Goal: Complete Application Form: Complete application form

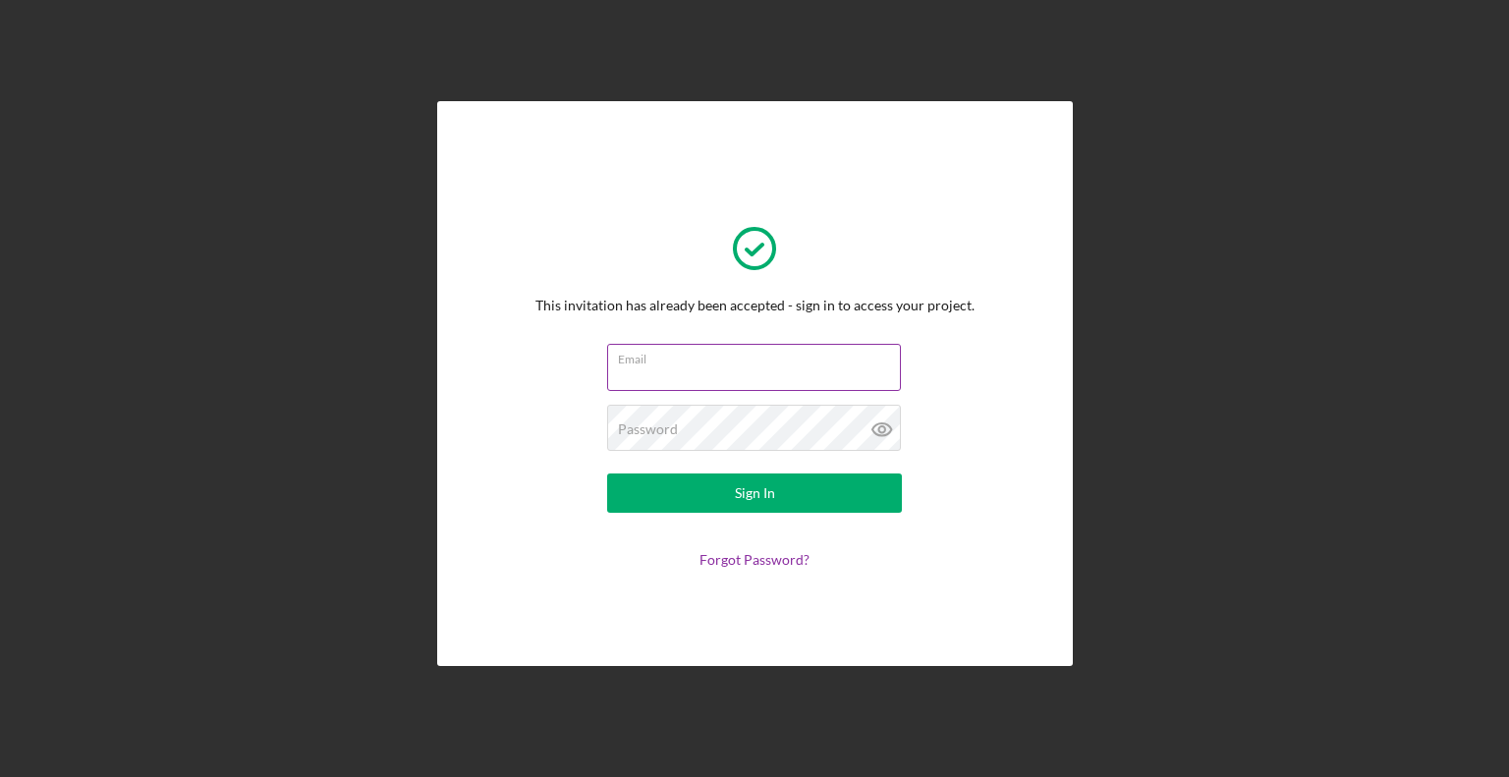
click at [714, 367] on input "Email" at bounding box center [754, 367] width 294 height 47
type input "[EMAIL_ADDRESS][DOMAIN_NAME]"
click at [607, 474] on button "Sign In" at bounding box center [754, 493] width 295 height 39
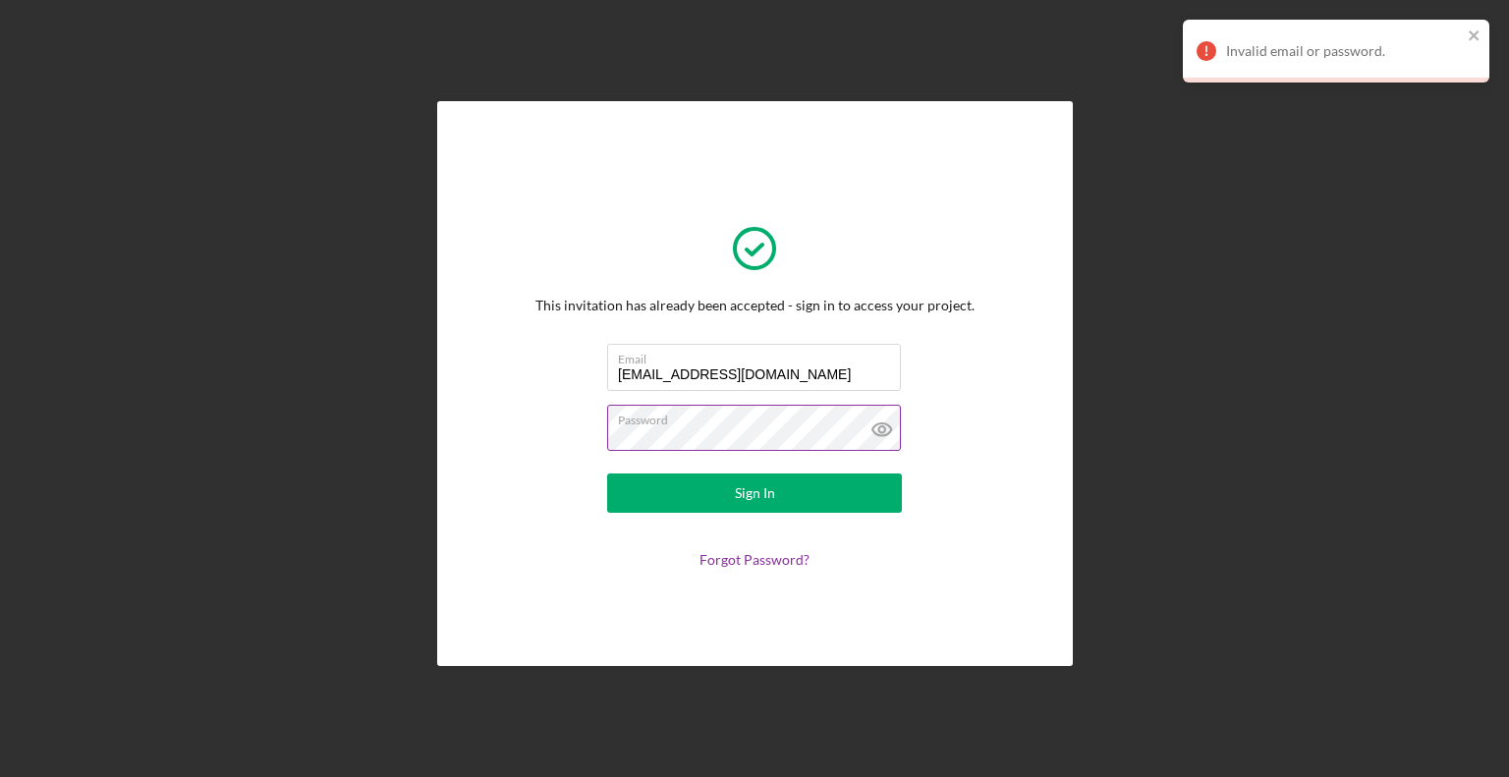
click at [888, 429] on icon at bounding box center [882, 429] width 49 height 49
click at [566, 431] on form "Email [EMAIL_ADDRESS][DOMAIN_NAME] Password Sign In Forgot Password?" at bounding box center [754, 456] width 393 height 224
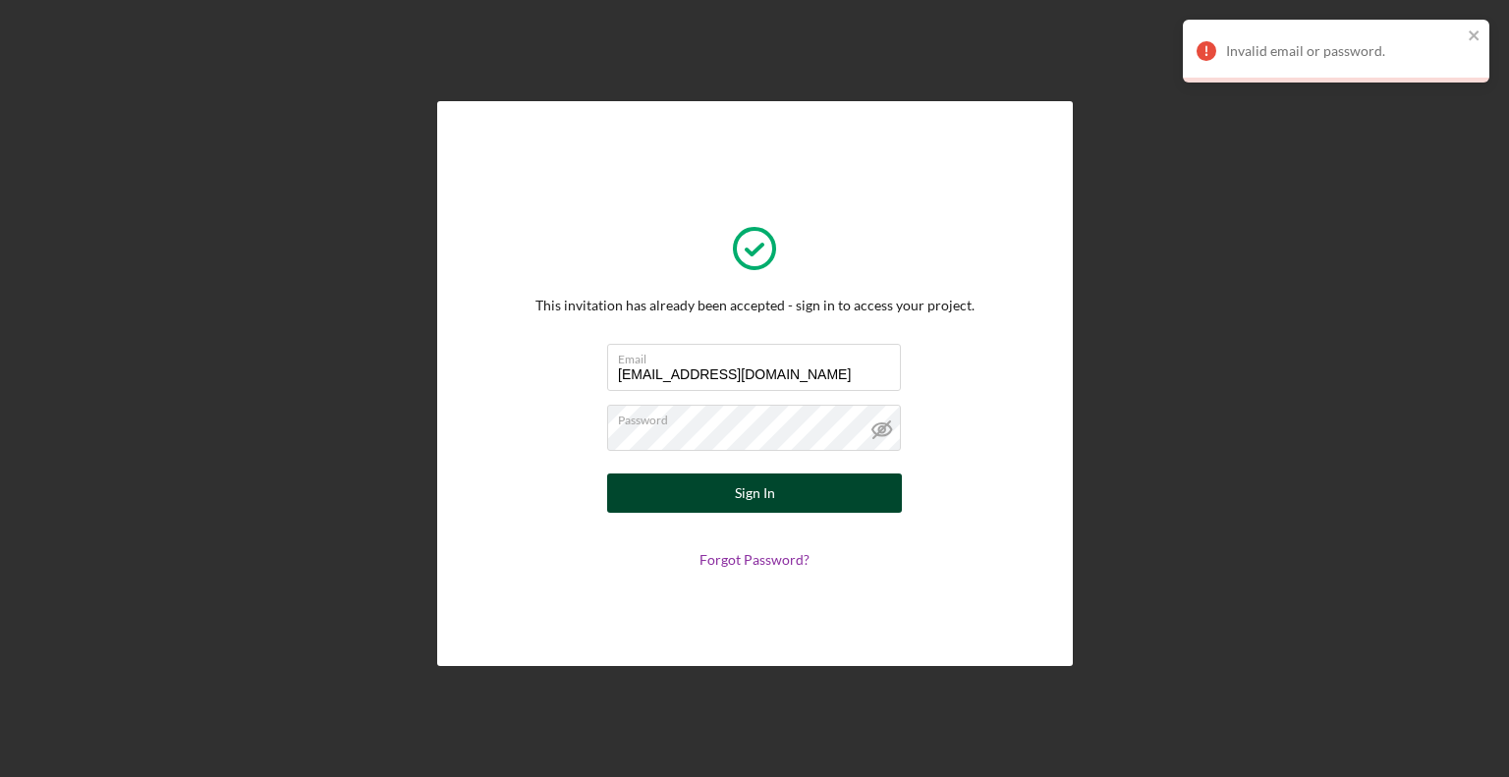
click at [793, 490] on button "Sign In" at bounding box center [754, 493] width 295 height 39
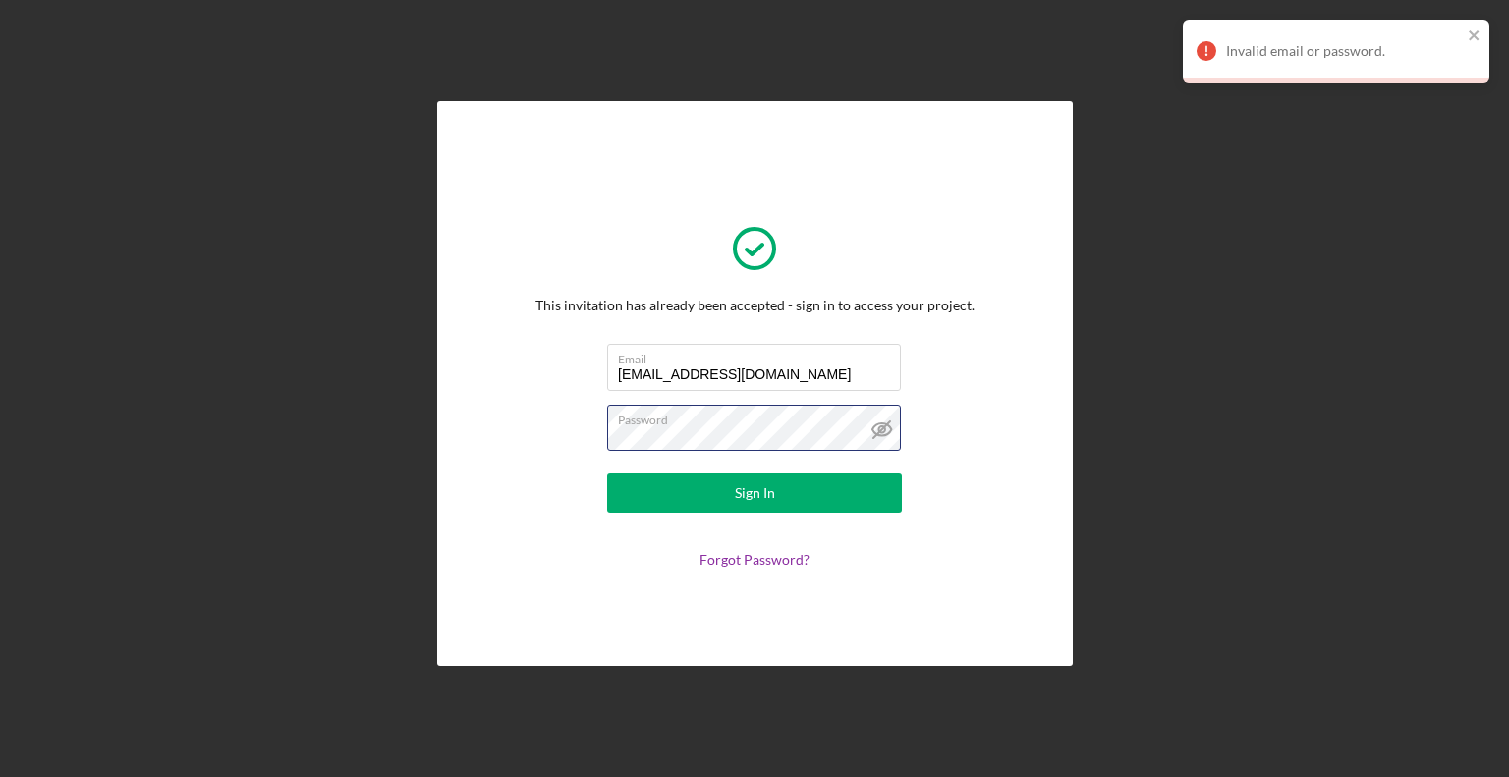
click at [558, 429] on form "Email [EMAIL_ADDRESS][DOMAIN_NAME] Password Sign In Forgot Password?" at bounding box center [754, 456] width 393 height 224
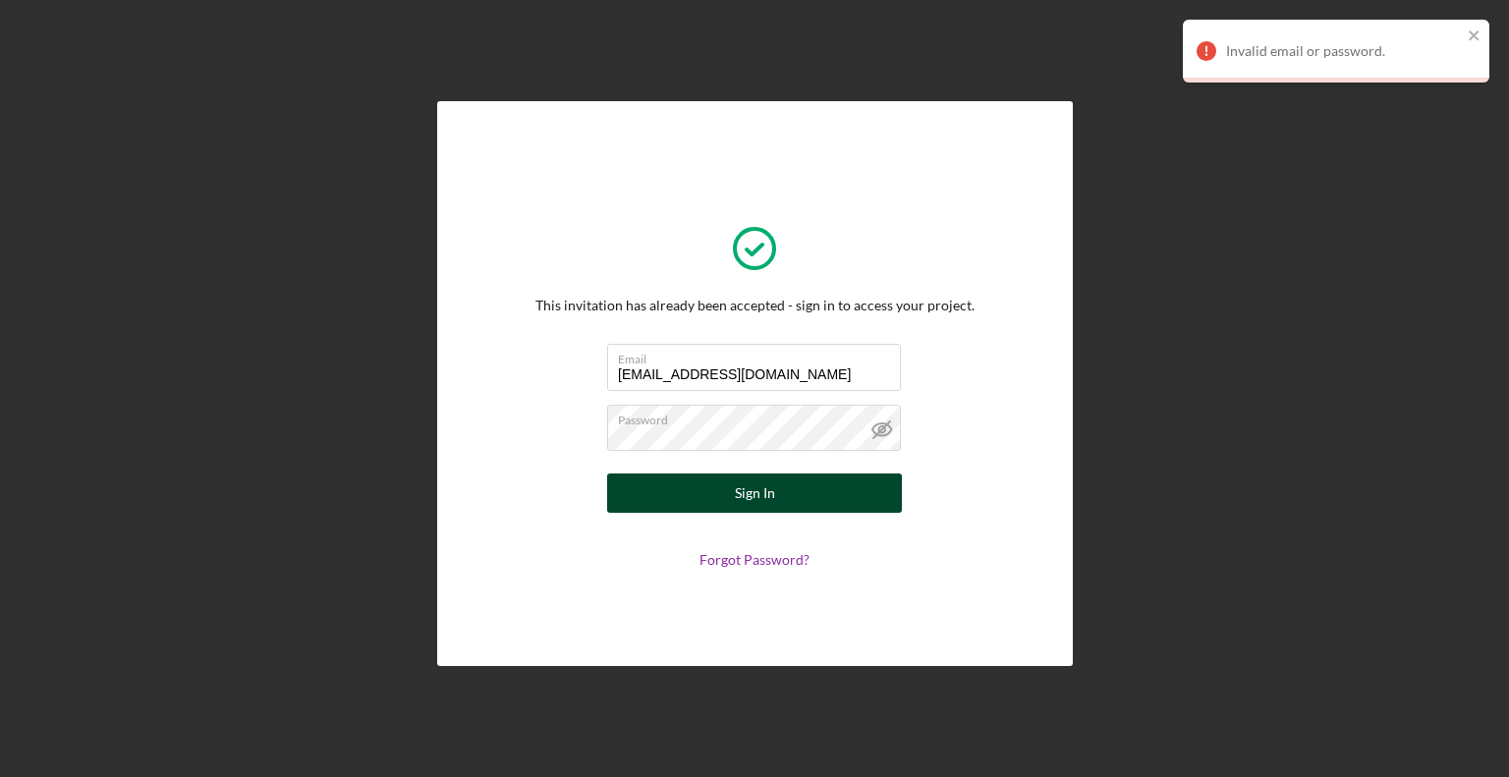
click at [728, 505] on button "Sign In" at bounding box center [754, 493] width 295 height 39
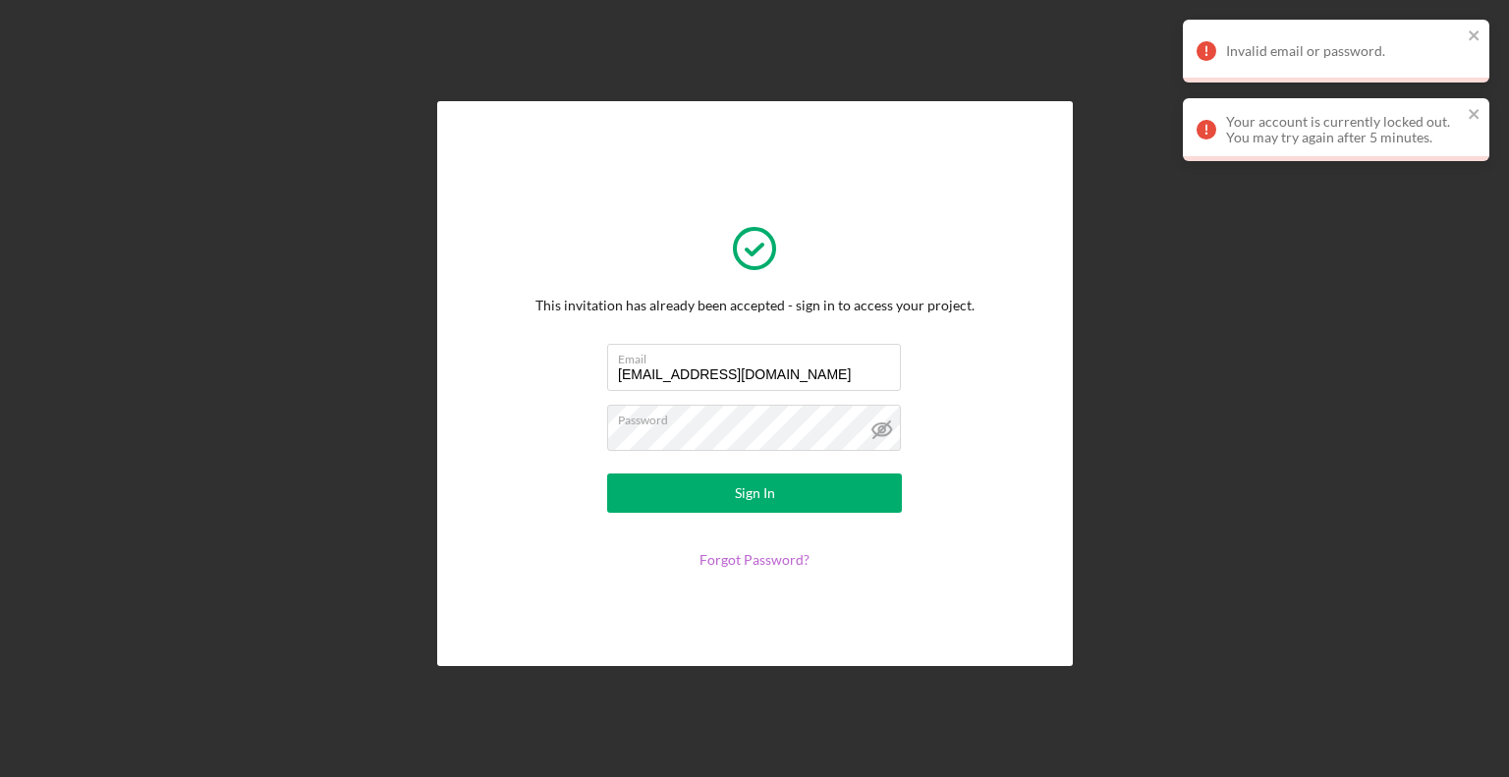
click at [729, 557] on link "Forgot Password?" at bounding box center [755, 559] width 110 height 17
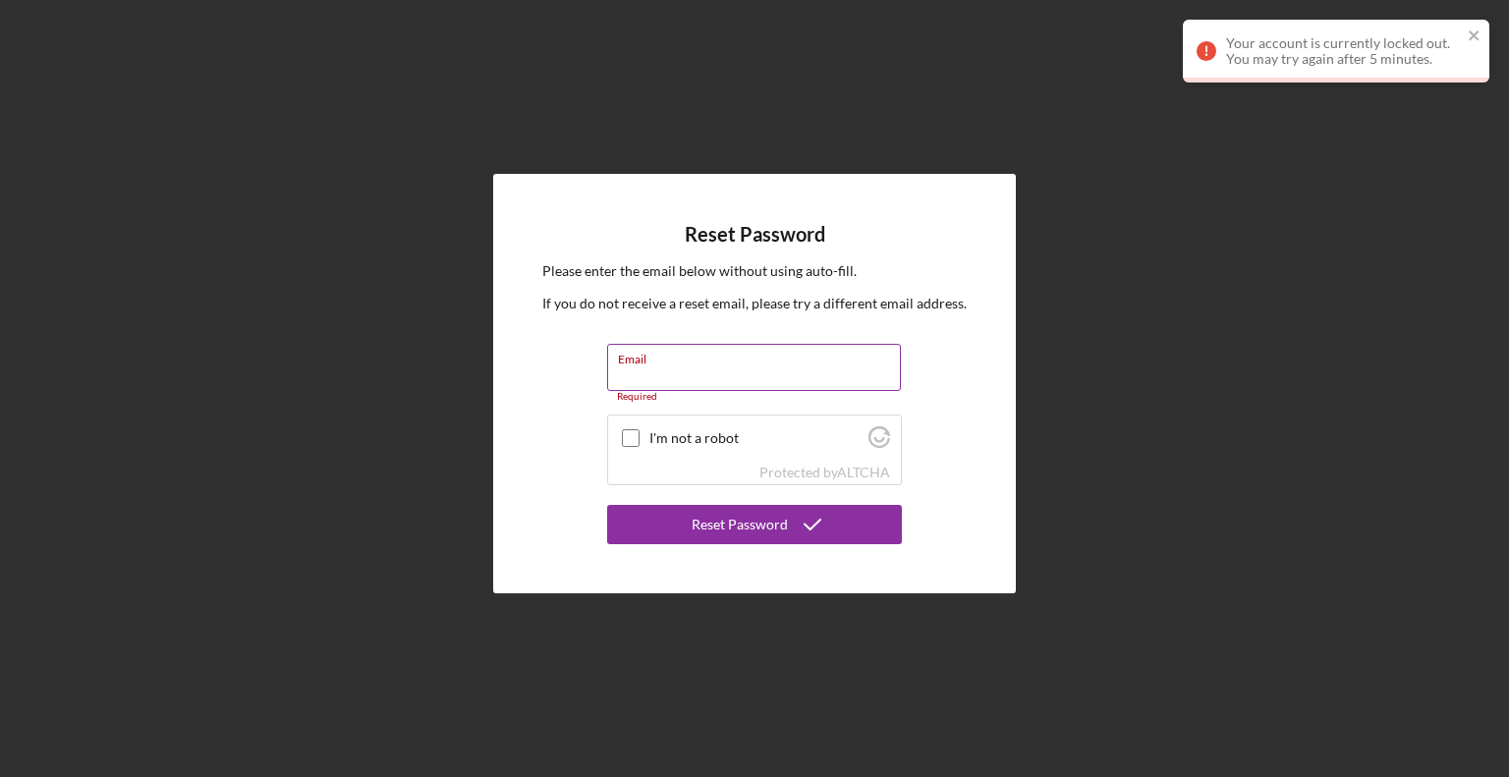
click at [707, 365] on div "Email Required" at bounding box center [754, 373] width 295 height 59
click at [713, 372] on input "Email" at bounding box center [754, 367] width 294 height 47
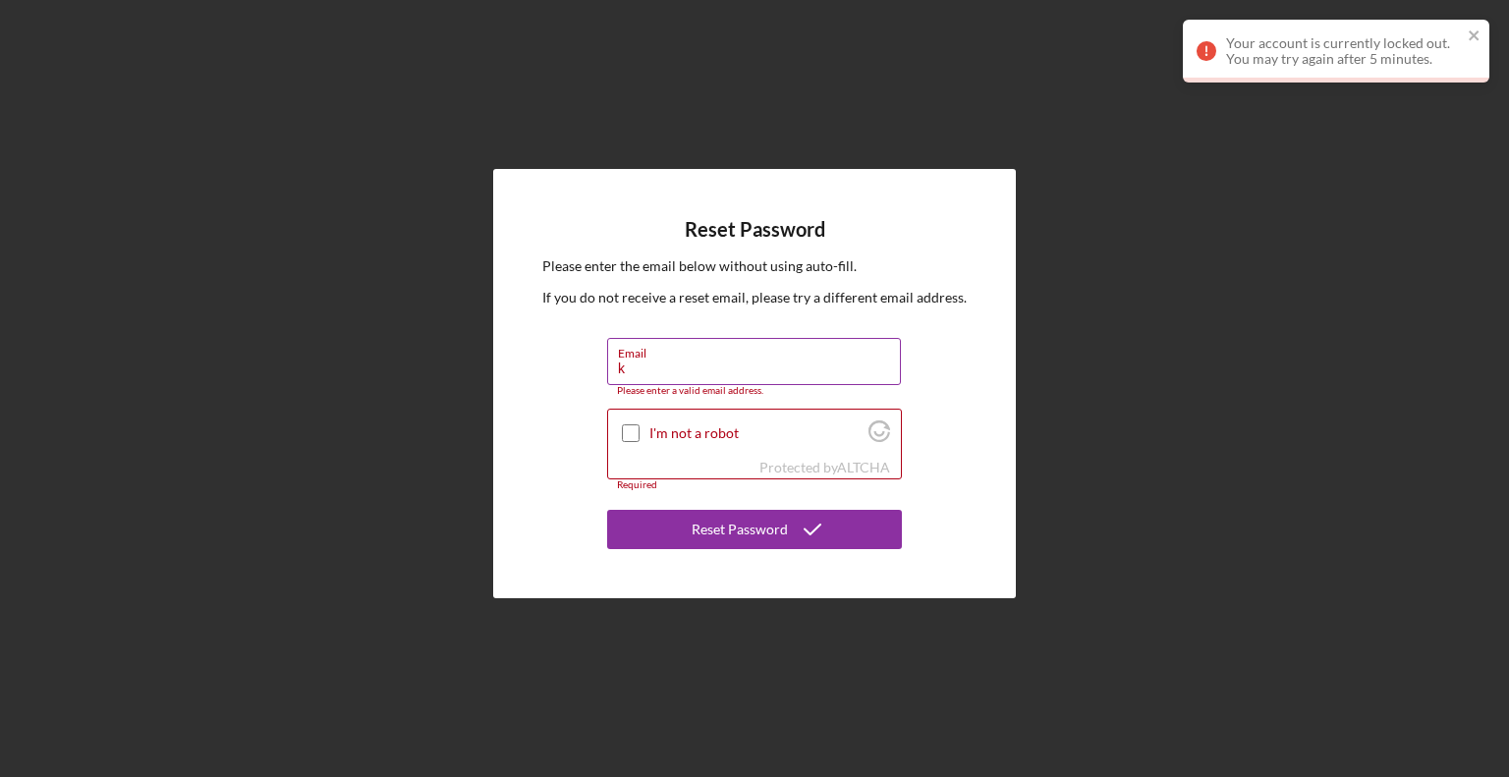
type input "[EMAIL_ADDRESS][DOMAIN_NAME]"
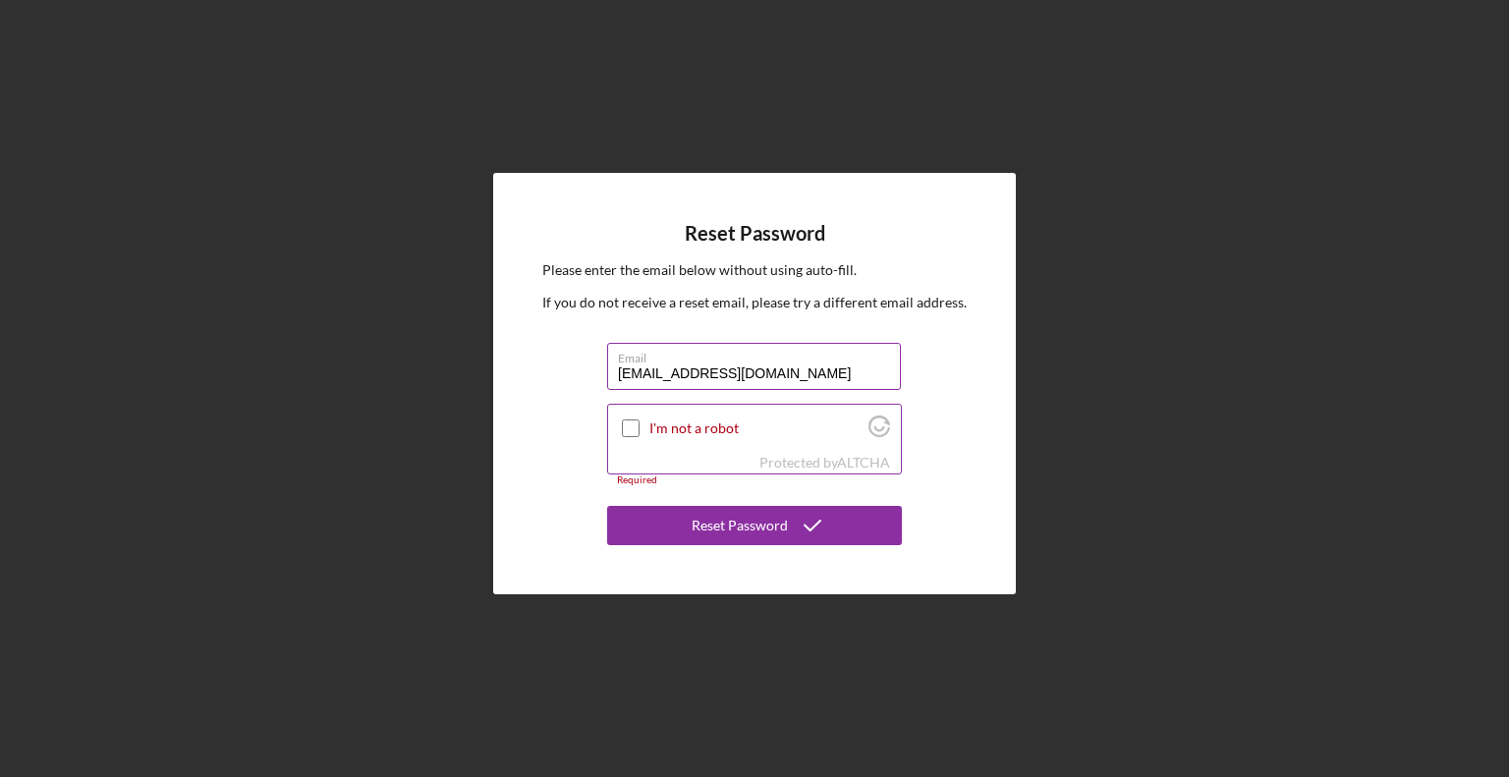
click at [633, 414] on div "I'm not a robot" at bounding box center [754, 428] width 293 height 46
click at [631, 422] on input "I'm not a robot" at bounding box center [631, 429] width 18 height 18
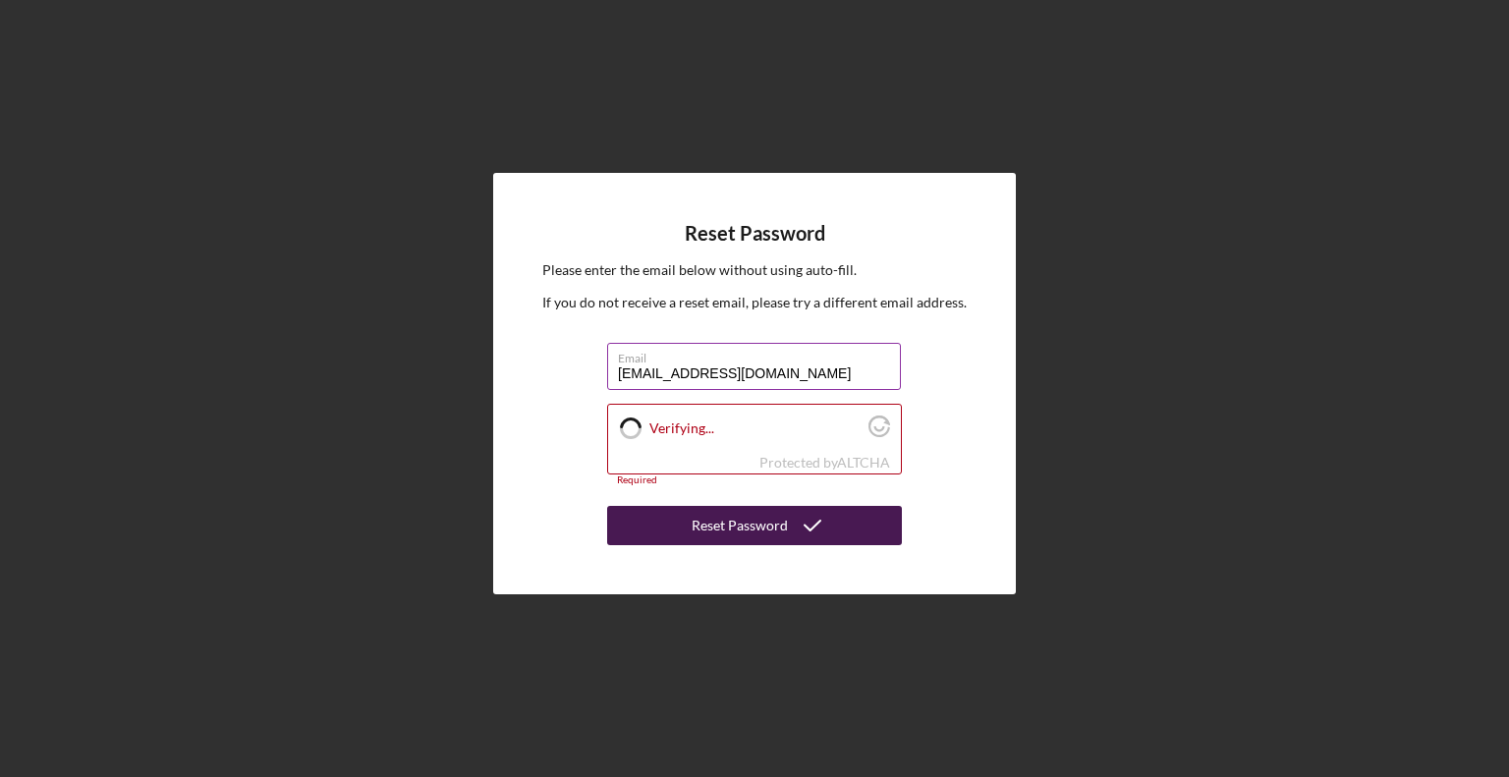
checkbox input "true"
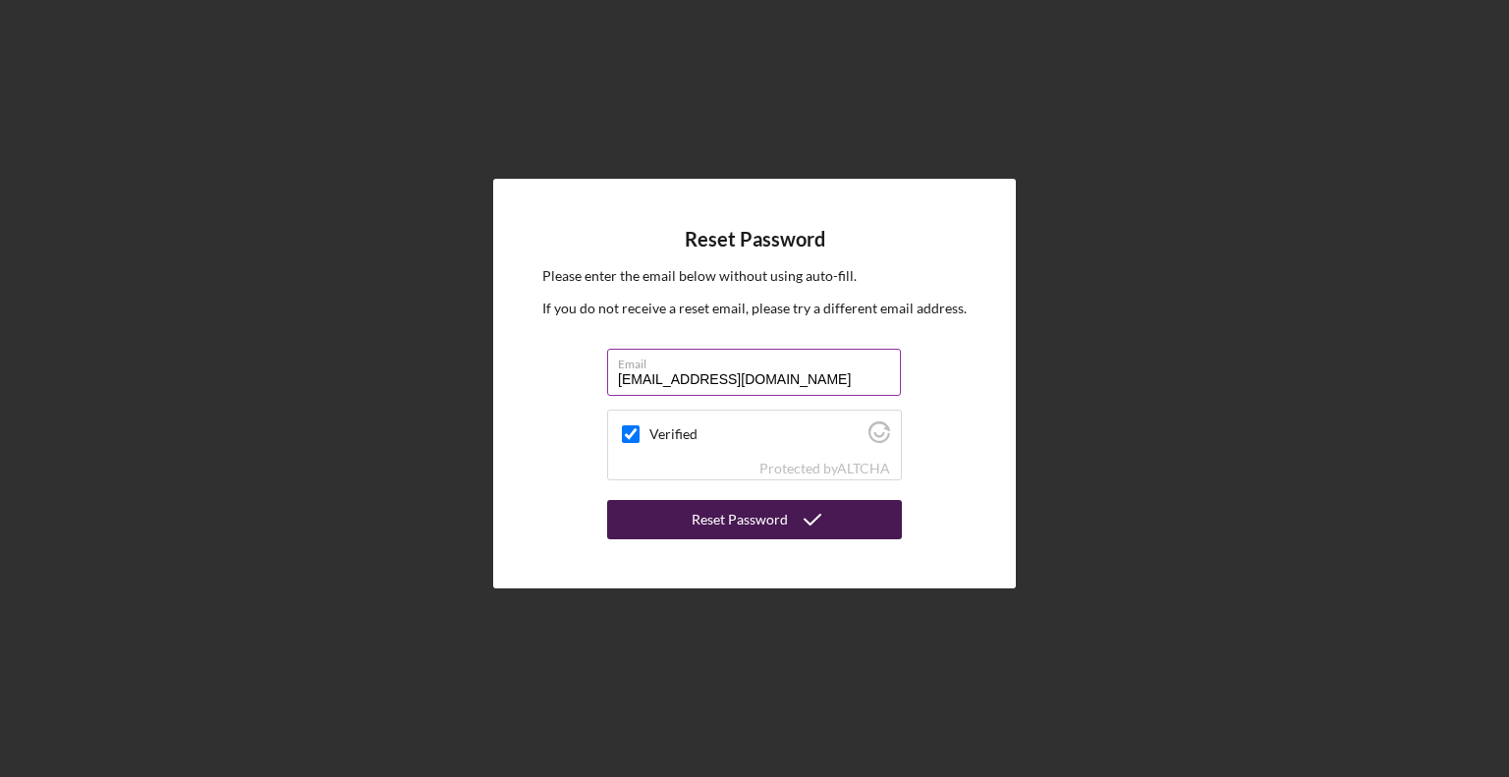
click at [754, 530] on div "Reset Password" at bounding box center [740, 519] width 96 height 39
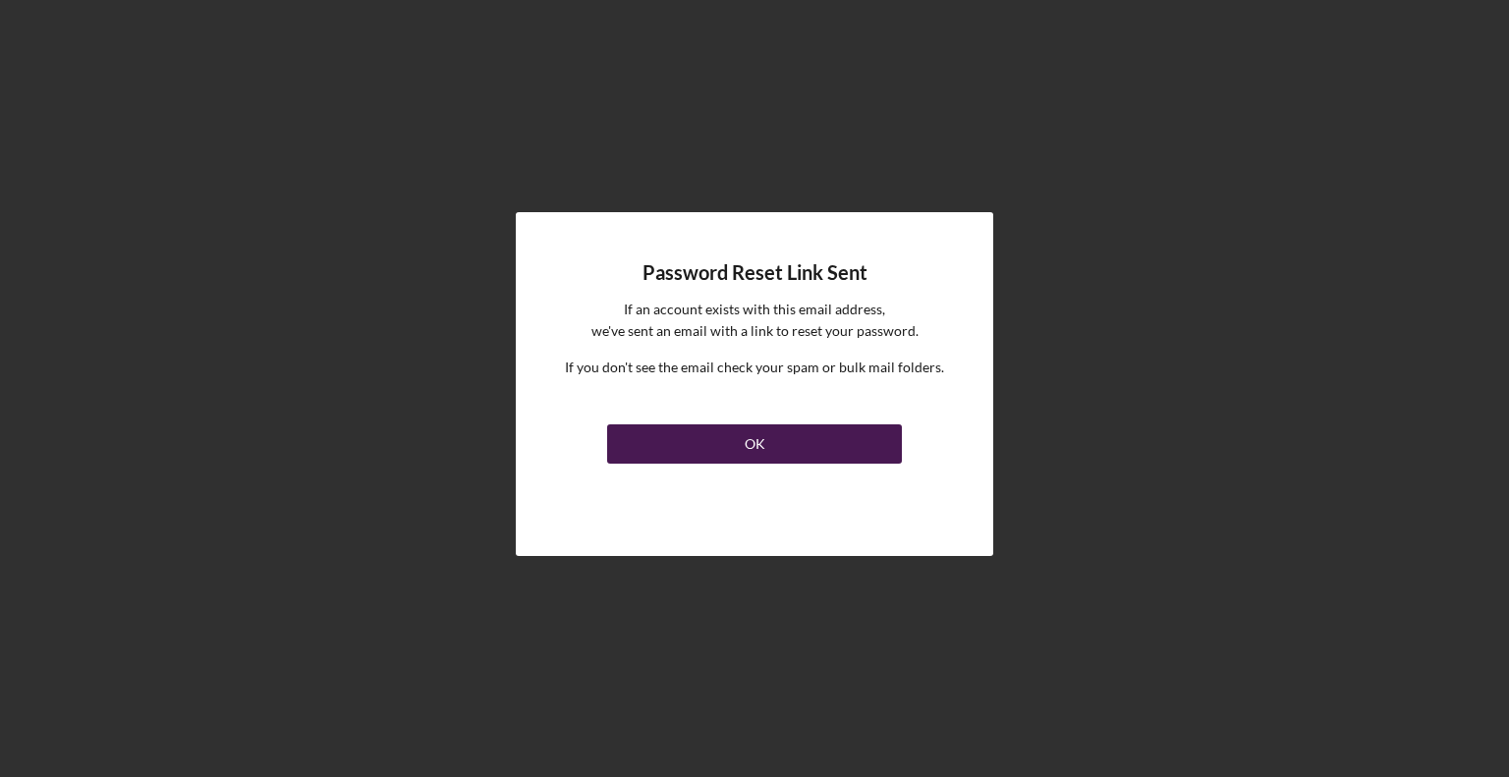
click at [825, 437] on button "OK" at bounding box center [754, 443] width 295 height 39
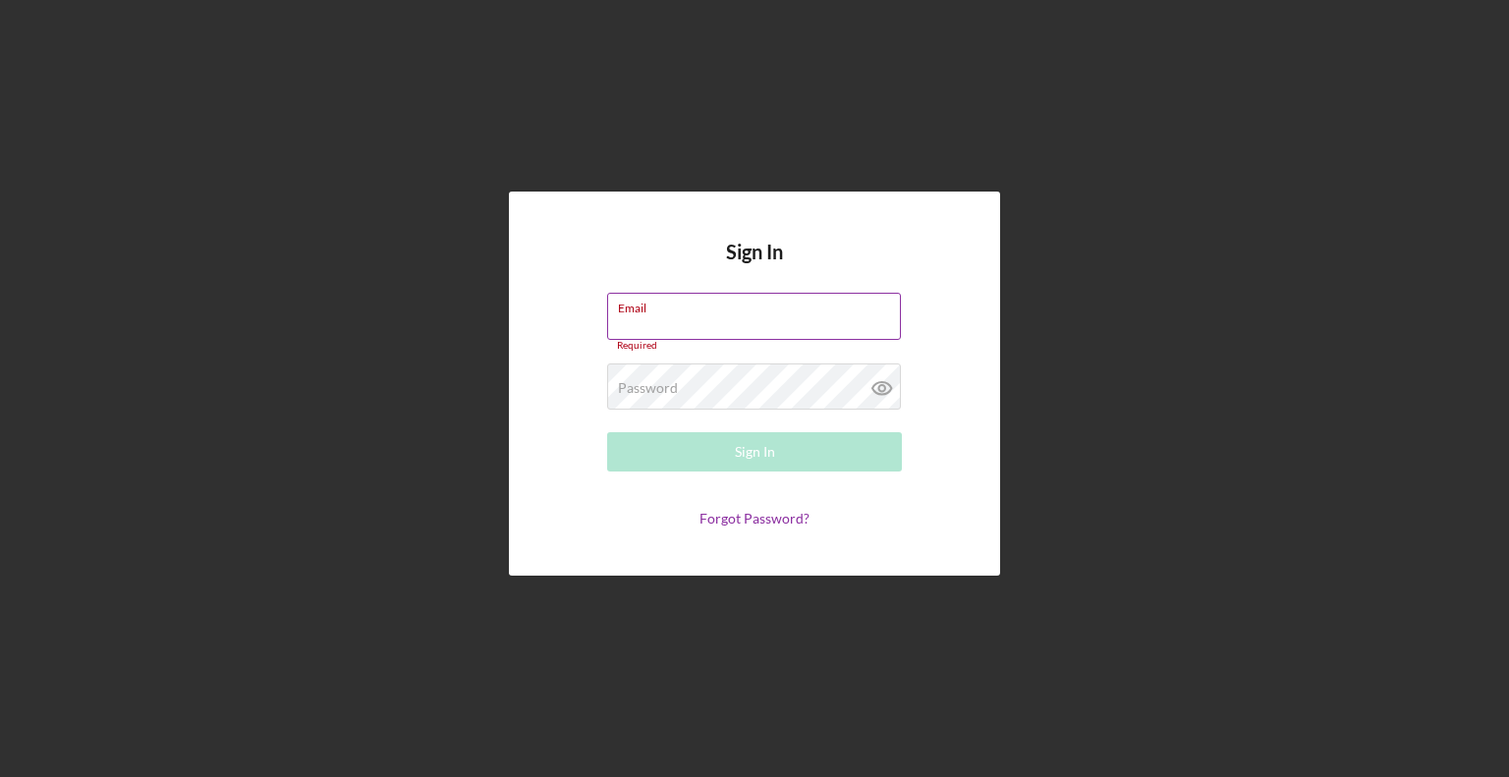
click at [707, 320] on input "Email" at bounding box center [754, 316] width 294 height 47
type input "[EMAIL_ADDRESS][DOMAIN_NAME]"
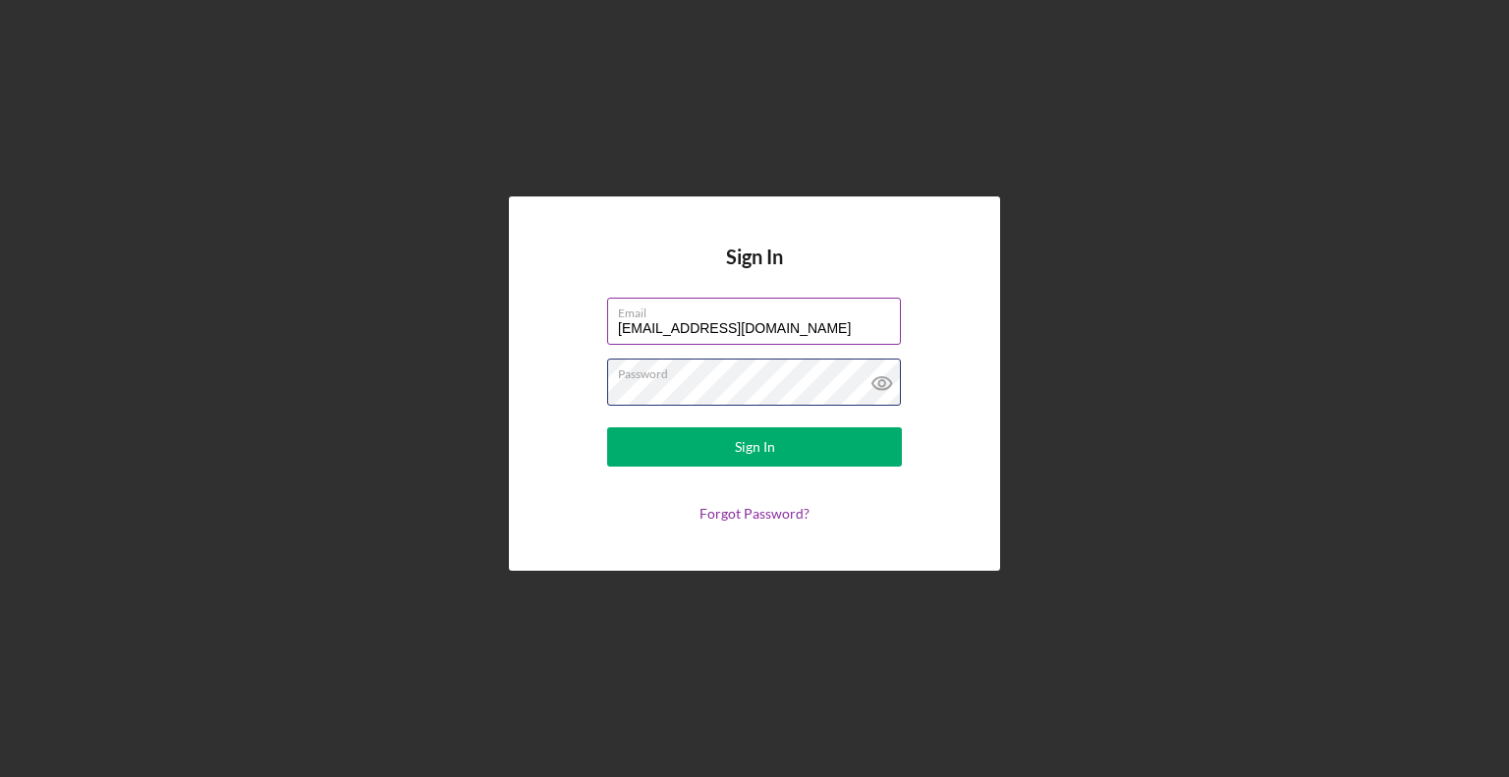
click at [607, 427] on button "Sign In" at bounding box center [754, 446] width 295 height 39
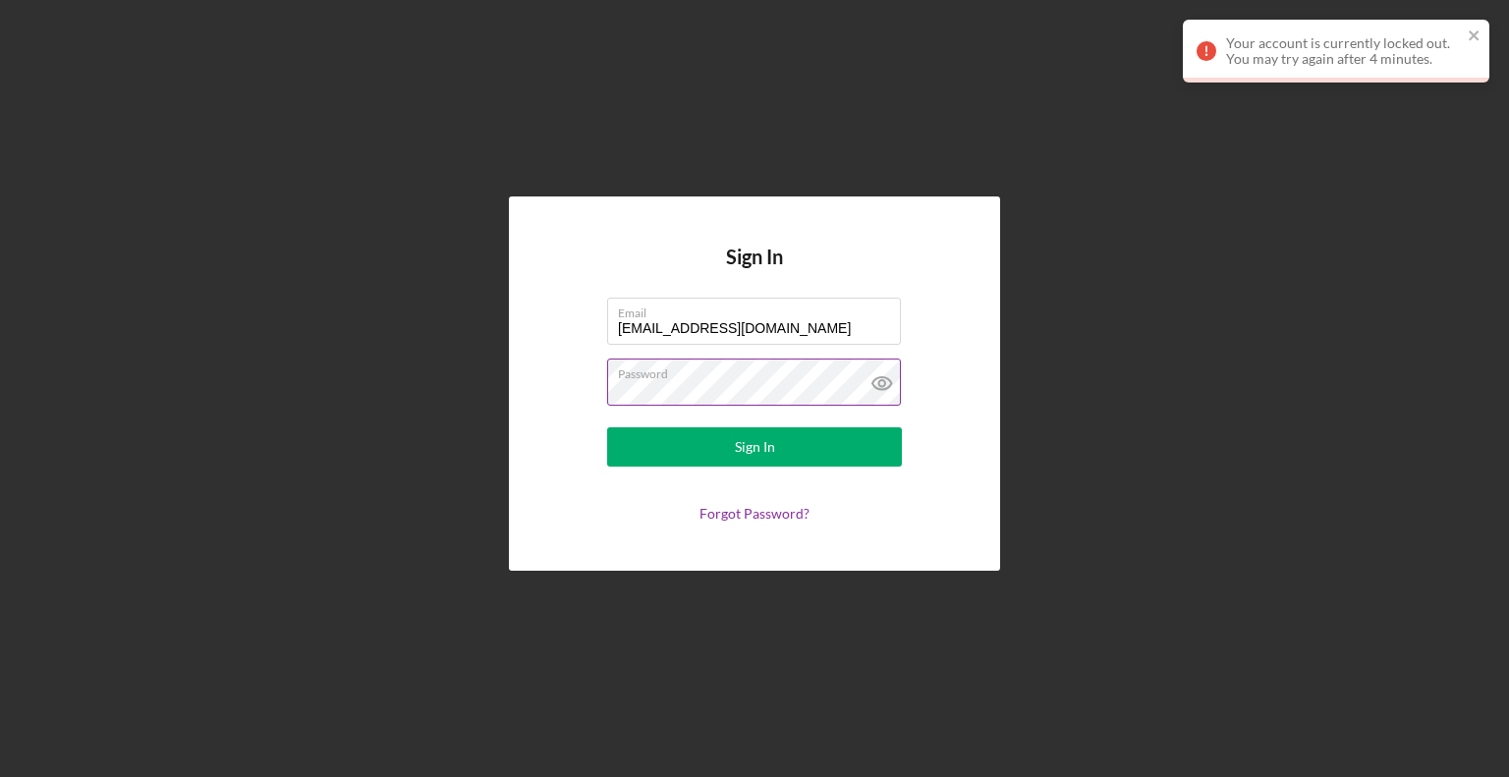
click at [881, 388] on icon at bounding box center [882, 383] width 19 height 13
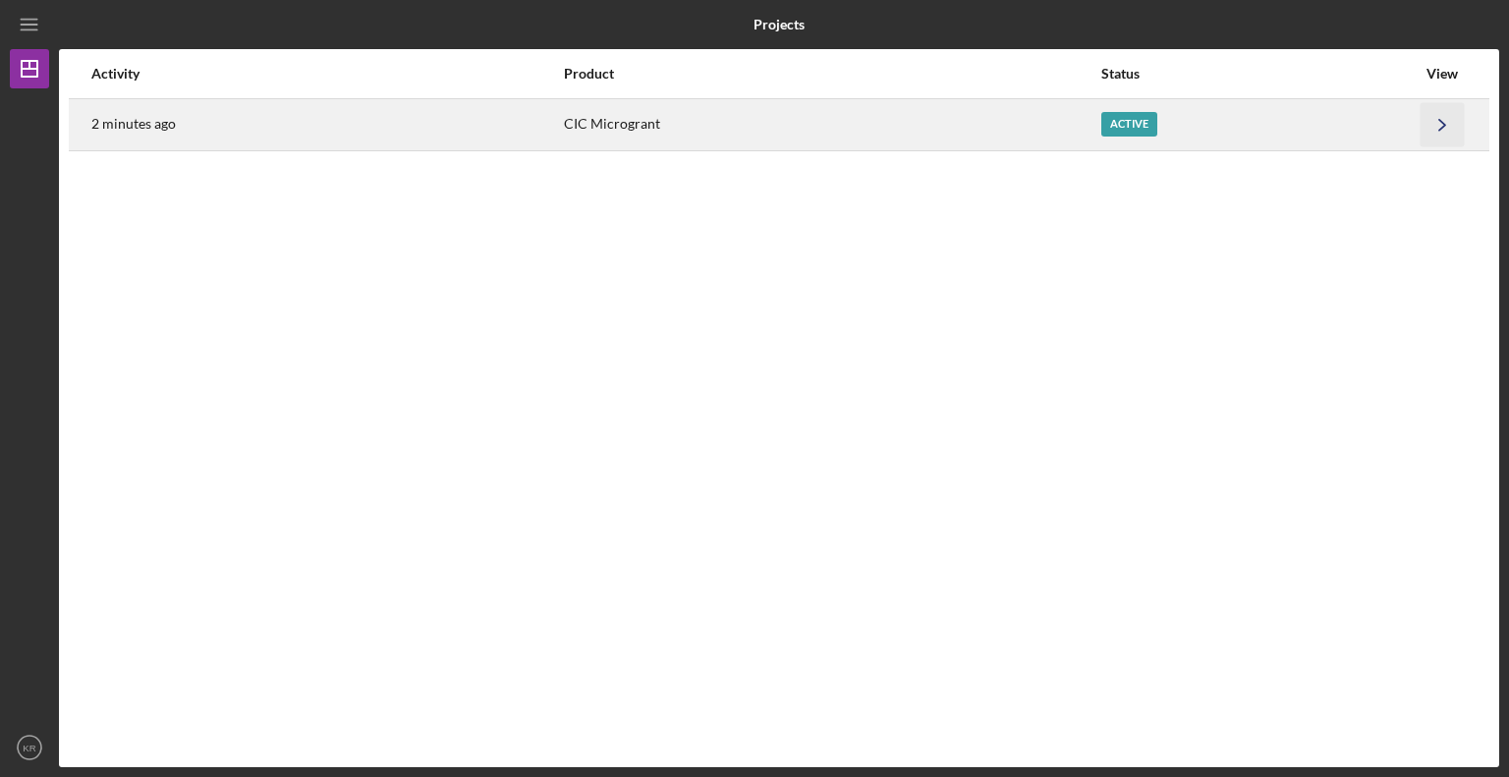
click at [1421, 119] on icon "Icon/Navigate" at bounding box center [1443, 124] width 44 height 44
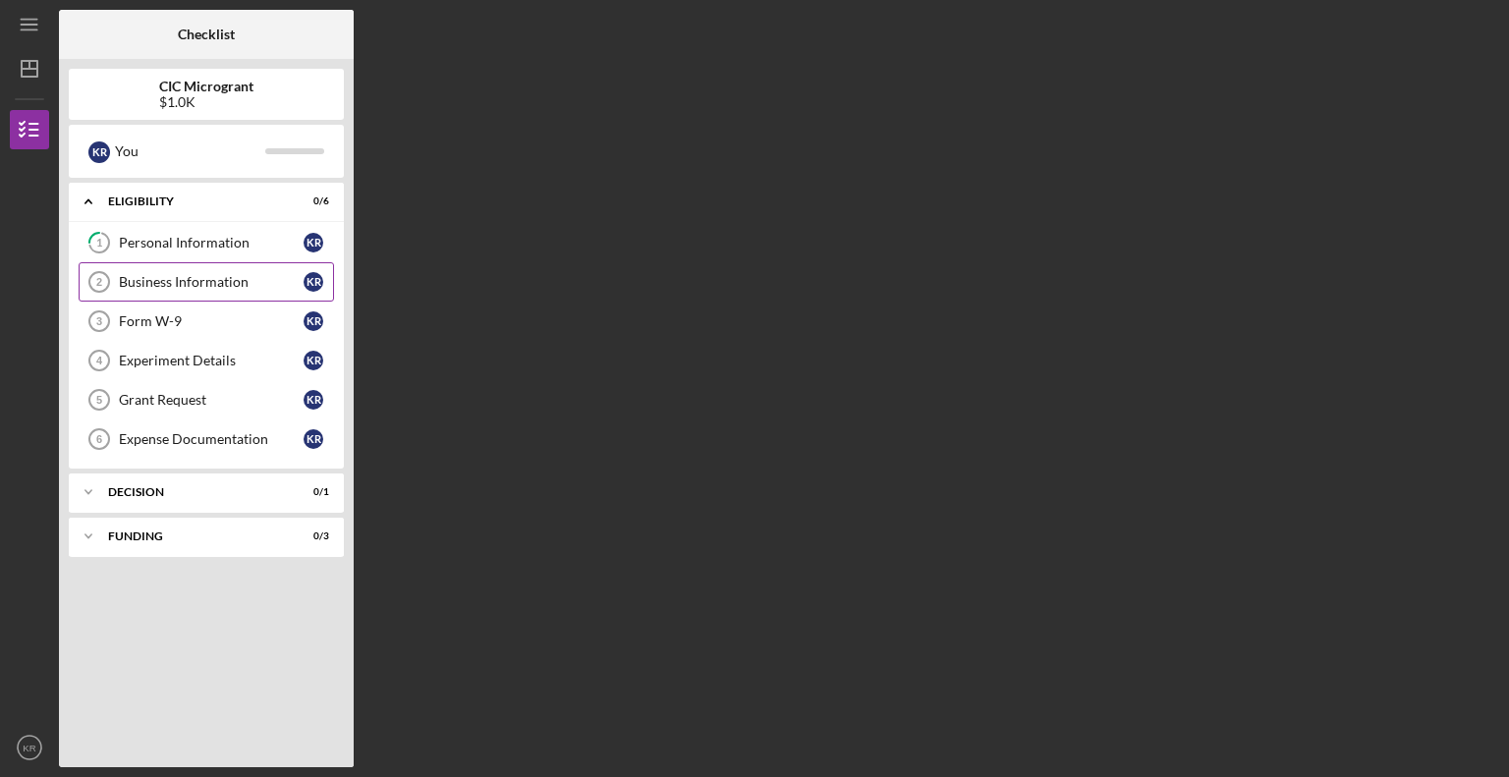
click at [165, 275] on div "Business Information" at bounding box center [211, 282] width 185 height 16
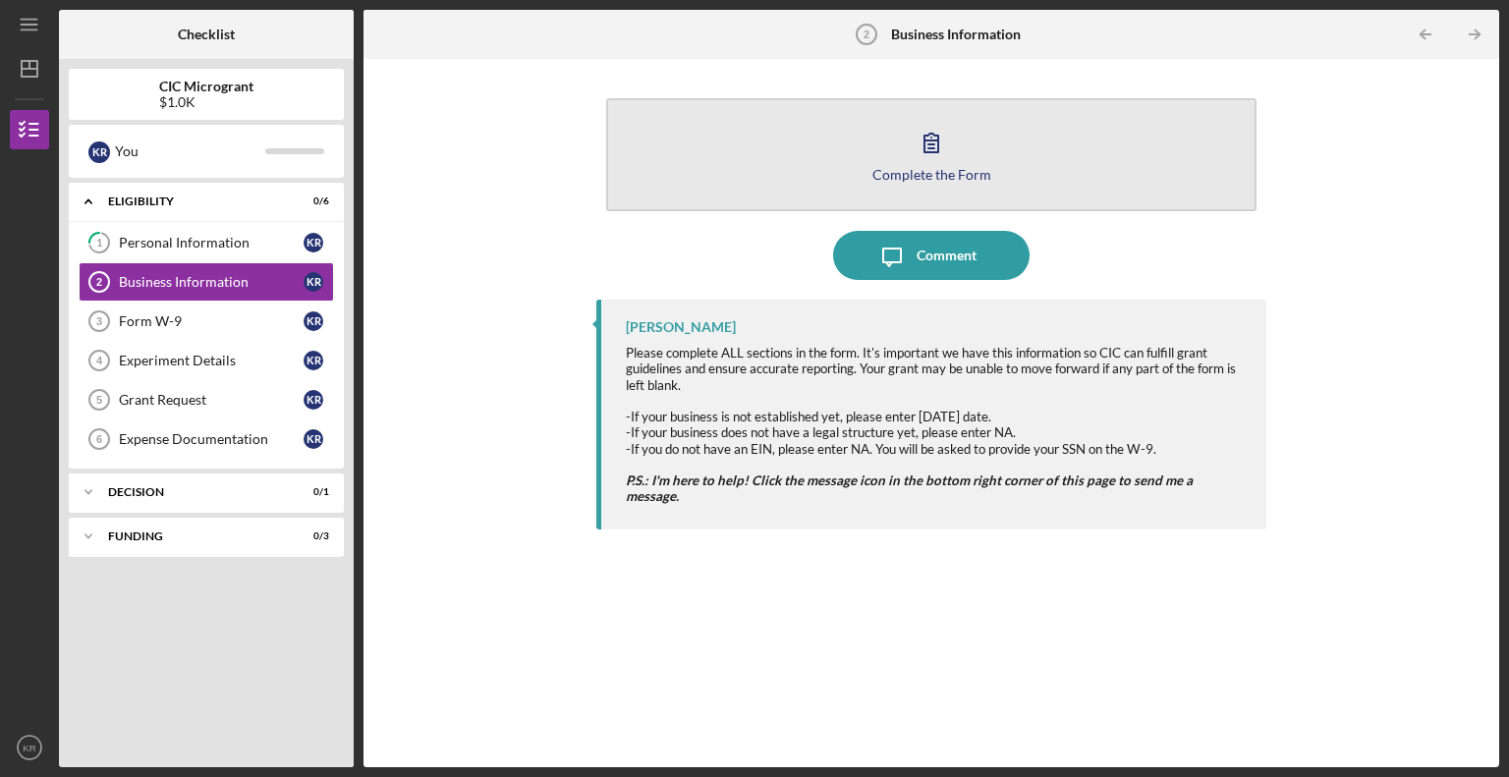
click at [920, 142] on icon "button" at bounding box center [931, 142] width 49 height 49
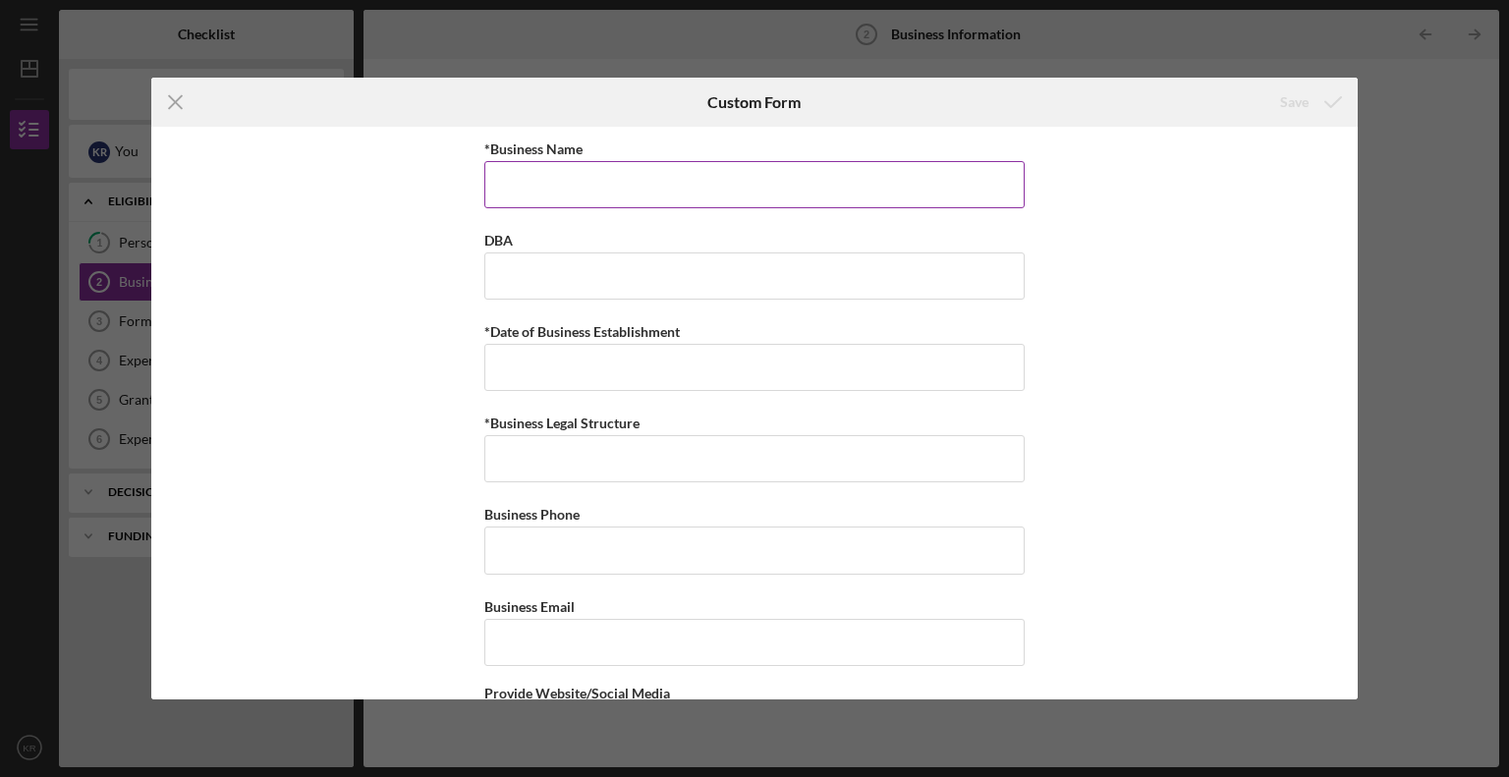
click at [532, 192] on input "*Business Name" at bounding box center [754, 184] width 540 height 47
type input "Heartfelt Creatures"
click at [584, 279] on input "DBA" at bounding box center [754, 276] width 540 height 47
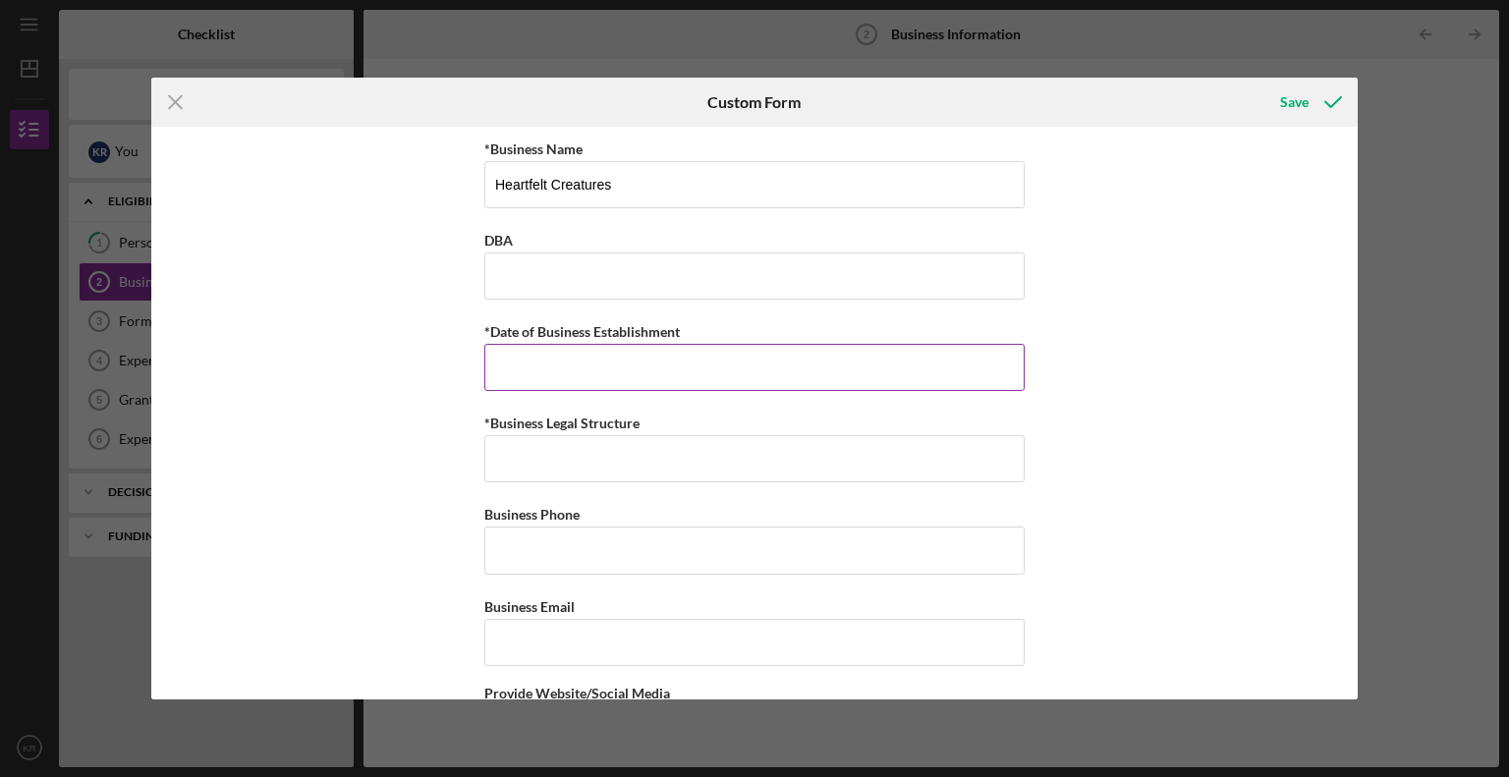
click at [547, 359] on input "*Date of Business Establishment" at bounding box center [754, 367] width 540 height 47
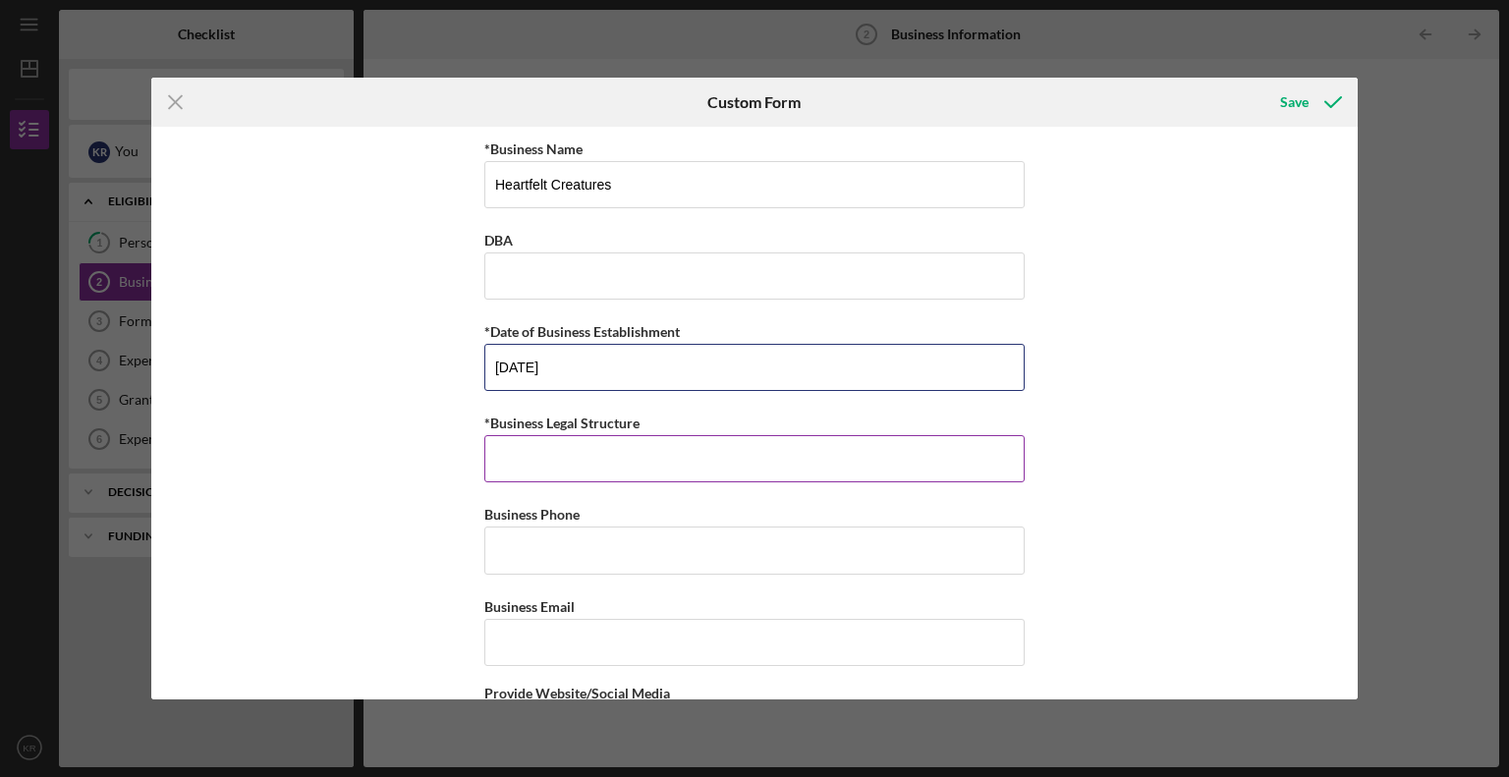
type input "[DATE]"
click at [626, 460] on input "*Business Legal Structure" at bounding box center [754, 458] width 540 height 47
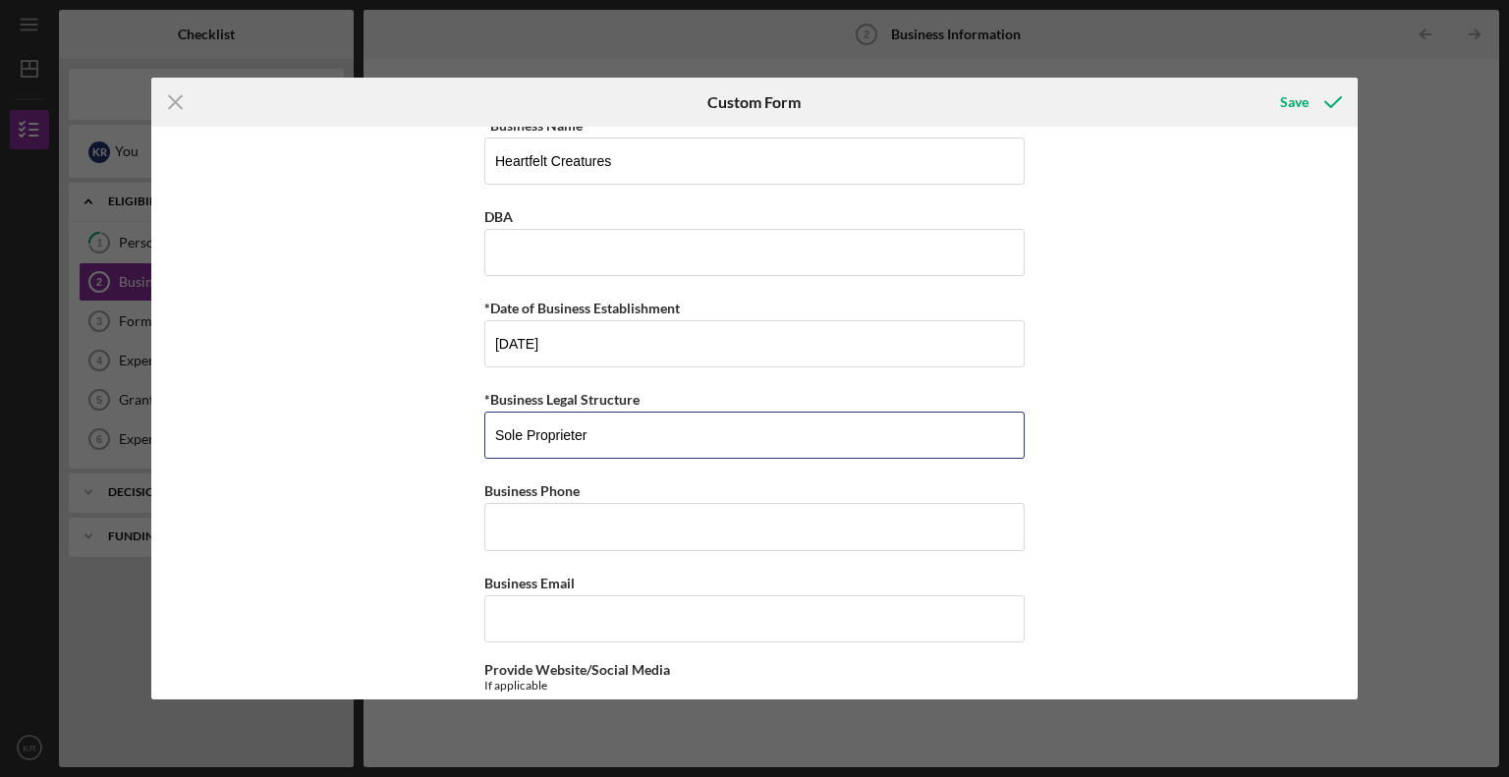
scroll to position [98, 0]
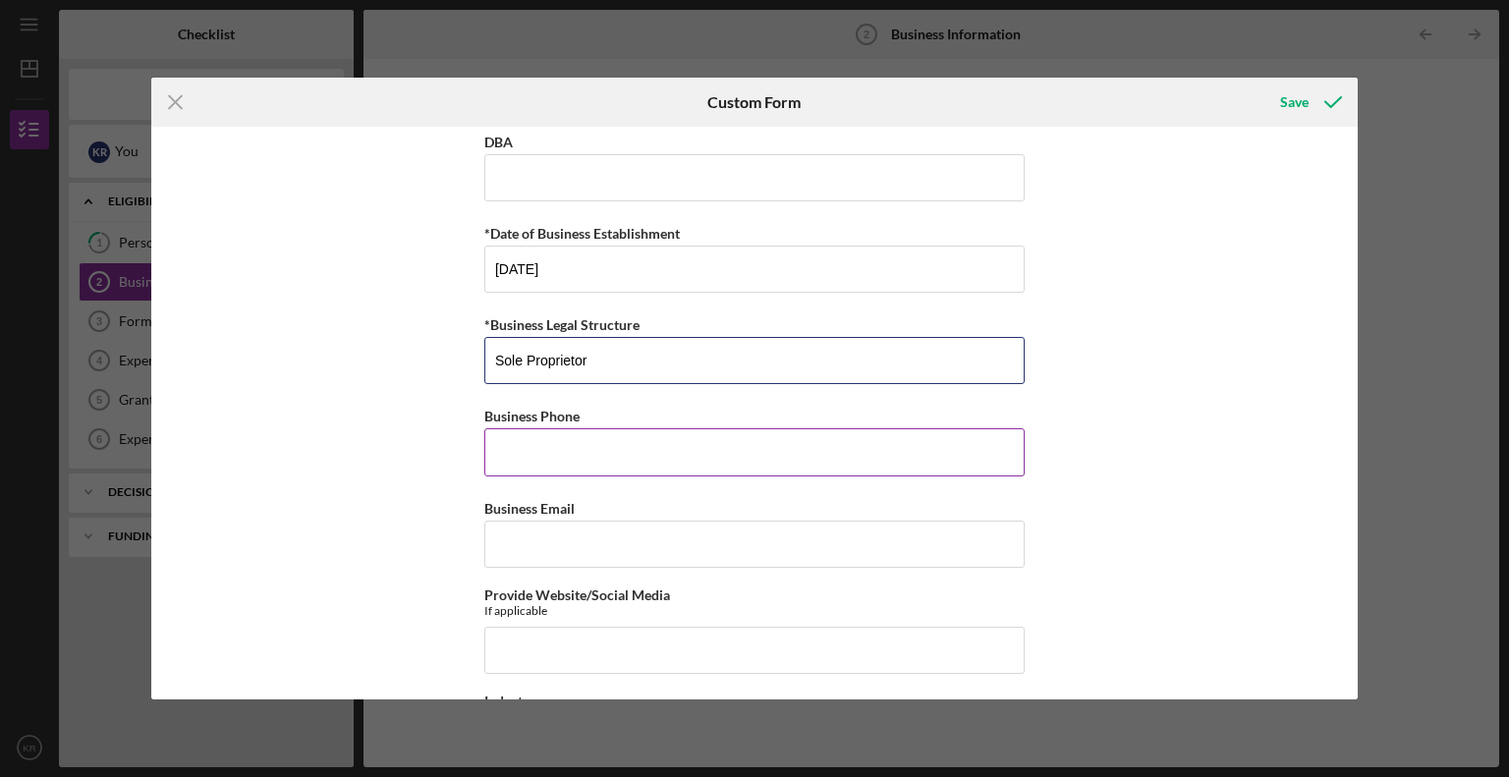
type input "Sole Proprietor"
click at [617, 455] on input "Business Phone" at bounding box center [754, 451] width 540 height 47
type input "[PHONE_NUMBER]"
type input "[EMAIL_ADDRESS][DOMAIN_NAME]"
type input "[STREET_ADDRESS][PERSON_NAME]"
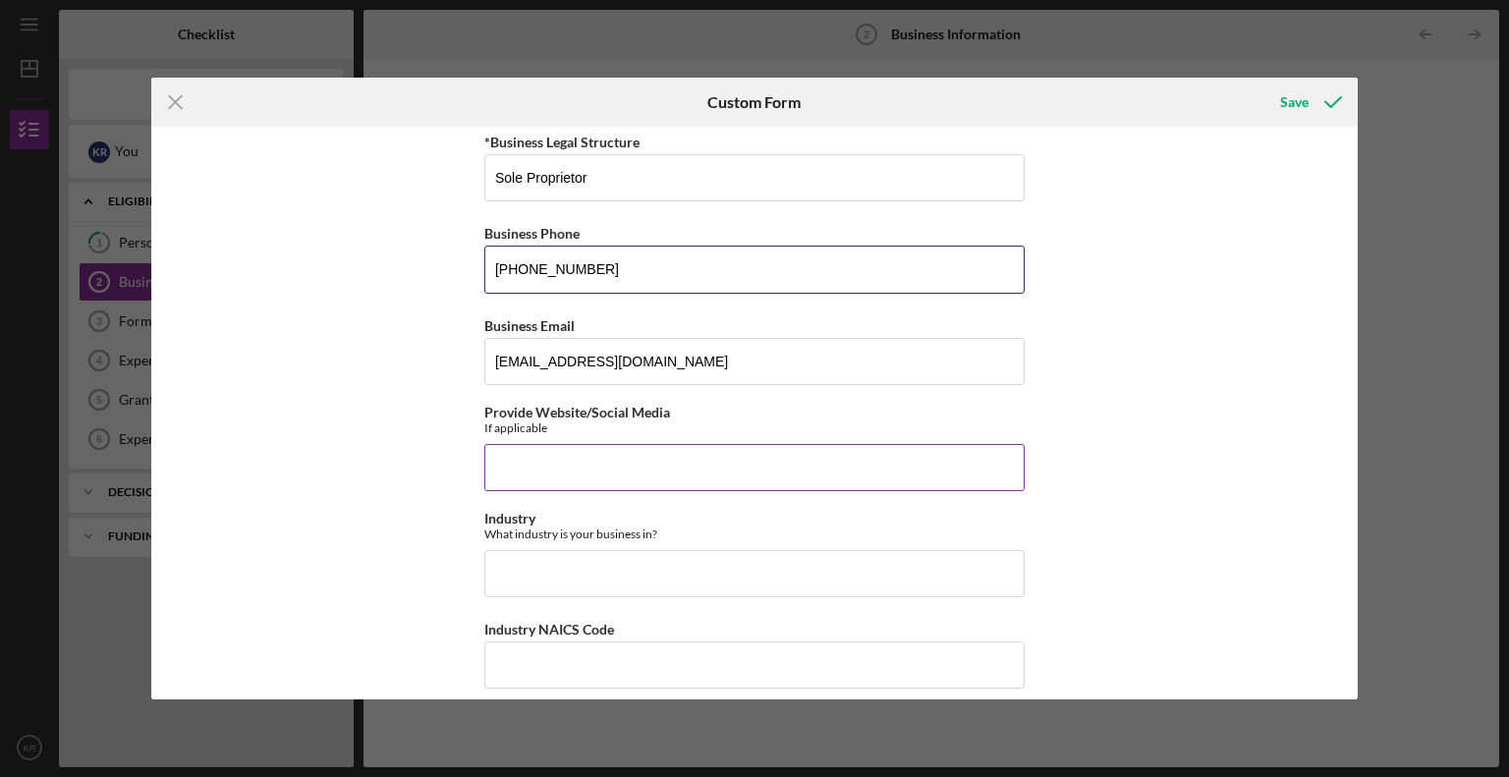
scroll to position [295, 0]
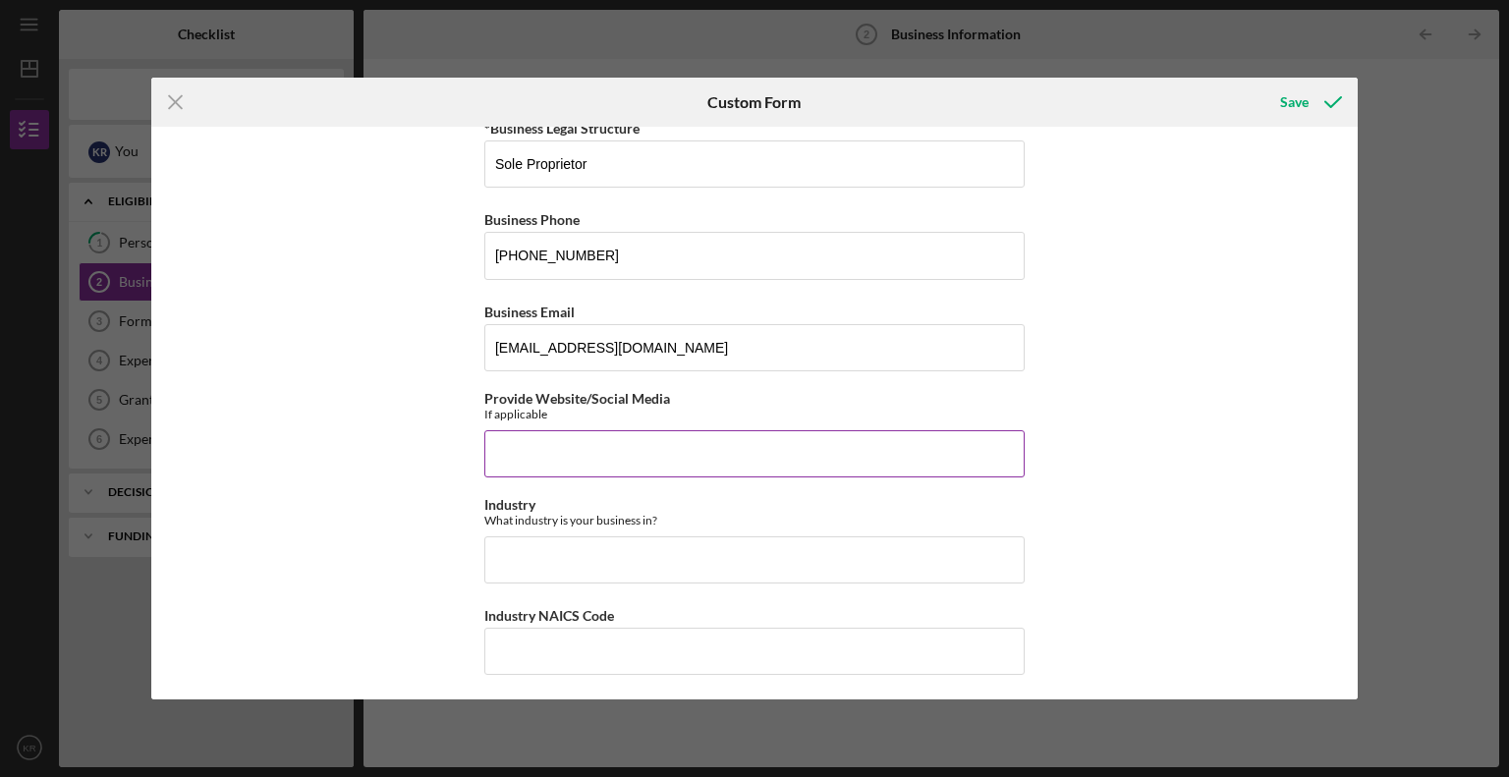
click at [632, 451] on input "Provide Website/Social Media" at bounding box center [754, 453] width 540 height 47
type input "[DOMAIN_NAME]"
click at [732, 557] on input "Industry" at bounding box center [754, 560] width 540 height 47
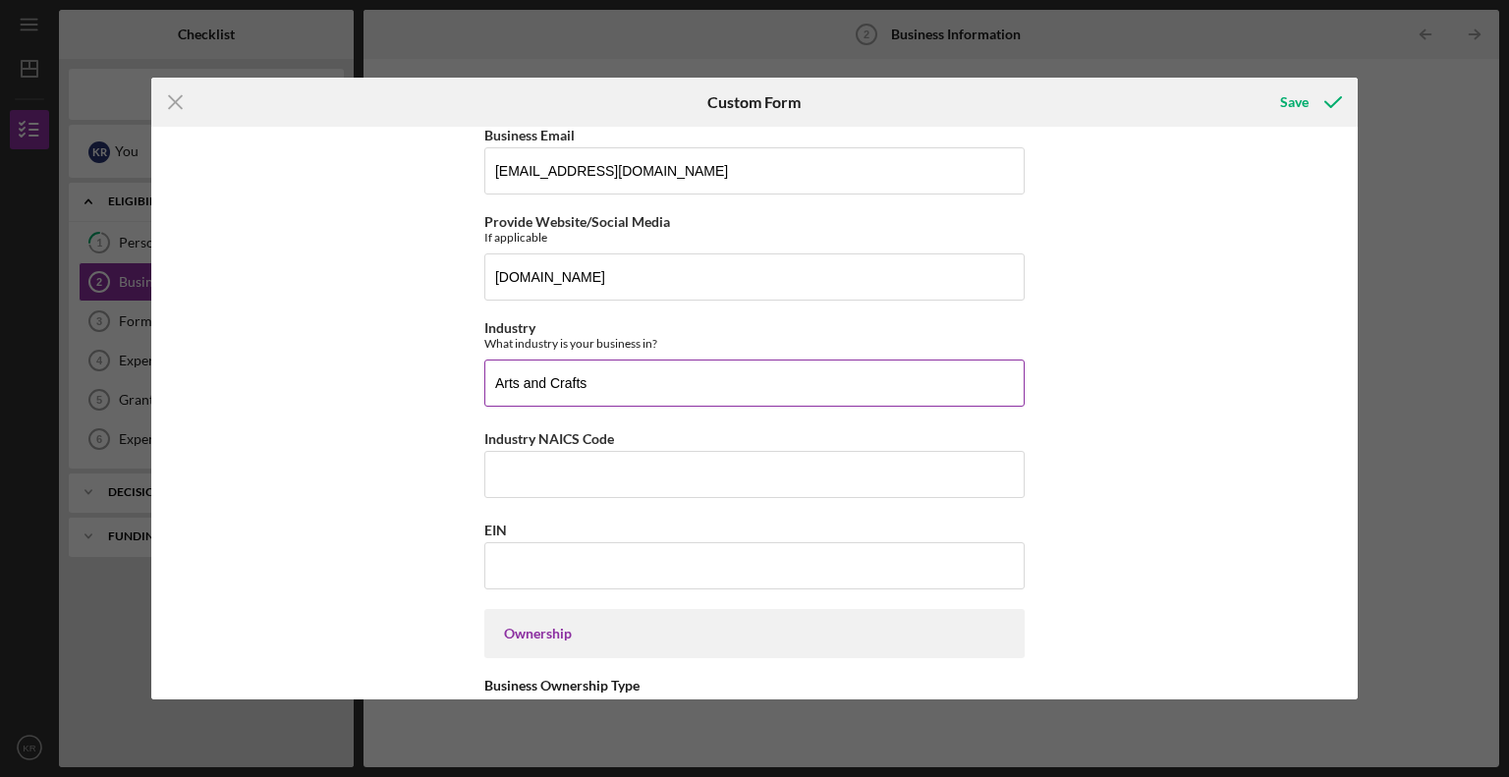
scroll to position [491, 0]
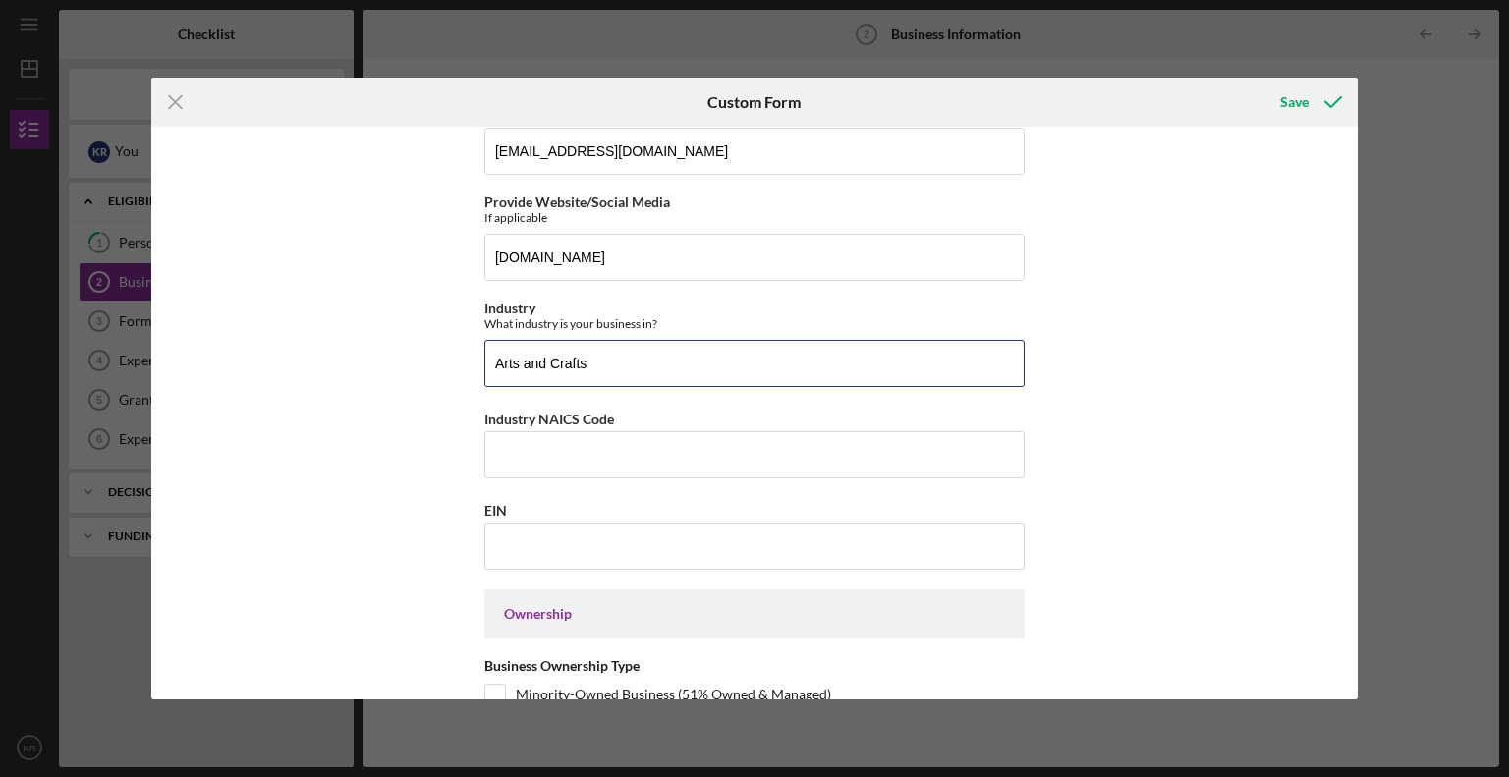
type input "Arts and Crafts"
click at [554, 549] on input "EIN" at bounding box center [754, 546] width 540 height 47
paste input "[US_EMPLOYER_IDENTIFICATION_NUMBER]"
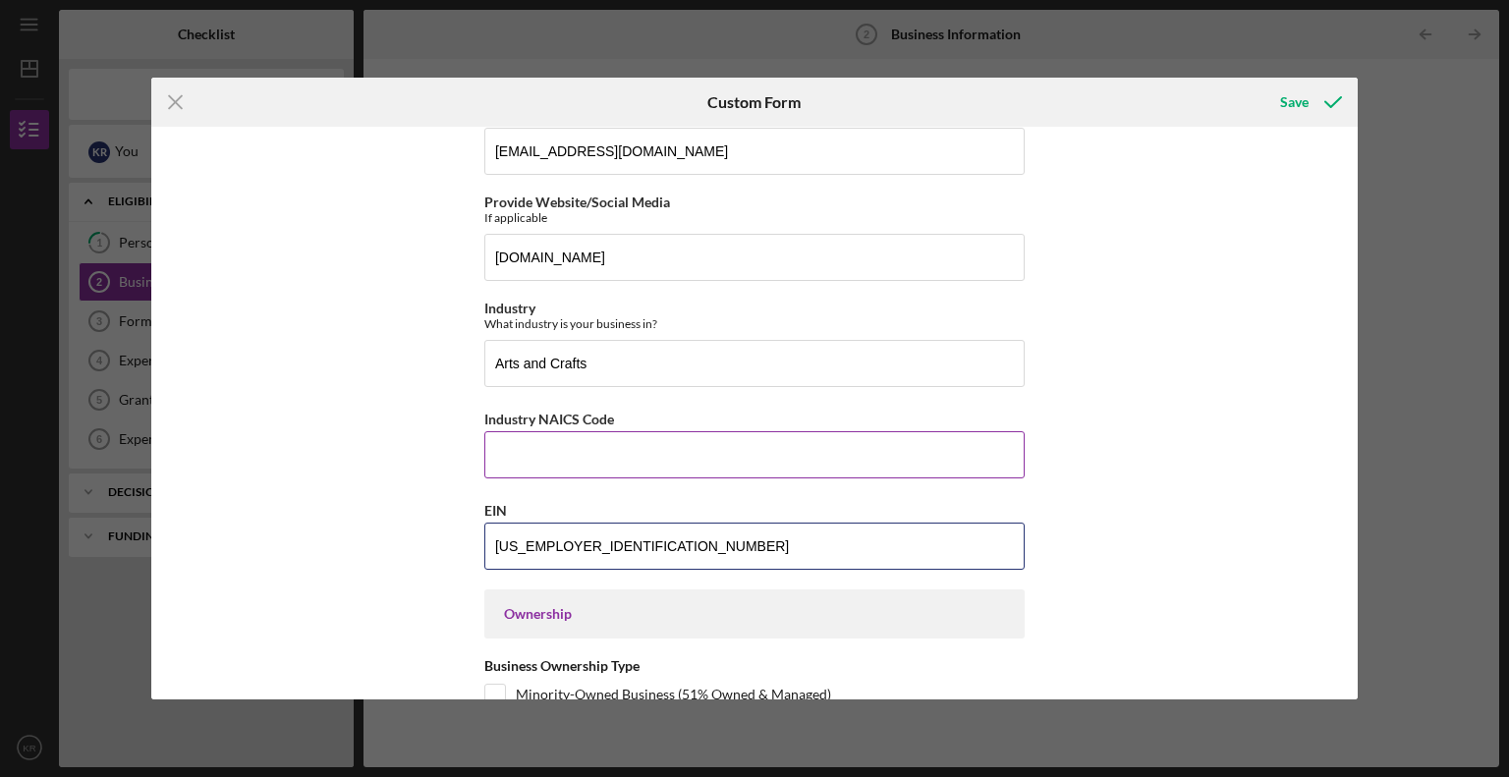
type input "[US_EMPLOYER_IDENTIFICATION_NUMBER]"
click at [600, 459] on input "Industry NAICS Code" at bounding box center [754, 454] width 540 height 47
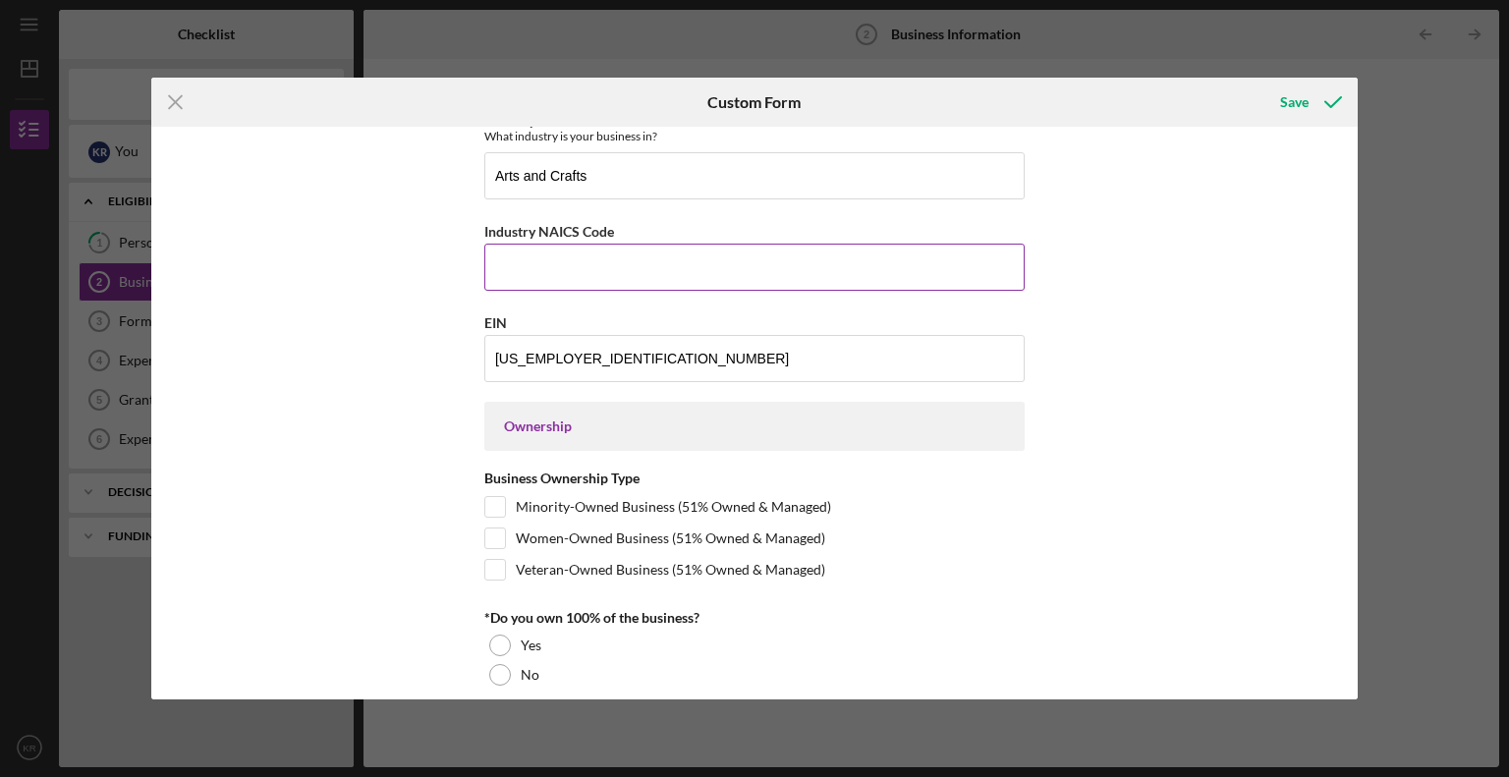
scroll to position [688, 0]
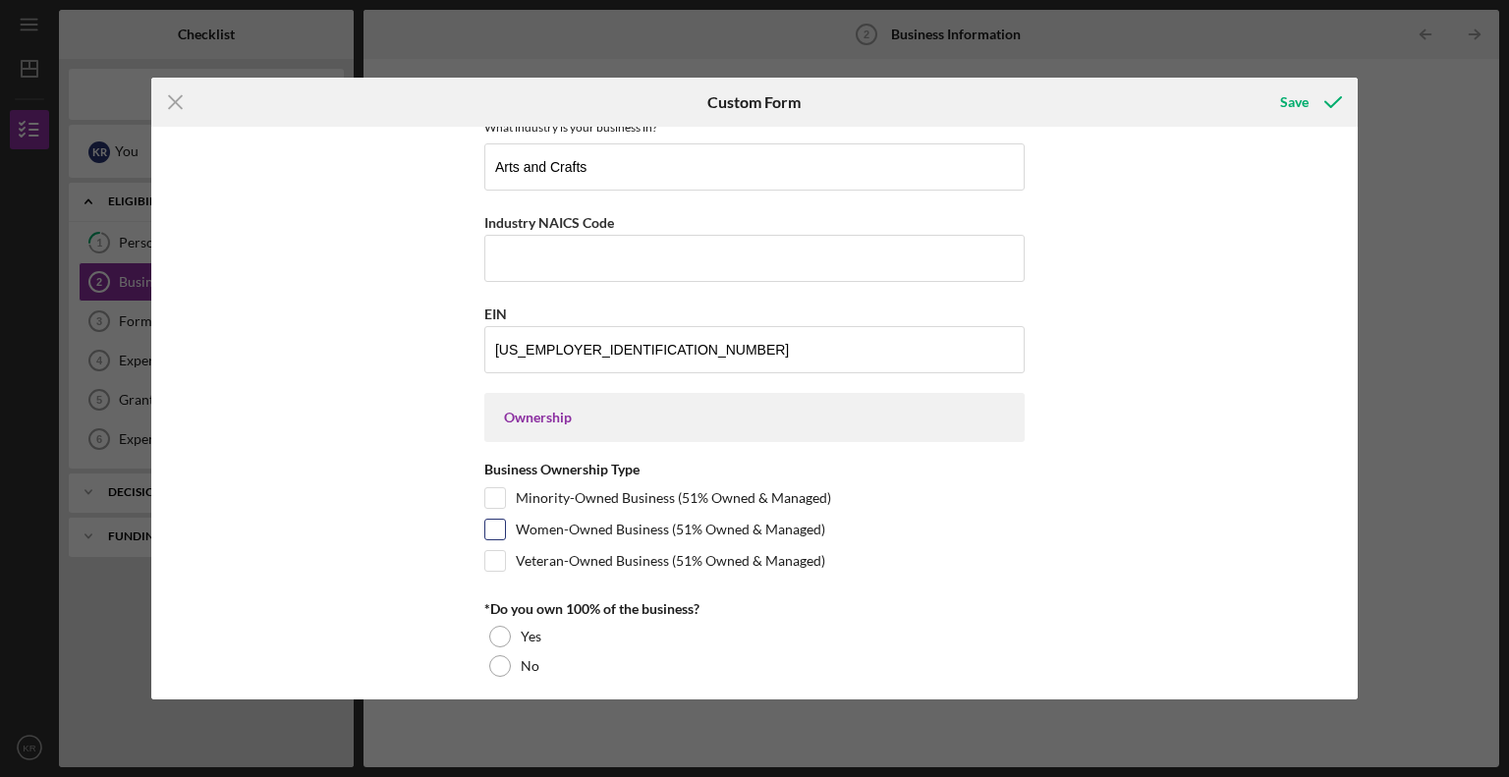
click at [491, 525] on input "Women-Owned Business (51% Owned & Managed)" at bounding box center [495, 530] width 20 height 20
checkbox input "true"
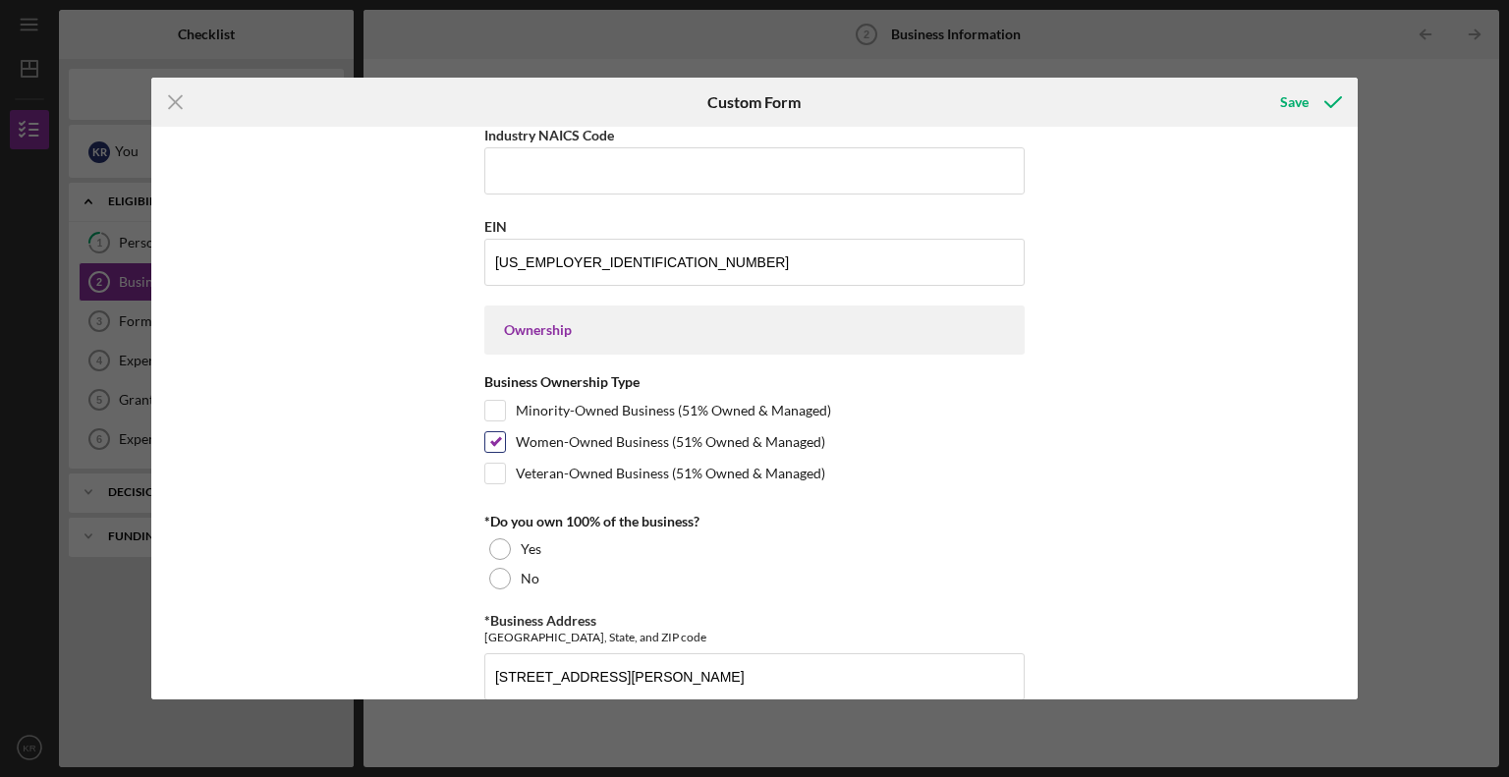
scroll to position [786, 0]
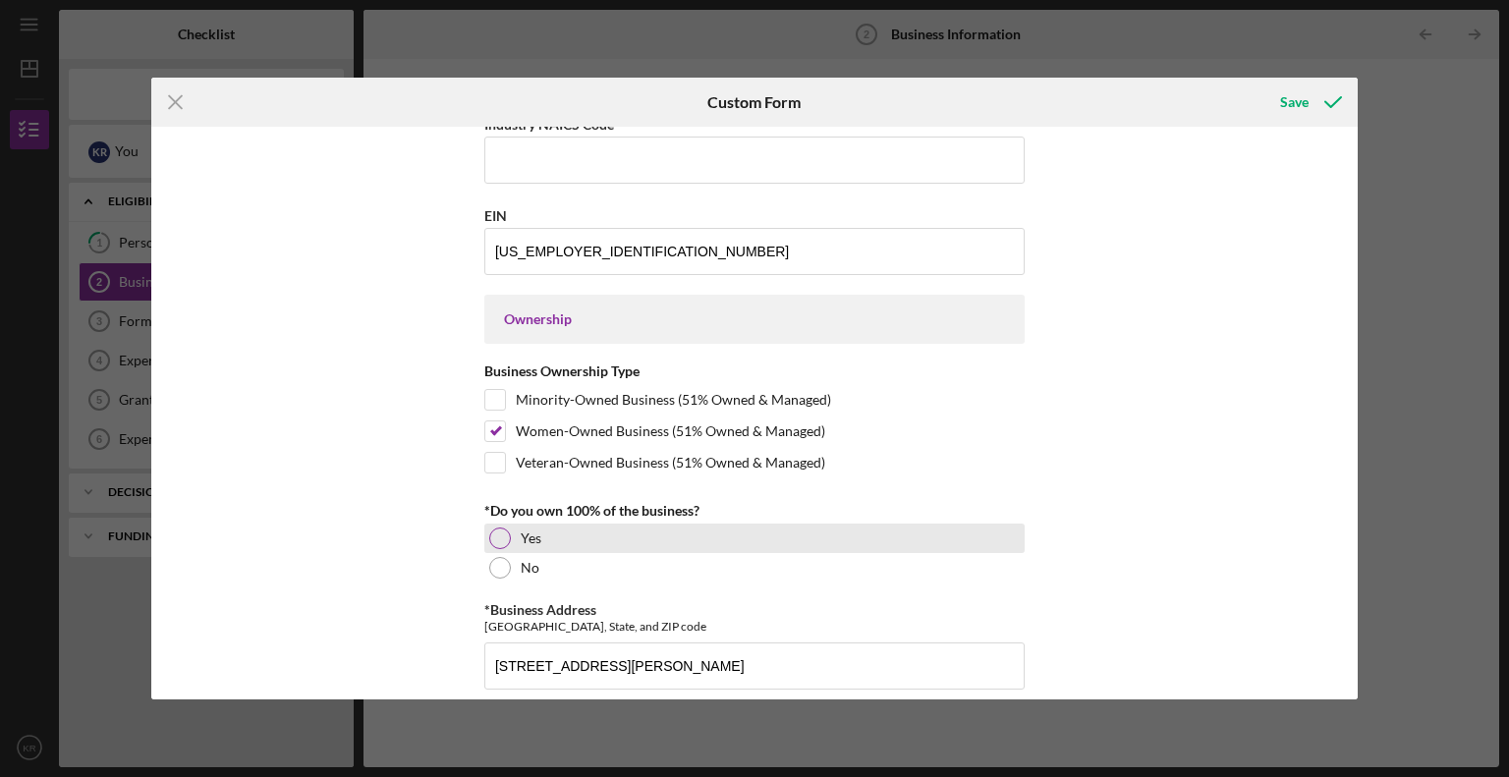
click at [491, 524] on div "Yes" at bounding box center [754, 538] width 540 height 29
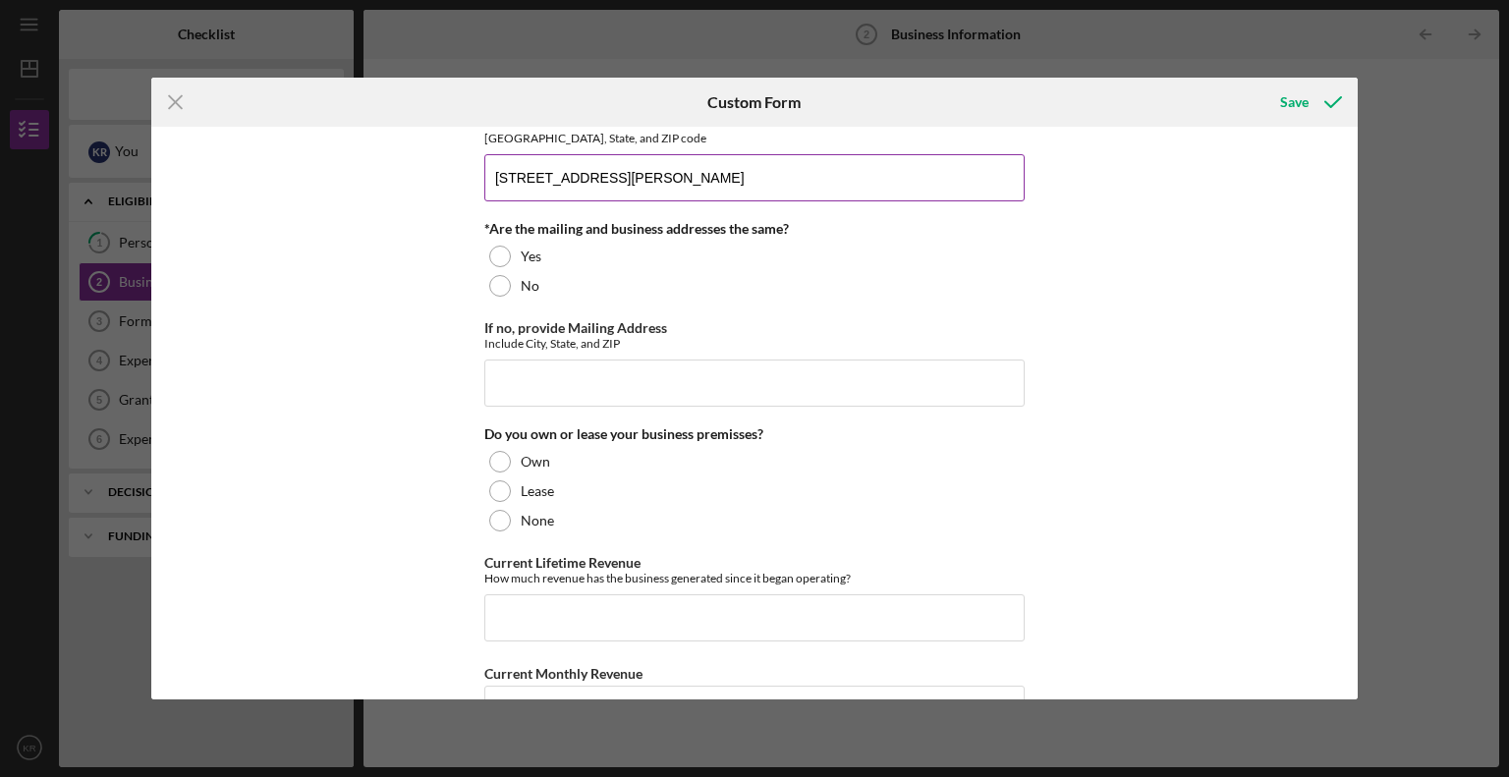
scroll to position [1277, 0]
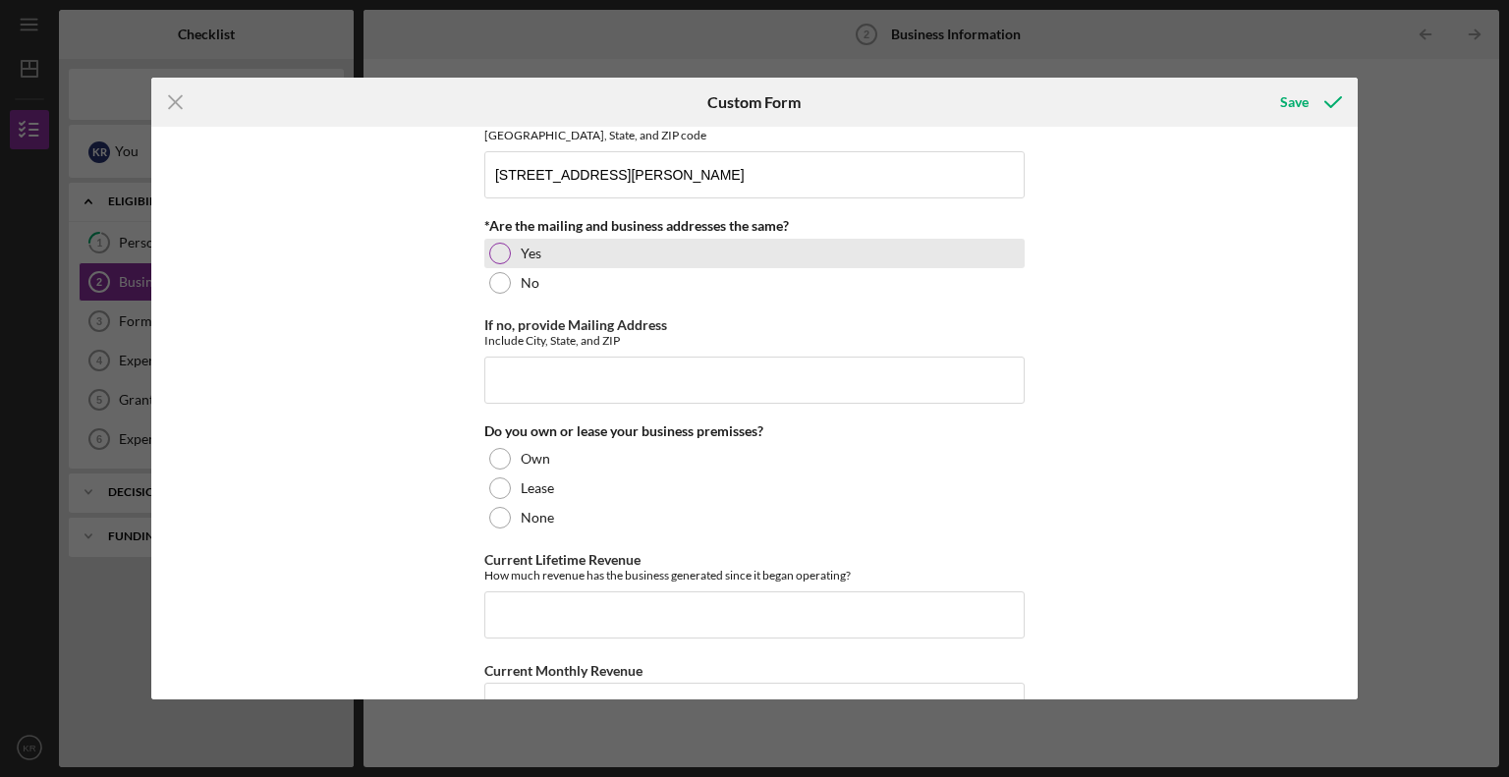
click at [504, 250] on div at bounding box center [500, 254] width 22 height 22
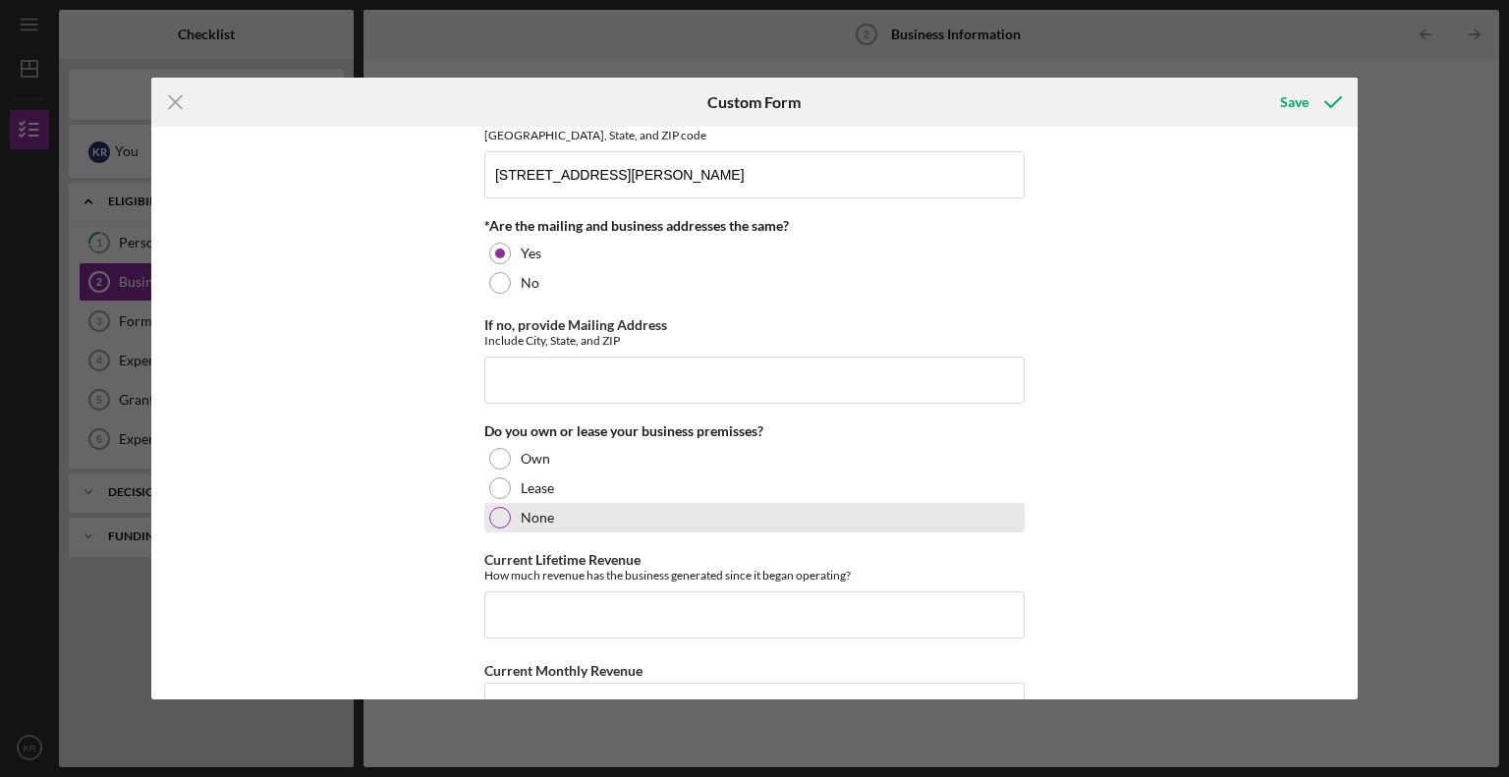
click at [499, 507] on div at bounding box center [500, 518] width 22 height 22
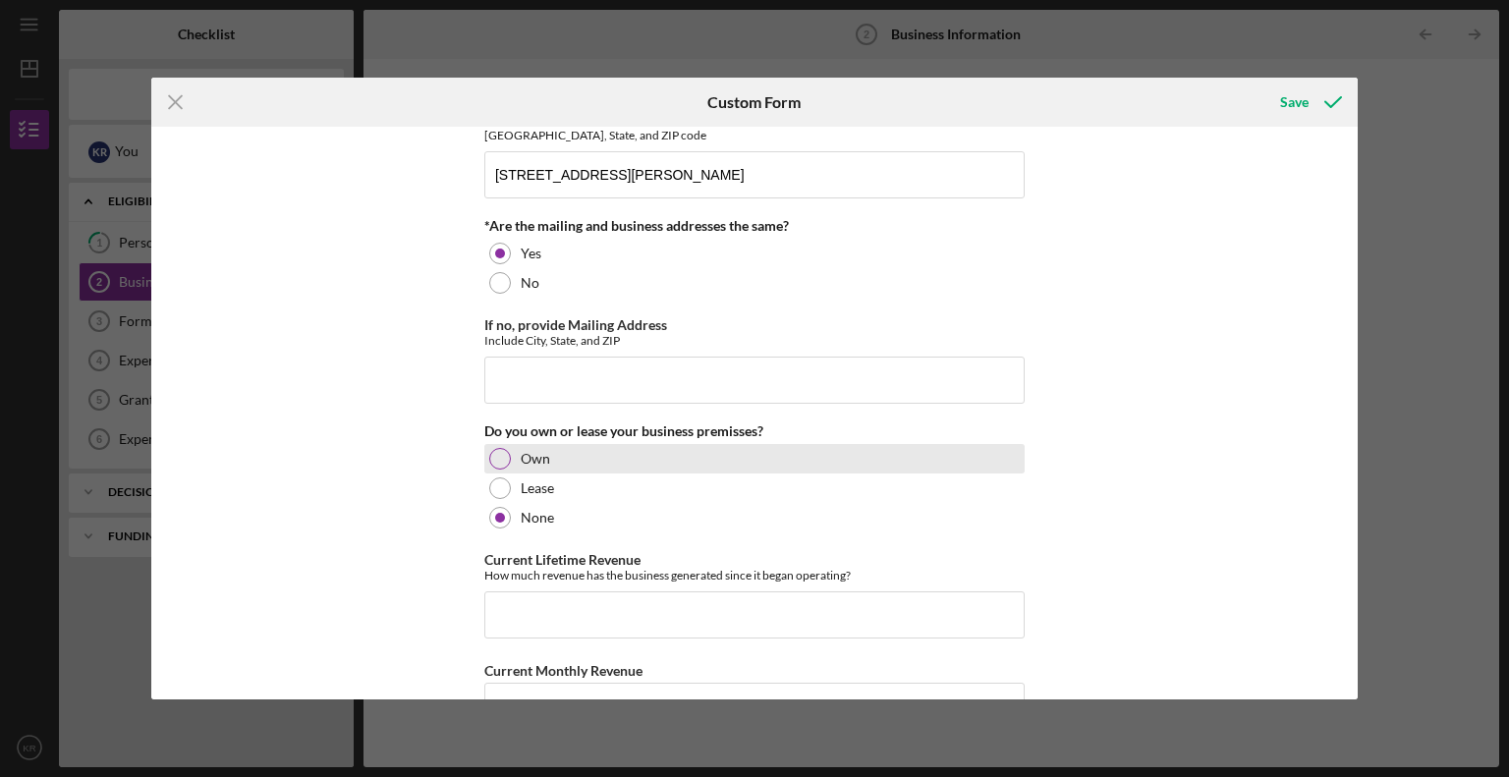
click at [484, 451] on div "Own" at bounding box center [754, 458] width 540 height 29
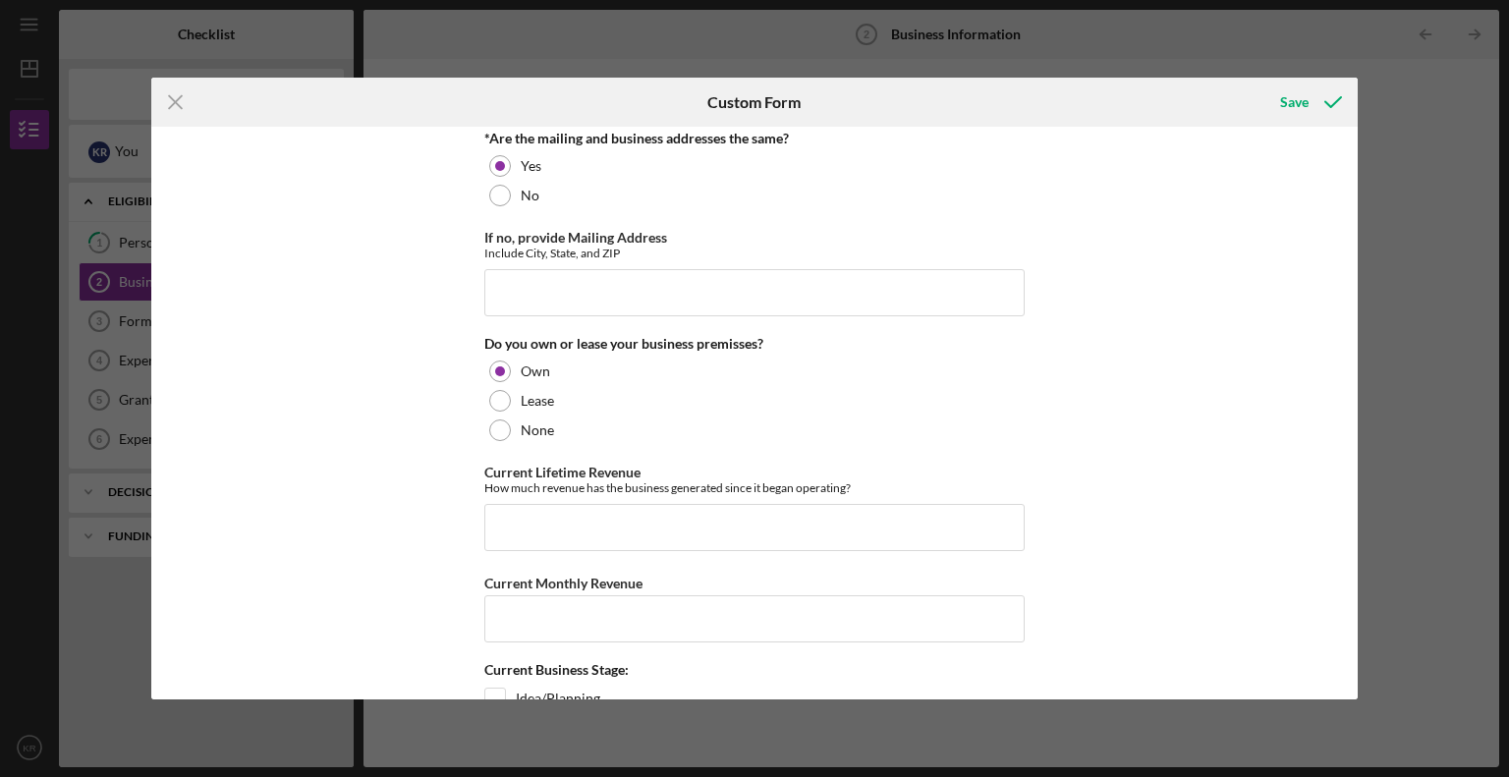
scroll to position [1376, 0]
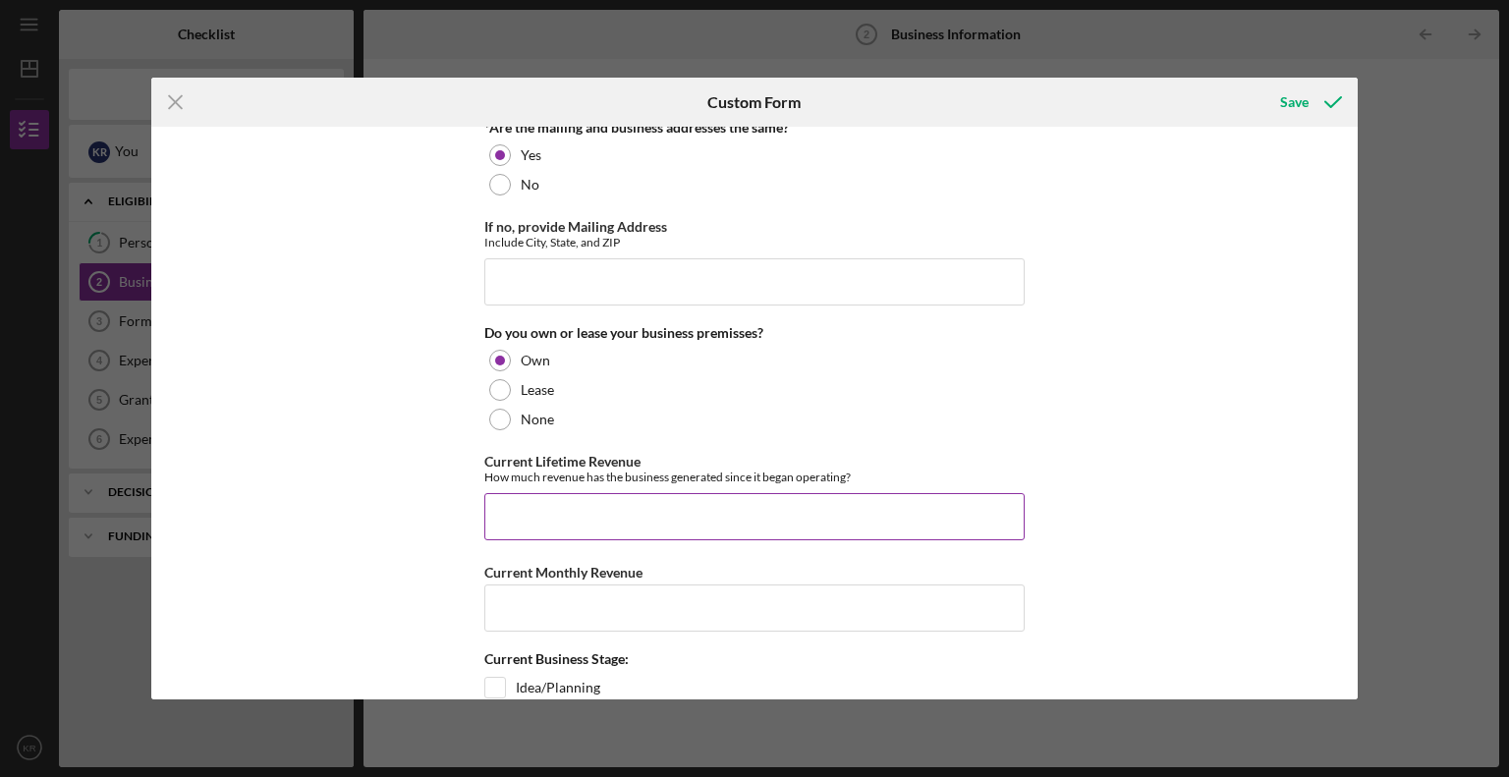
click at [719, 518] on input "Current Lifetime Revenue" at bounding box center [754, 516] width 540 height 47
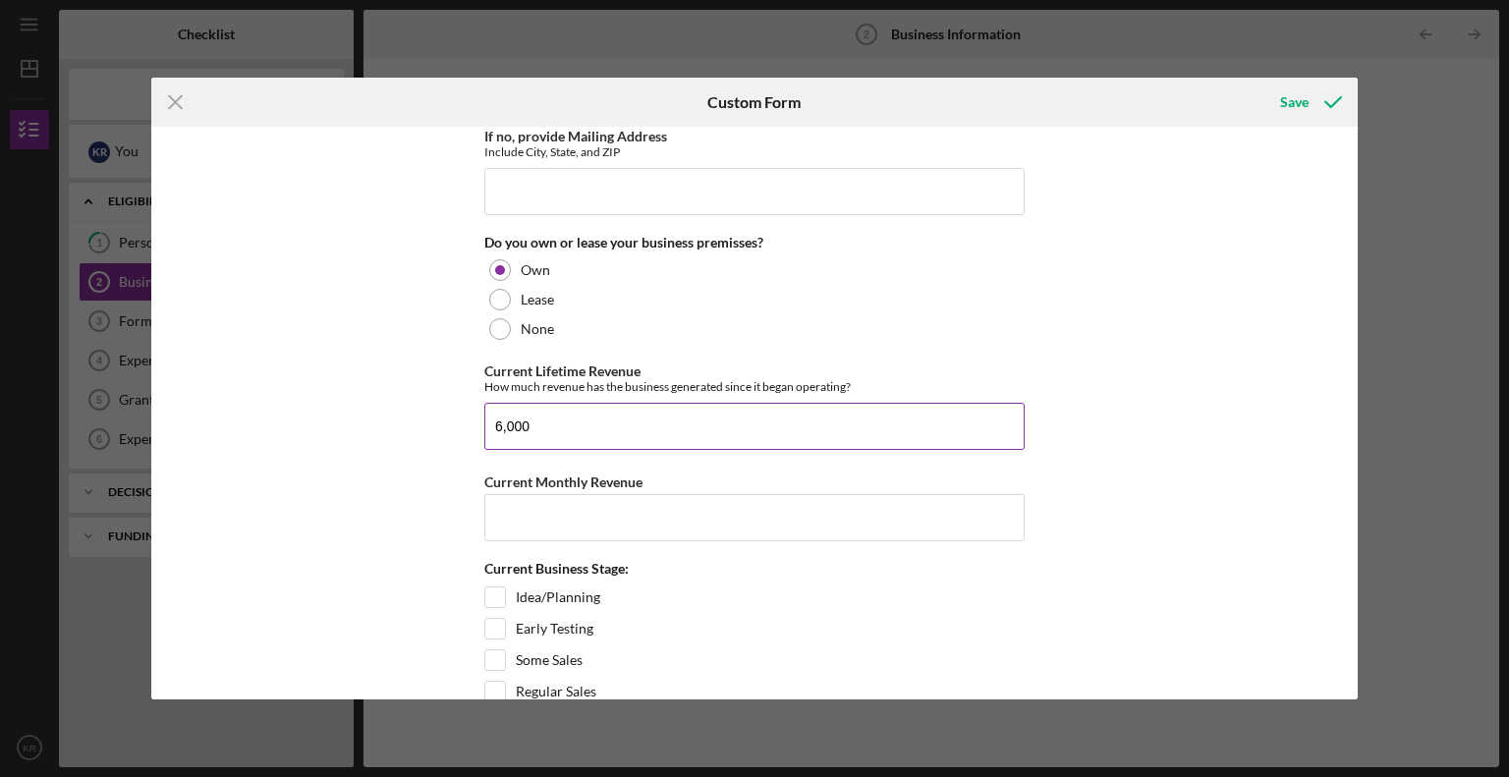
scroll to position [1474, 0]
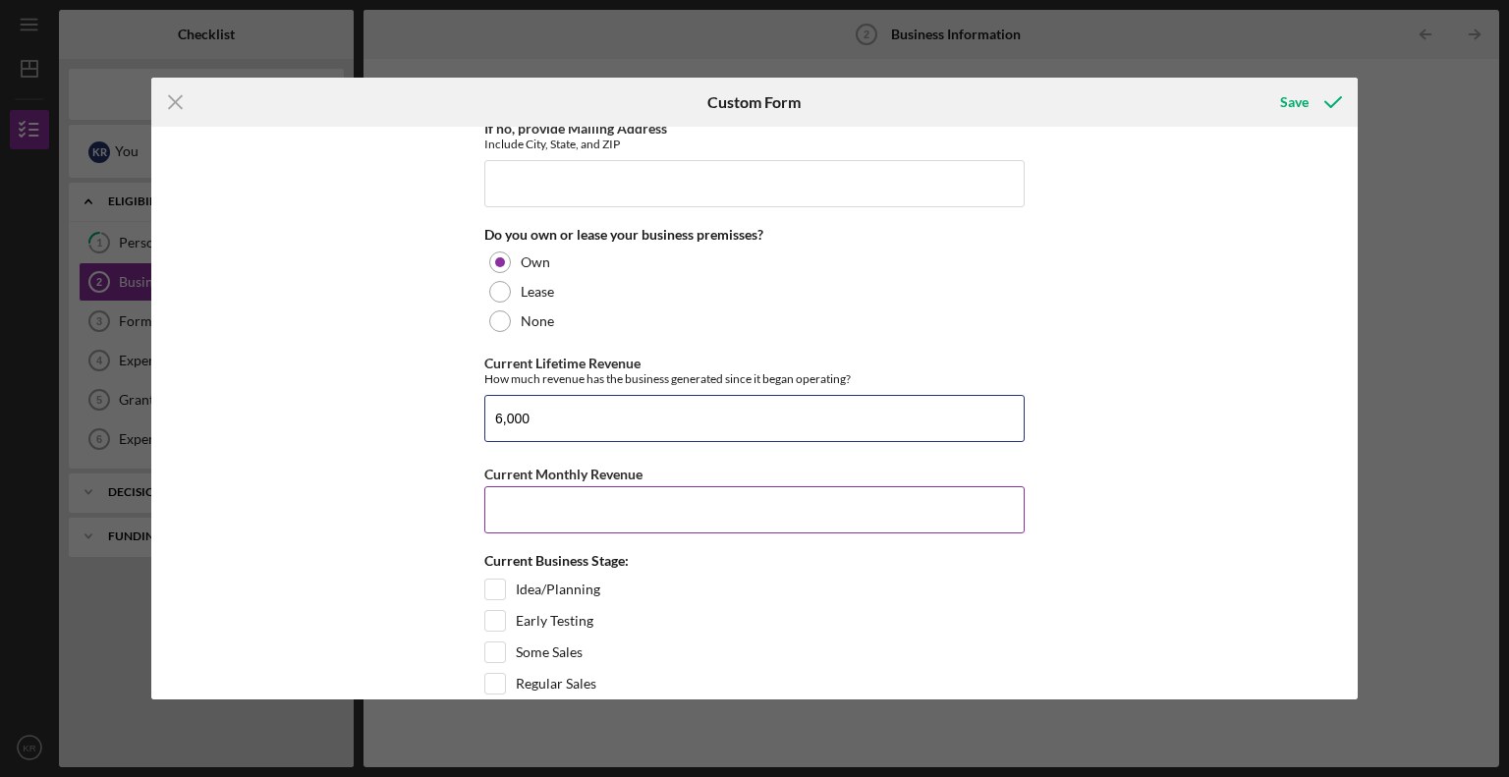
type input "6,000"
click at [727, 511] on input "Current Monthly Revenue" at bounding box center [754, 509] width 540 height 47
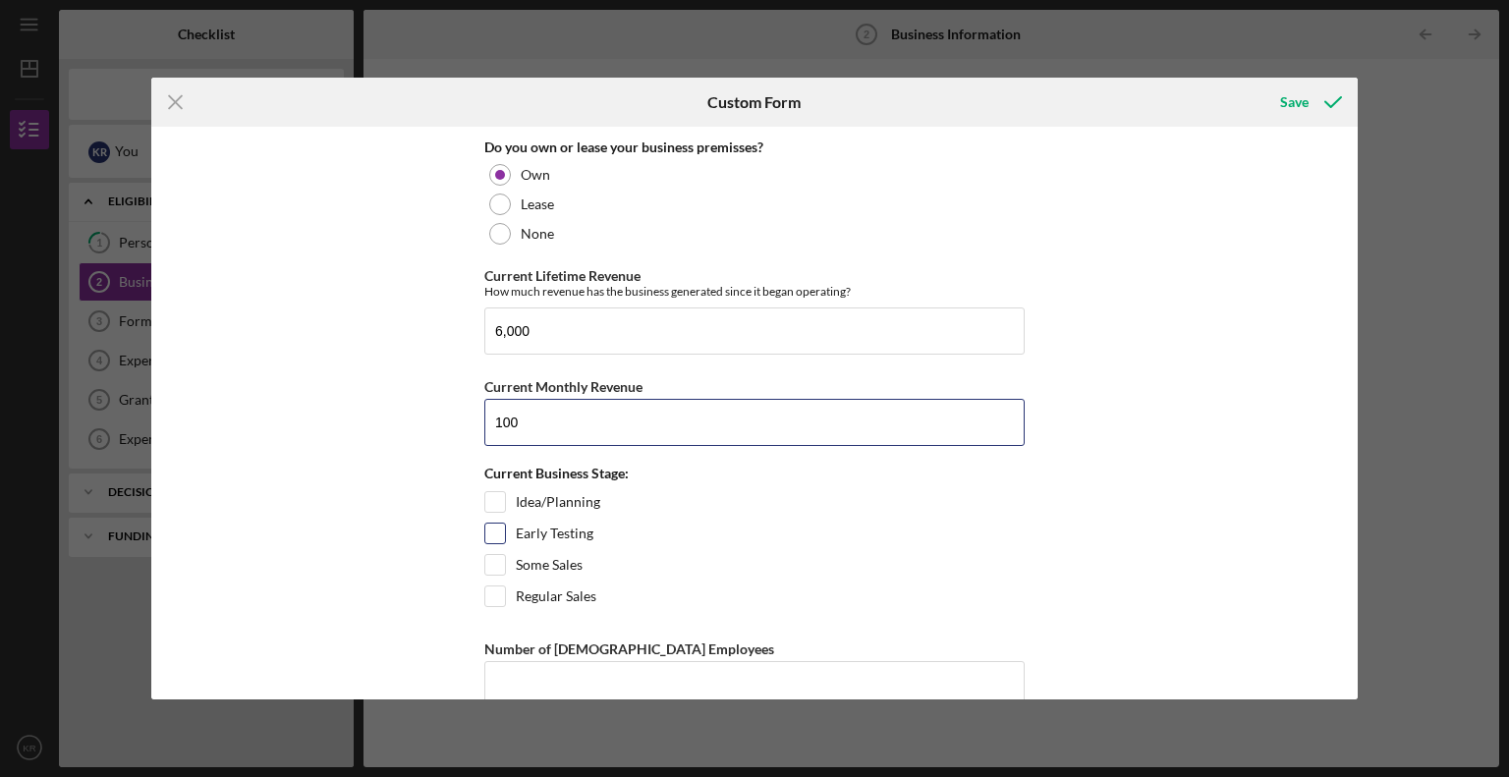
scroll to position [1572, 0]
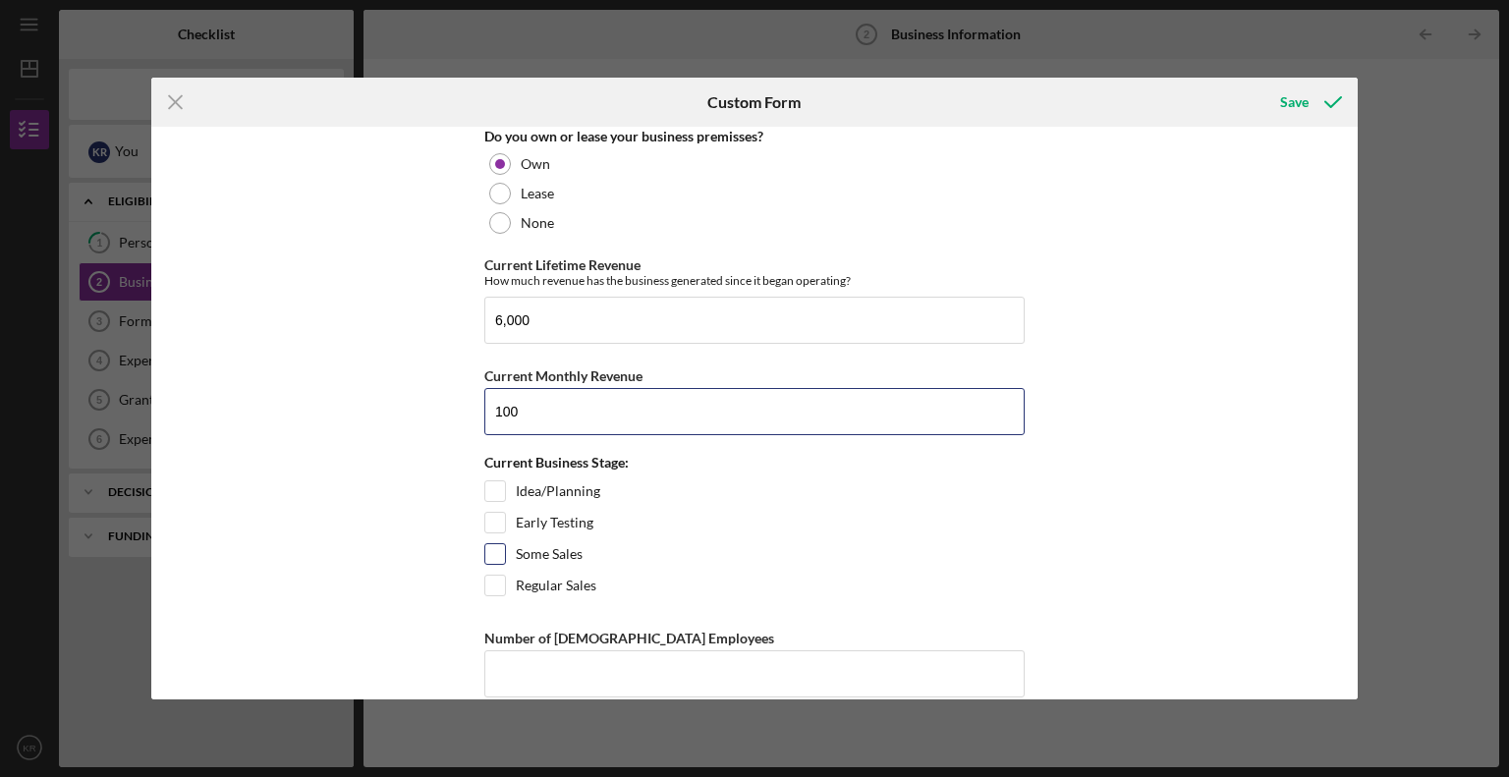
type input "100"
click at [487, 544] on input "Some Sales" at bounding box center [495, 554] width 20 height 20
checkbox input "true"
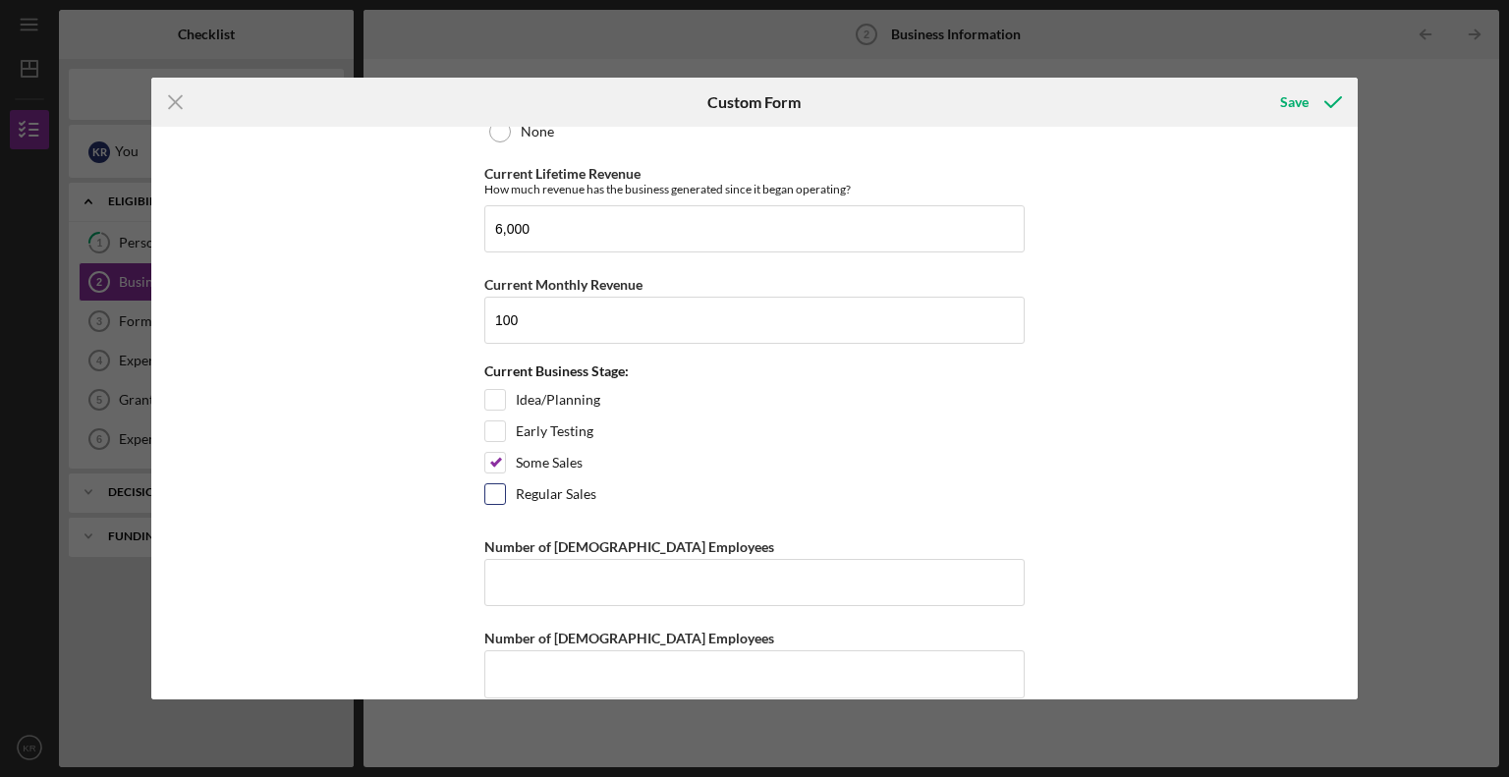
scroll to position [1670, 0]
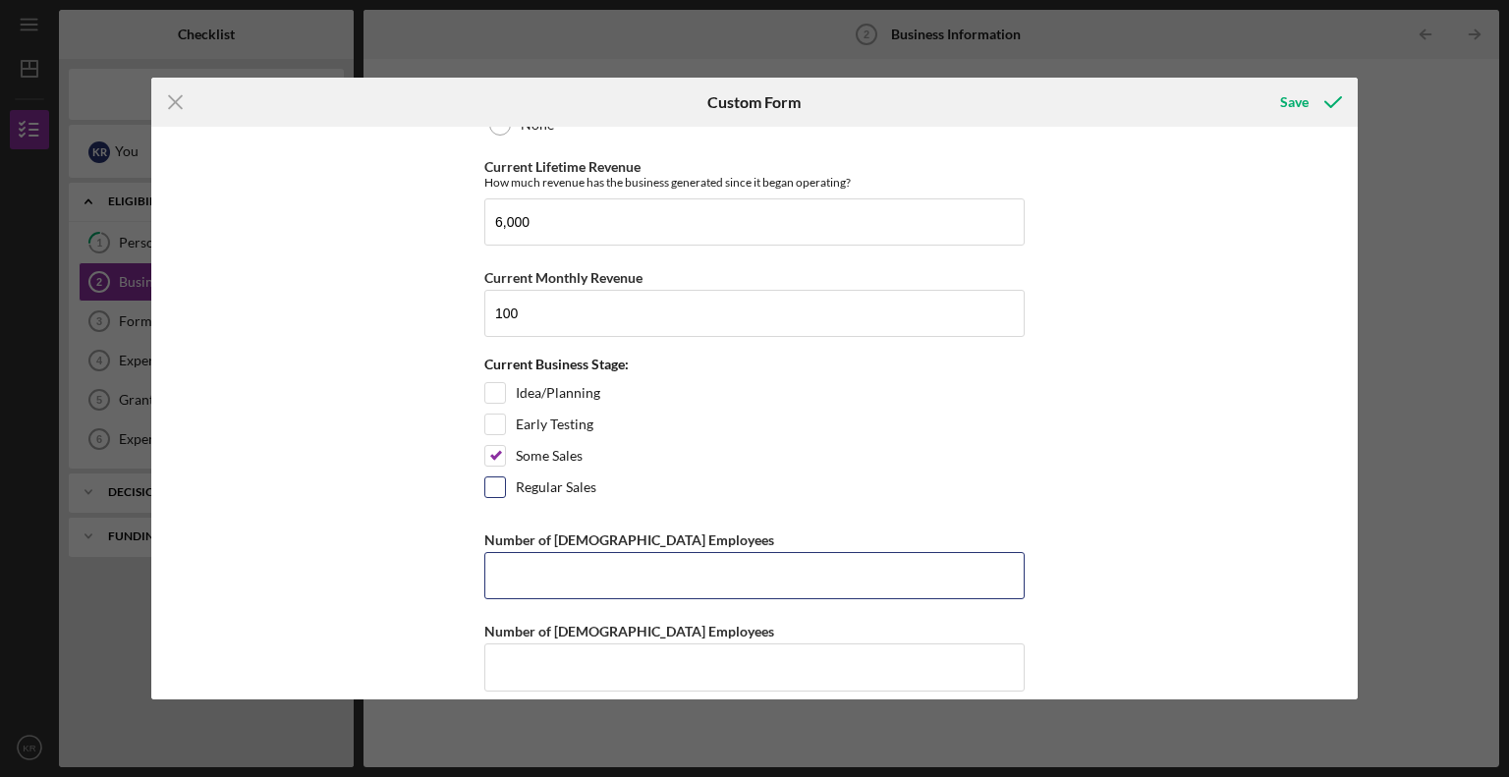
click at [593, 569] on input "Number of [DEMOGRAPHIC_DATA] Employees" at bounding box center [754, 575] width 540 height 47
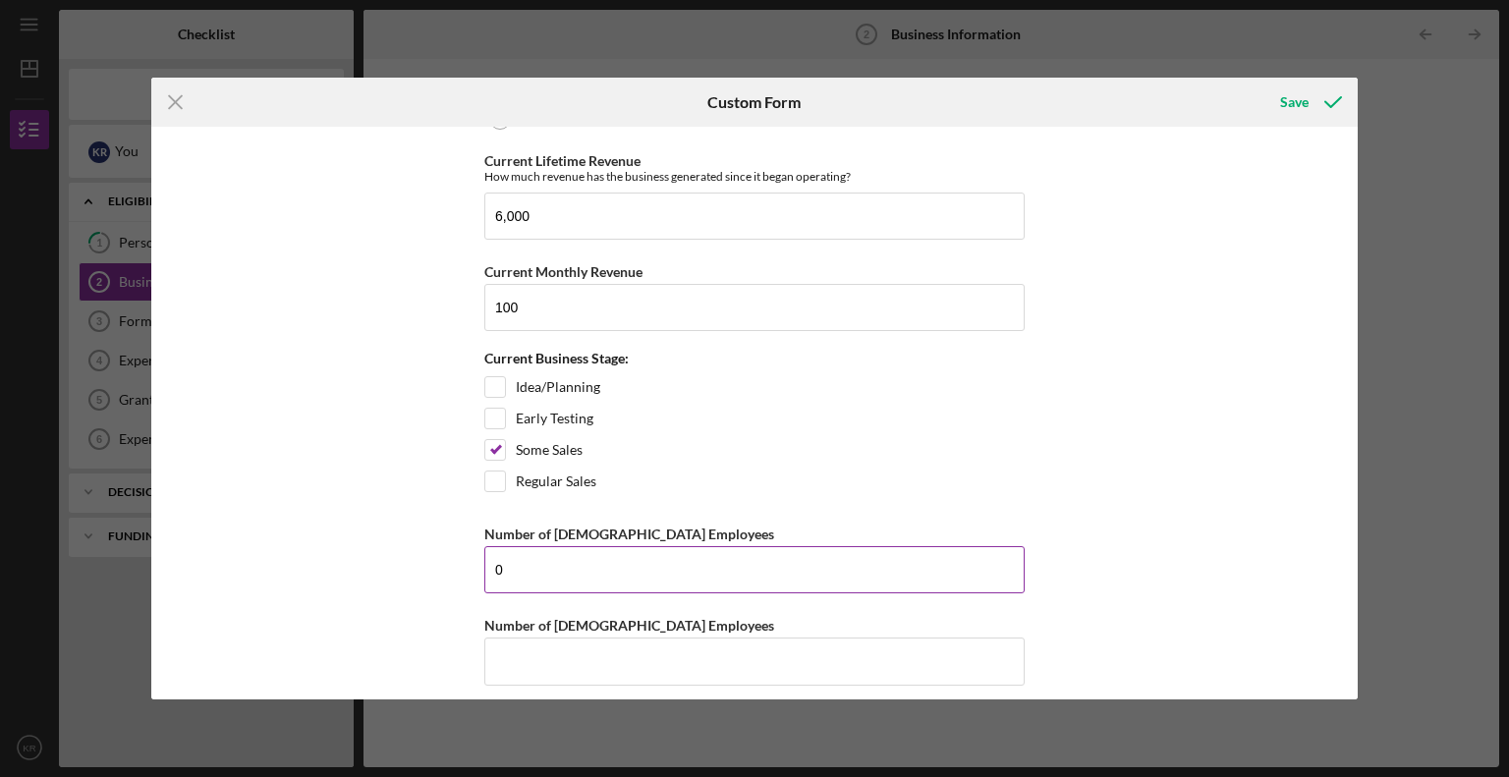
scroll to position [1682, 0]
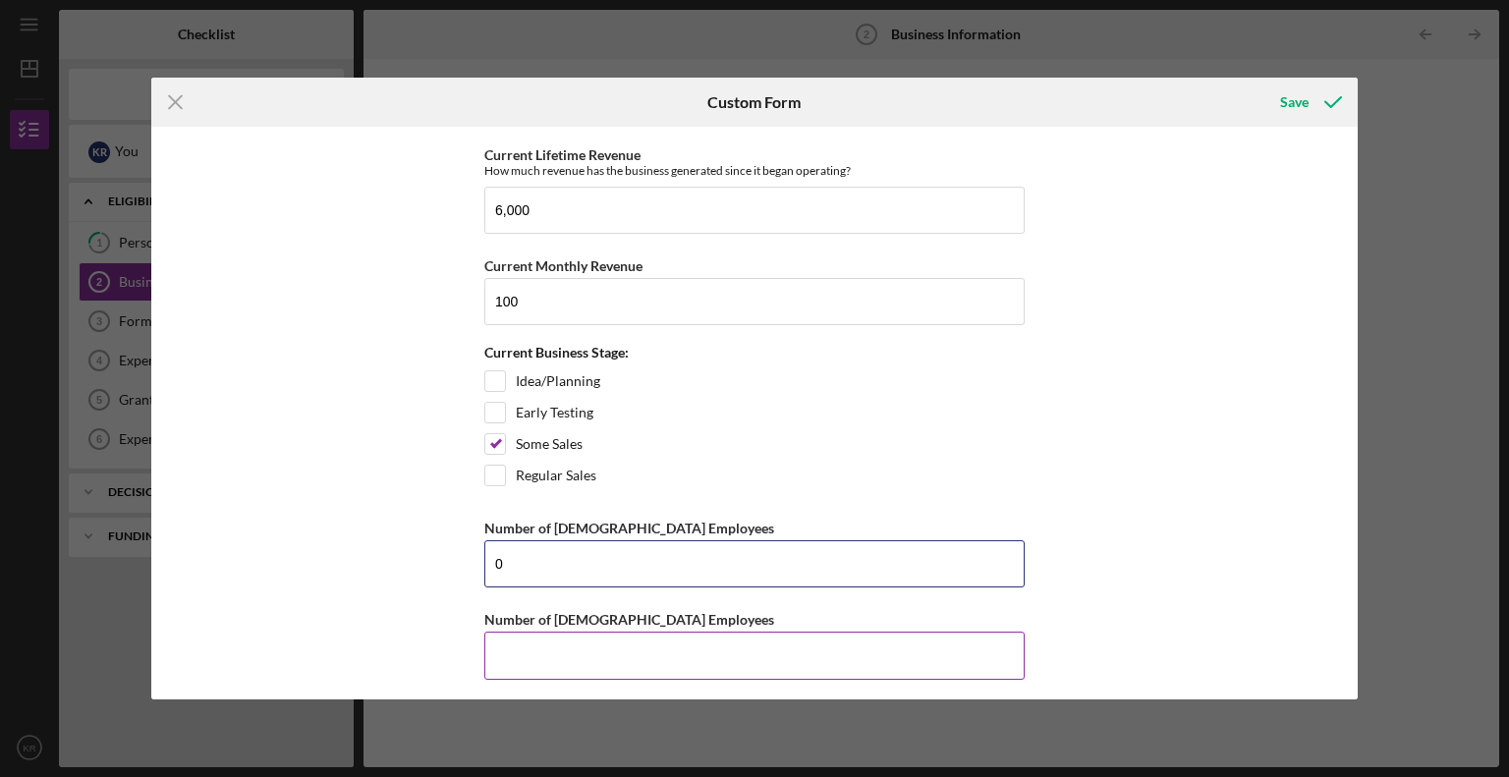
type input "0"
click at [593, 632] on input "Number of [DEMOGRAPHIC_DATA] Employees" at bounding box center [754, 655] width 540 height 47
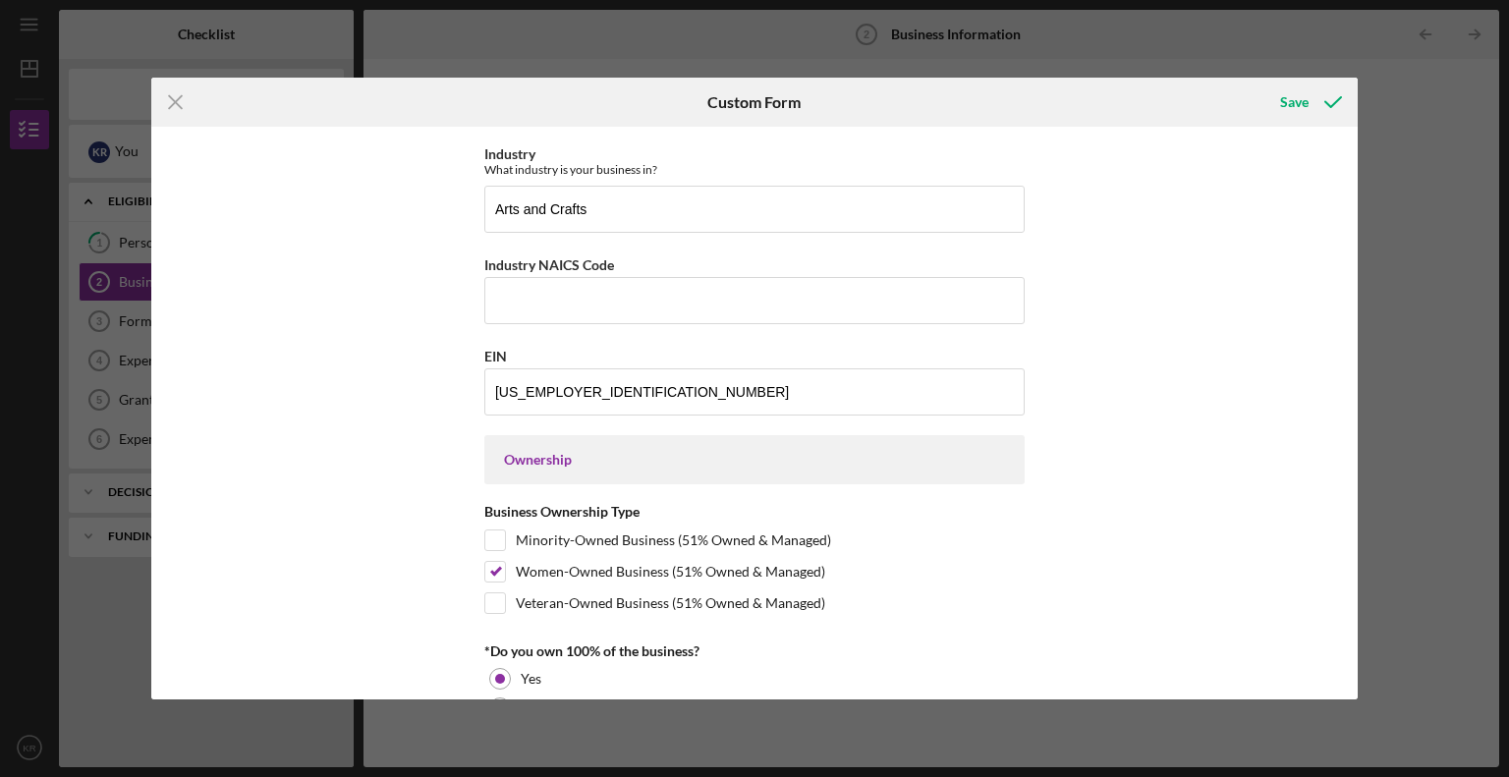
scroll to position [601, 0]
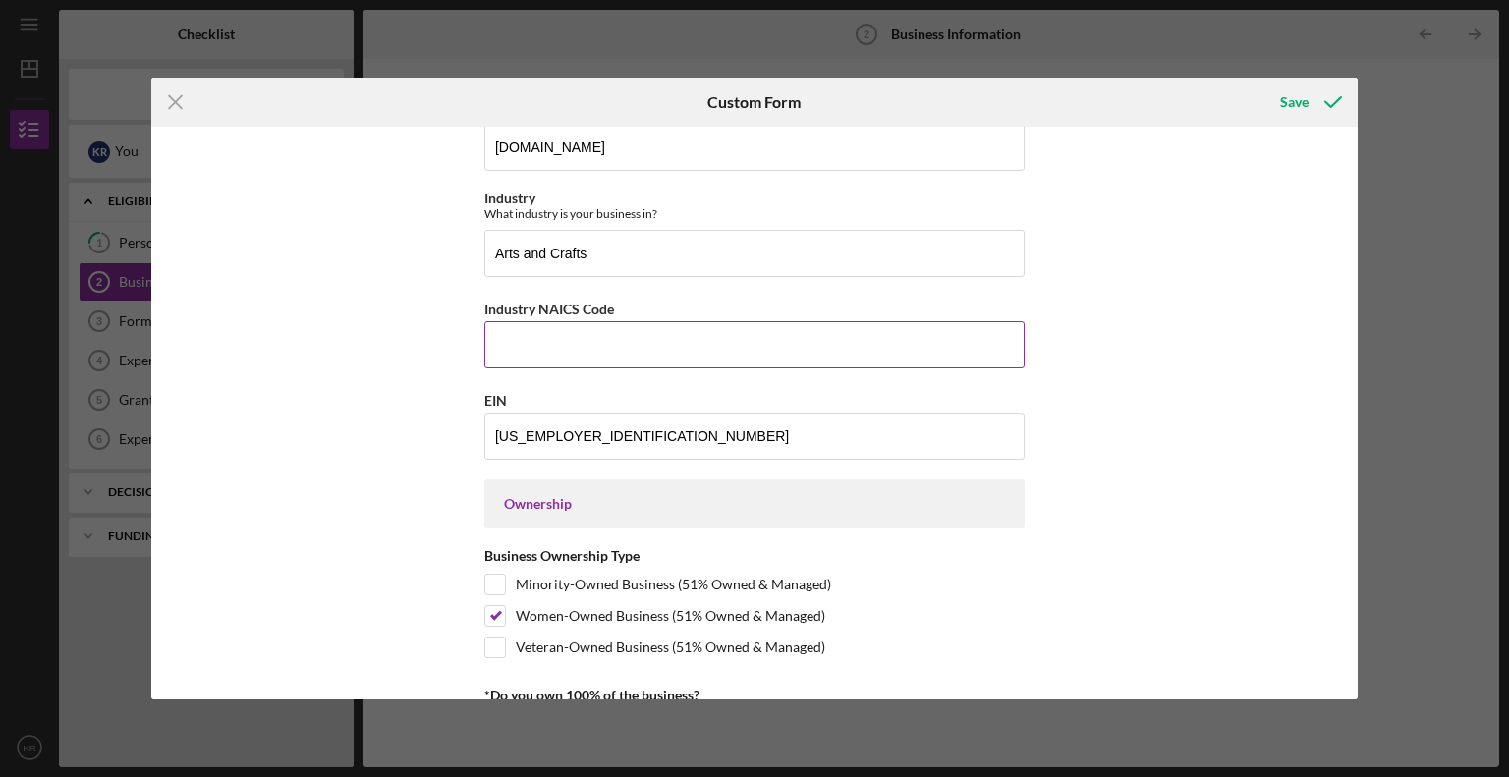
type input "0"
drag, startPoint x: 624, startPoint y: 306, endPoint x: 466, endPoint y: 314, distance: 158.4
click at [466, 314] on div "*Business Name Heartfelt Creatures DBA *Date of Business Establishment [DATE] *…" at bounding box center [755, 413] width 1208 height 573
copy label "Industry NAICS Code"
click at [552, 347] on input "Industry NAICS Code" at bounding box center [754, 344] width 540 height 47
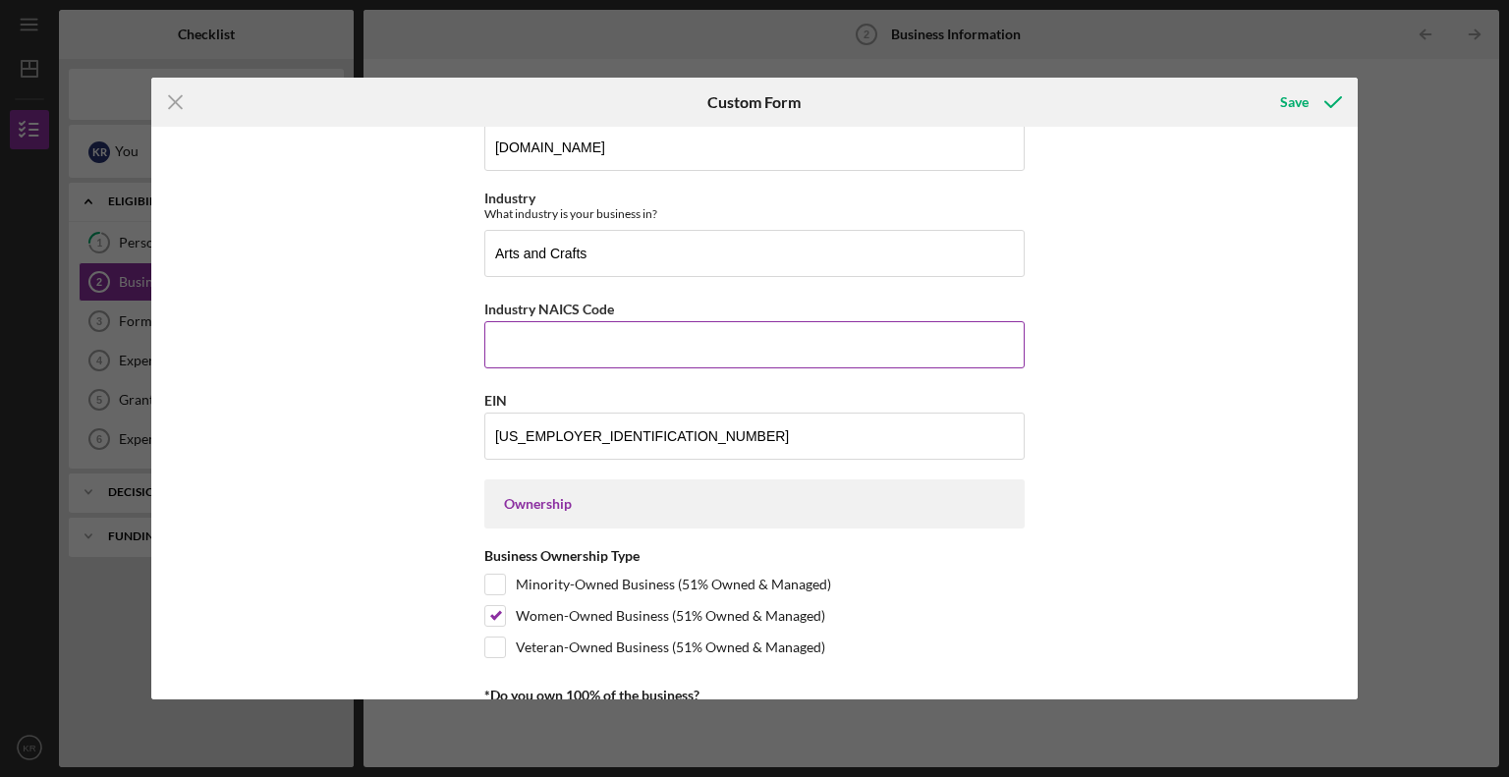
paste input "454,110"
type input "454,110"
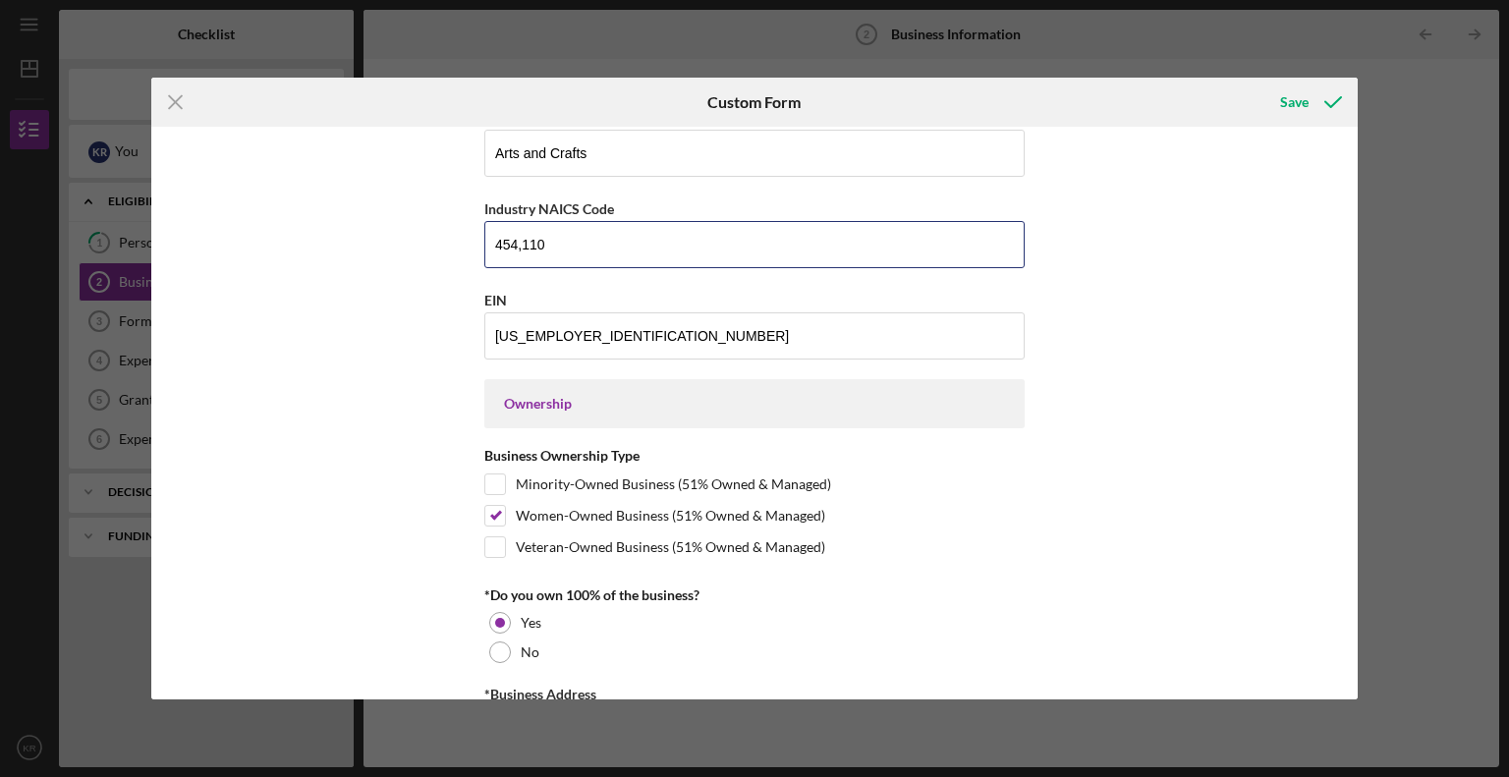
scroll to position [700, 0]
click at [1301, 94] on div "Save" at bounding box center [1294, 102] width 28 height 39
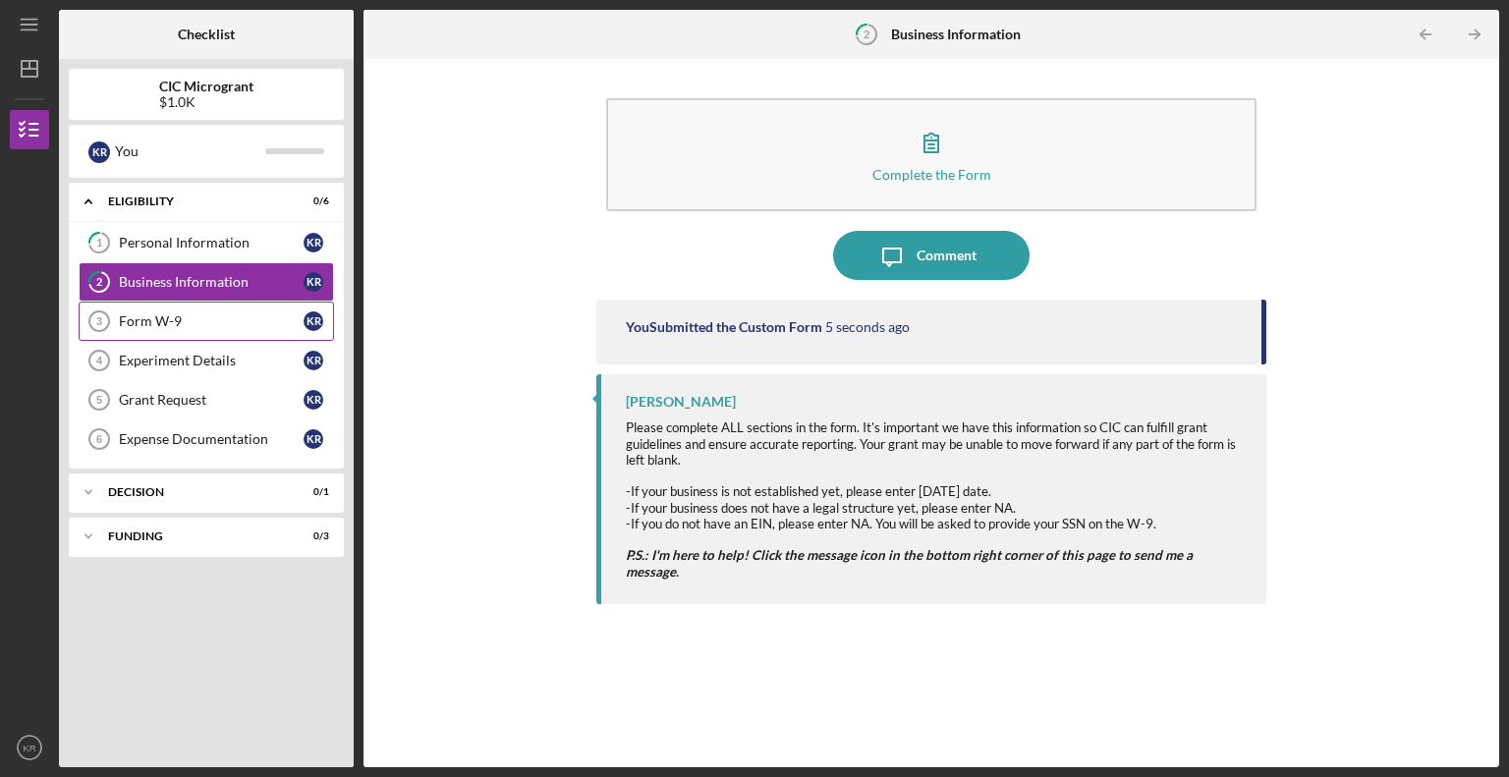
click at [216, 318] on div "Form W-9" at bounding box center [211, 321] width 185 height 16
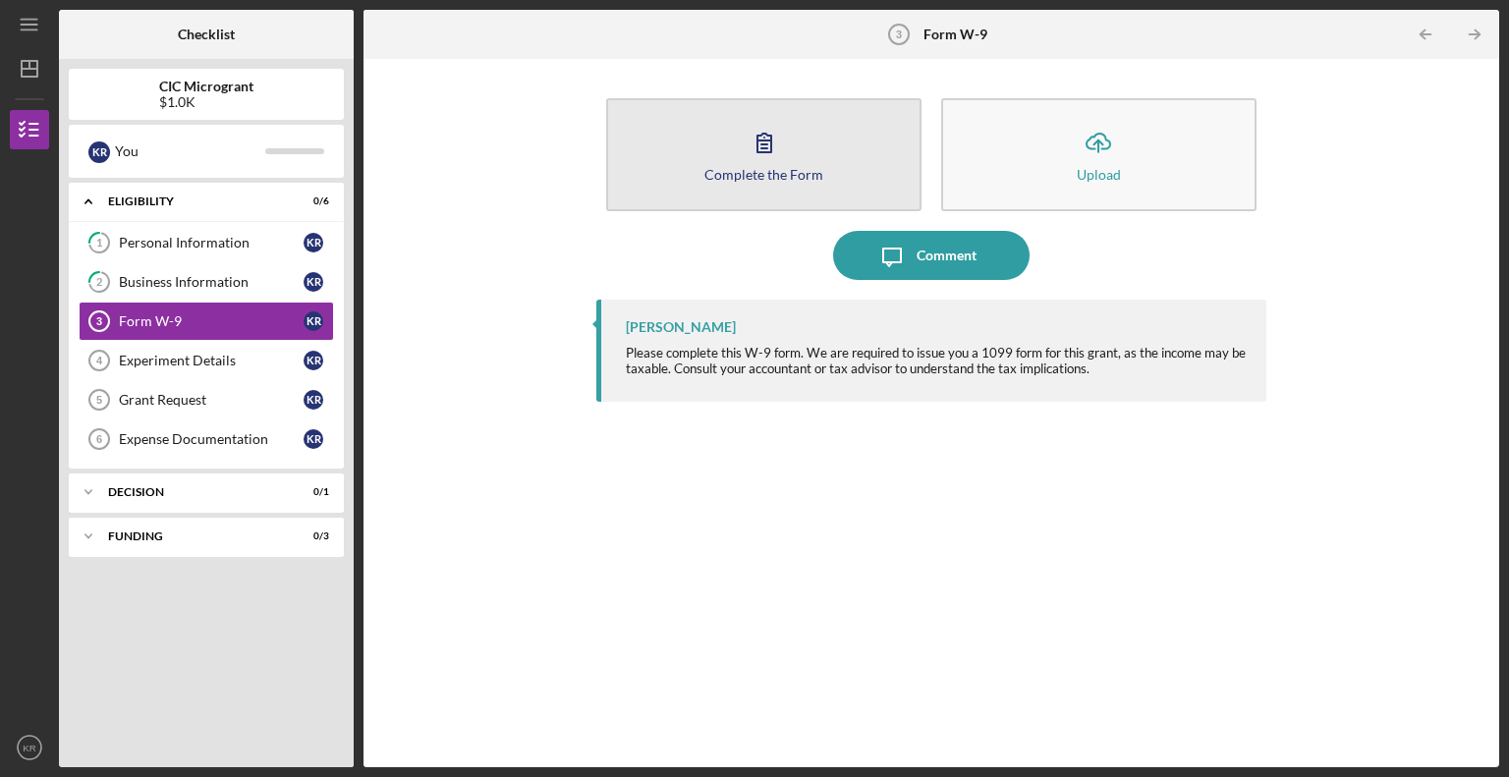
click at [807, 191] on button "Complete the Form Form" at bounding box center [763, 154] width 315 height 113
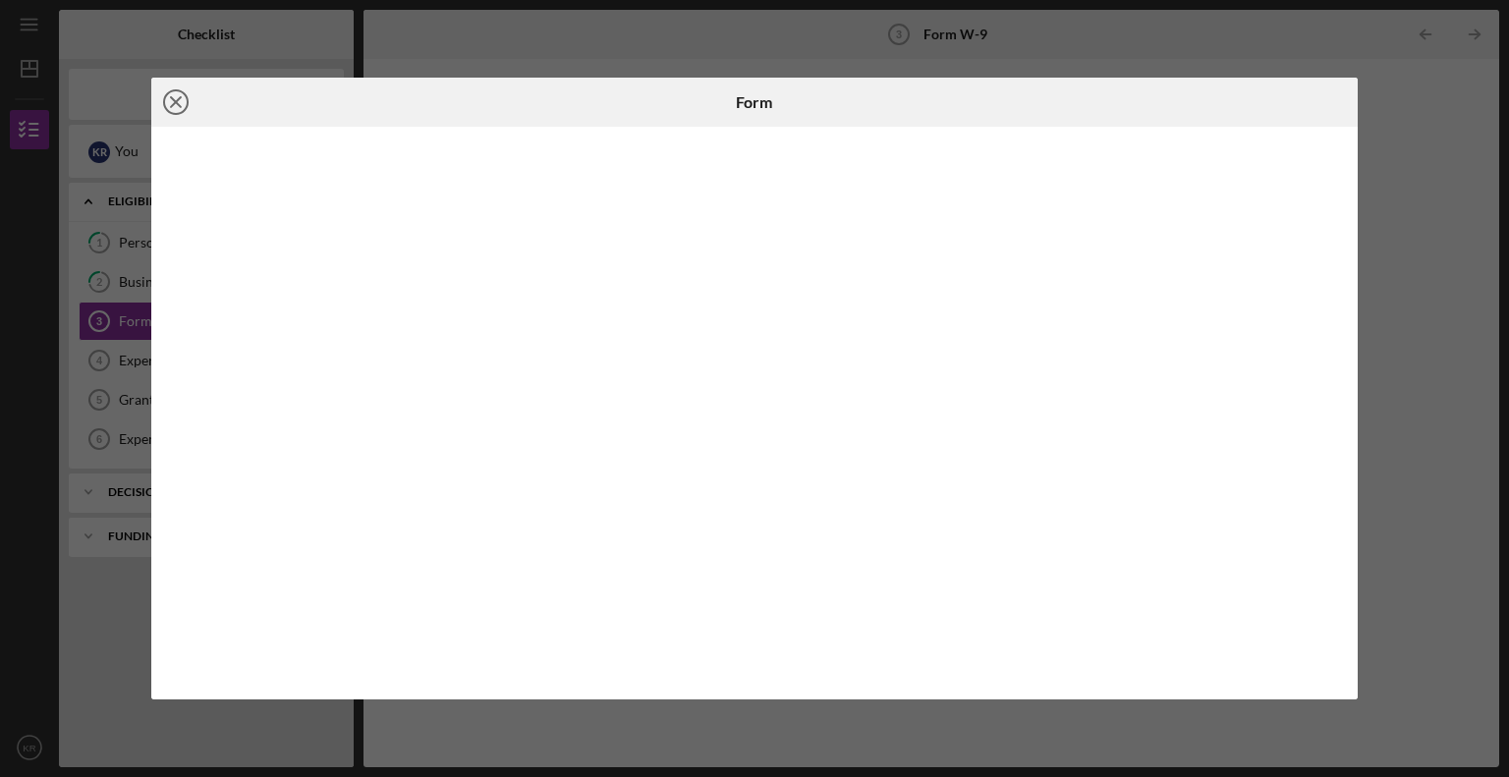
click at [182, 107] on icon "Icon/Close" at bounding box center [175, 102] width 49 height 49
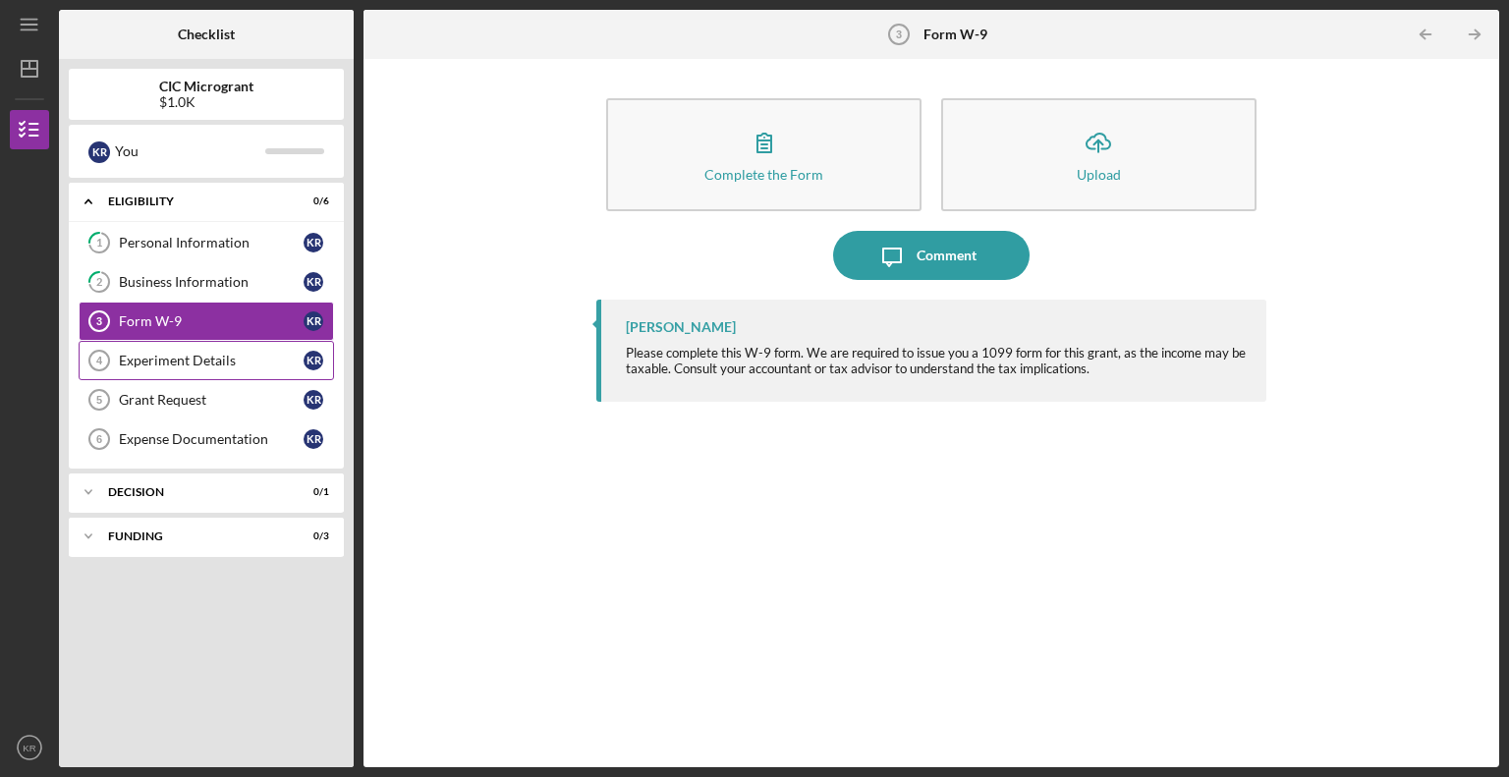
click at [166, 353] on div "Experiment Details" at bounding box center [211, 361] width 185 height 16
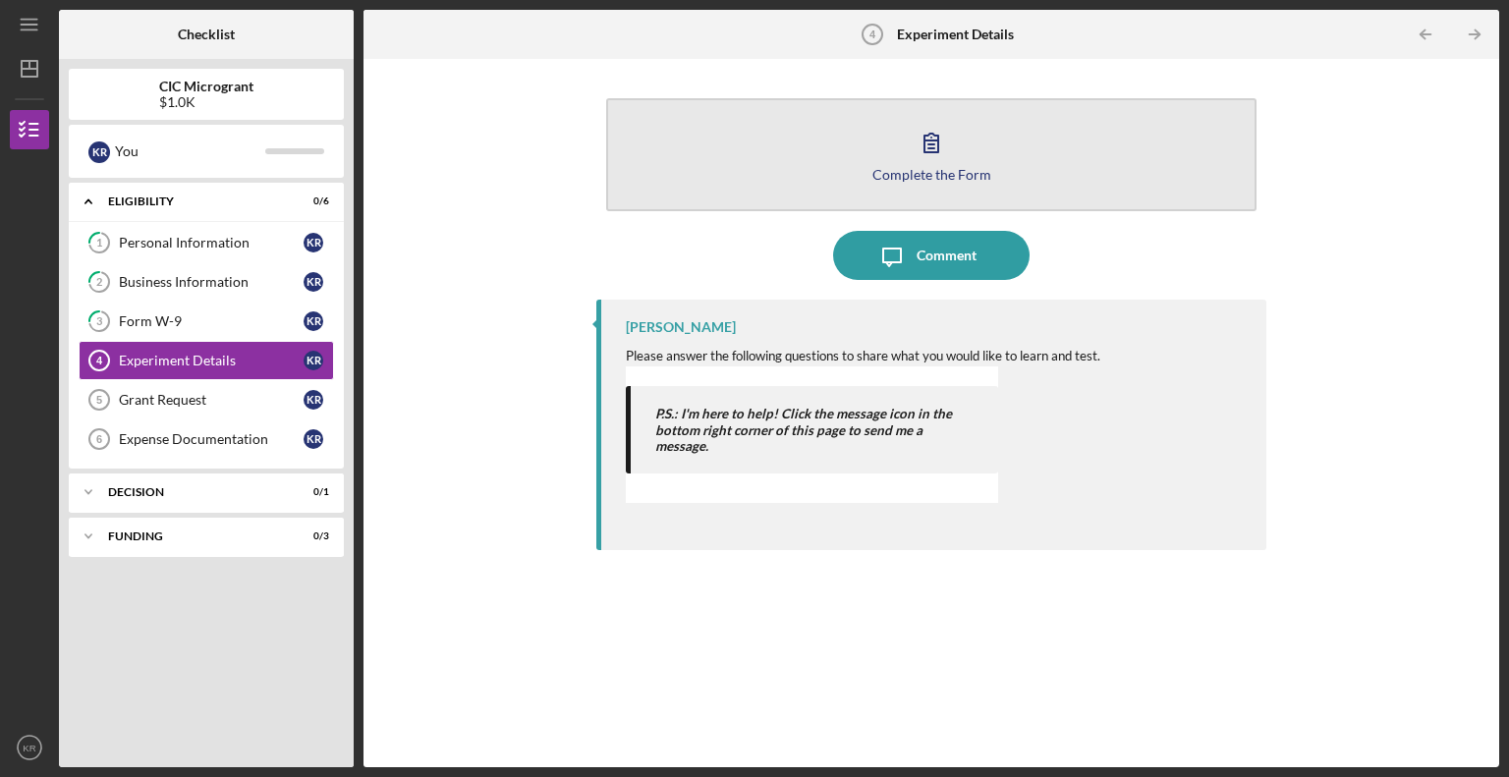
click at [957, 167] on div "Complete the Form" at bounding box center [932, 174] width 119 height 15
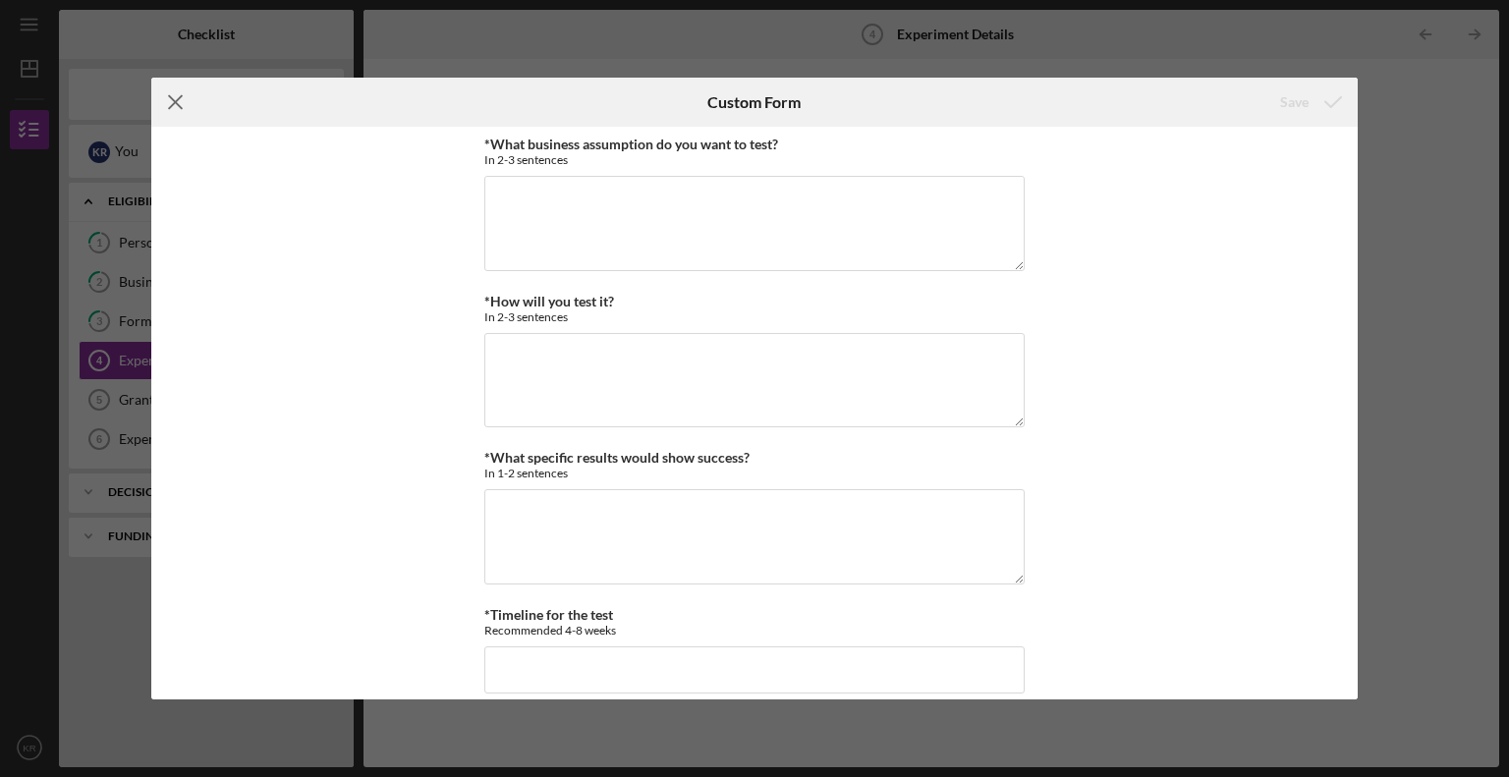
click at [181, 93] on icon "Icon/Menu Close" at bounding box center [175, 102] width 49 height 49
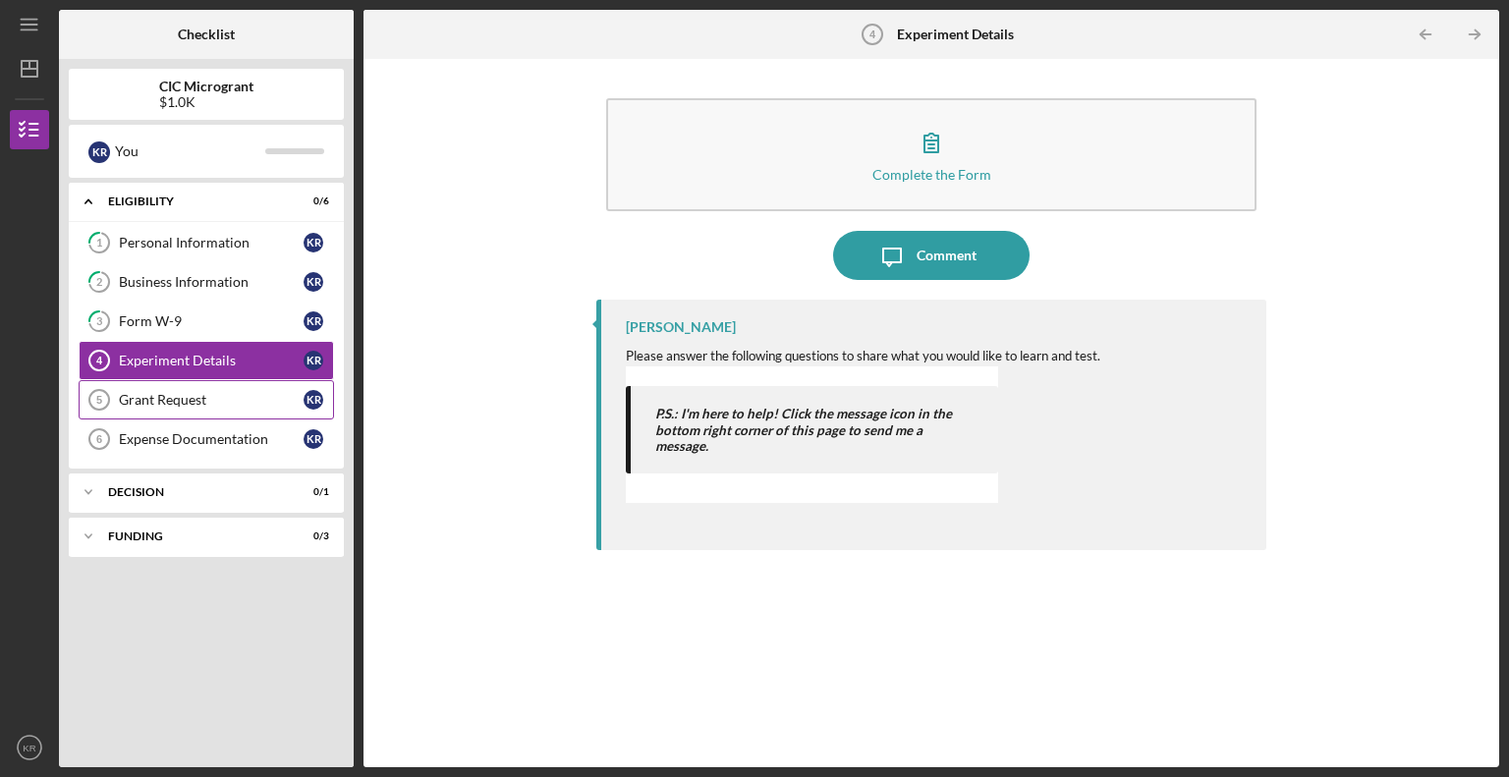
click at [185, 405] on div "Grant Request" at bounding box center [211, 400] width 185 height 16
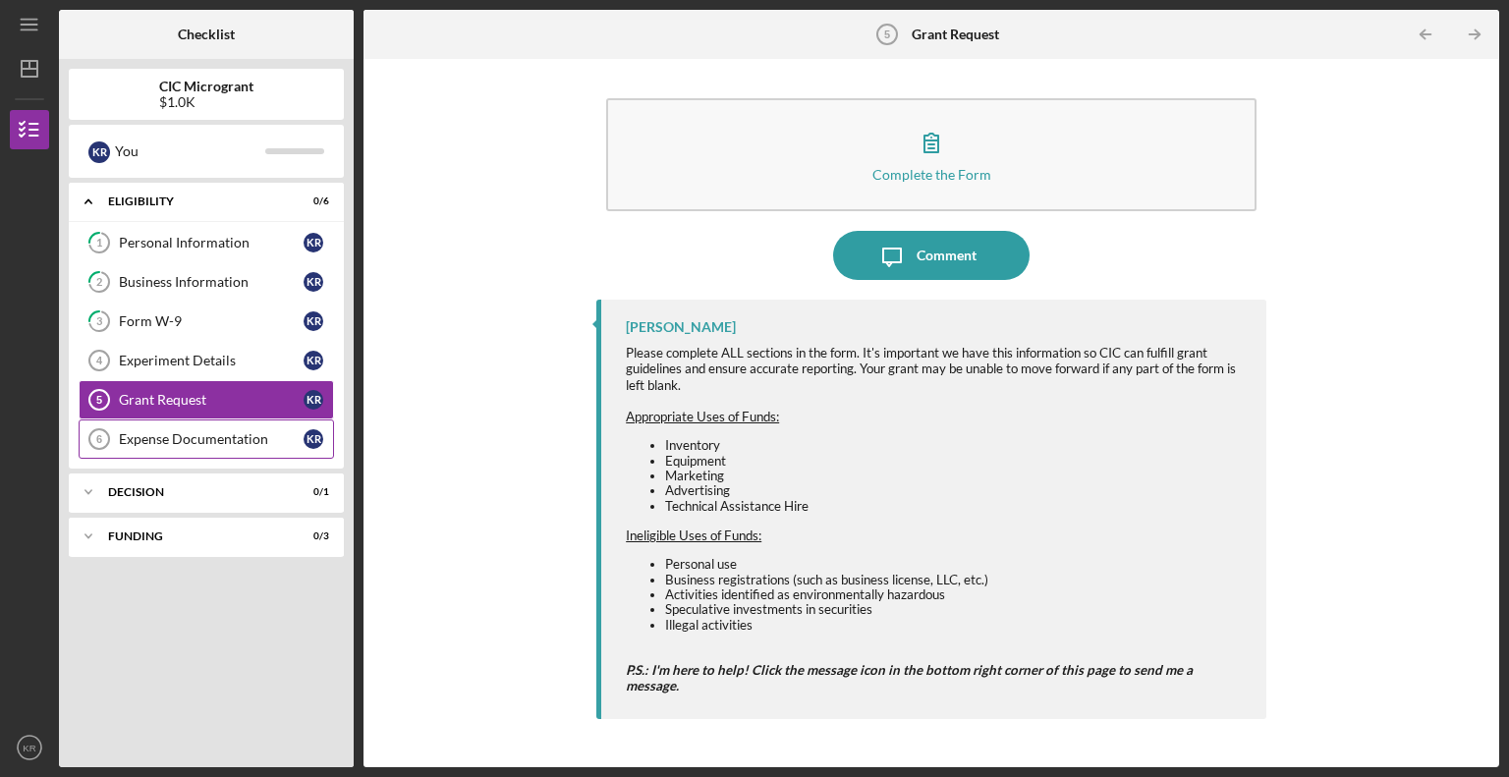
click at [240, 451] on link "Expense Documentation 6 Expense Documentation K R" at bounding box center [206, 439] width 255 height 39
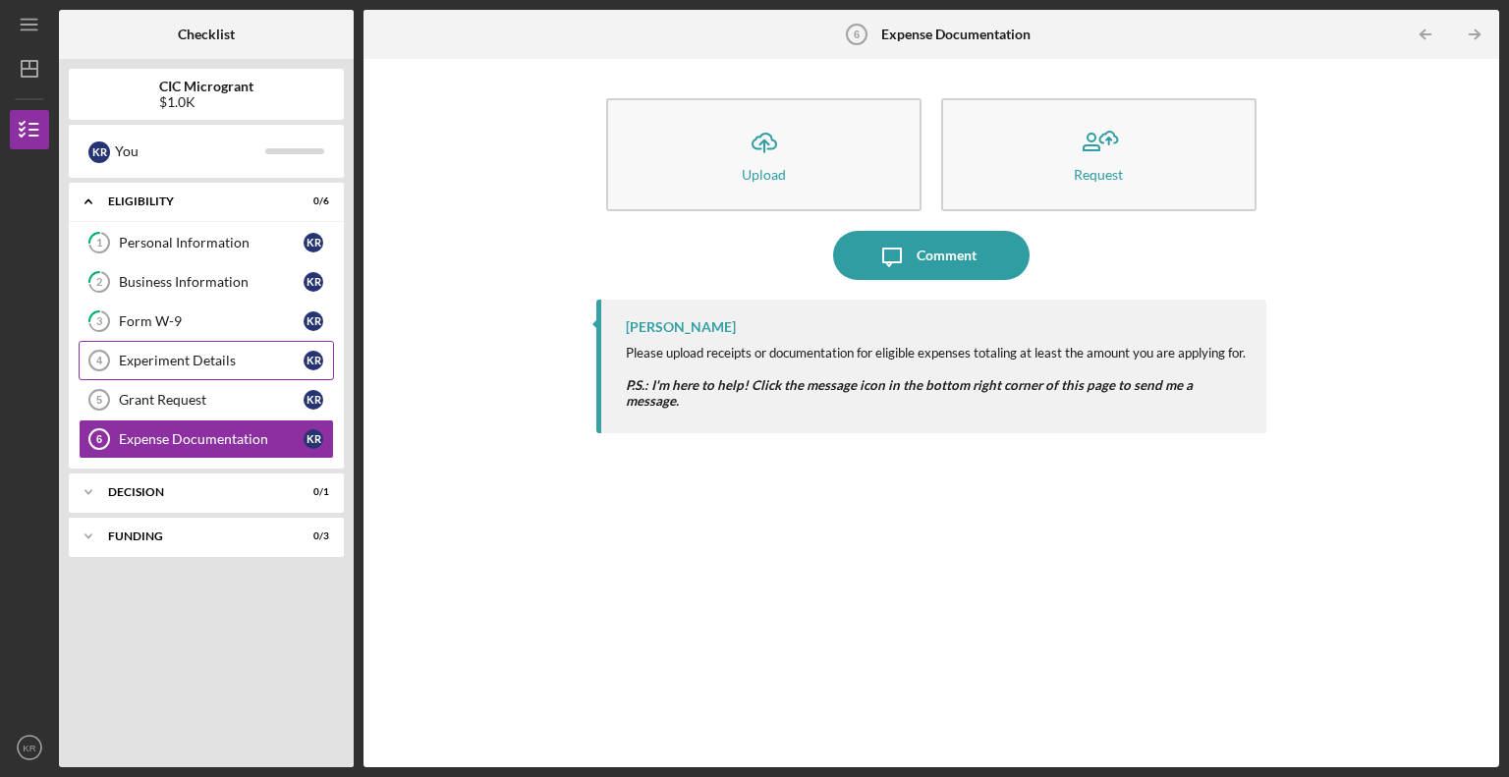
click at [198, 361] on div "Experiment Details" at bounding box center [211, 361] width 185 height 16
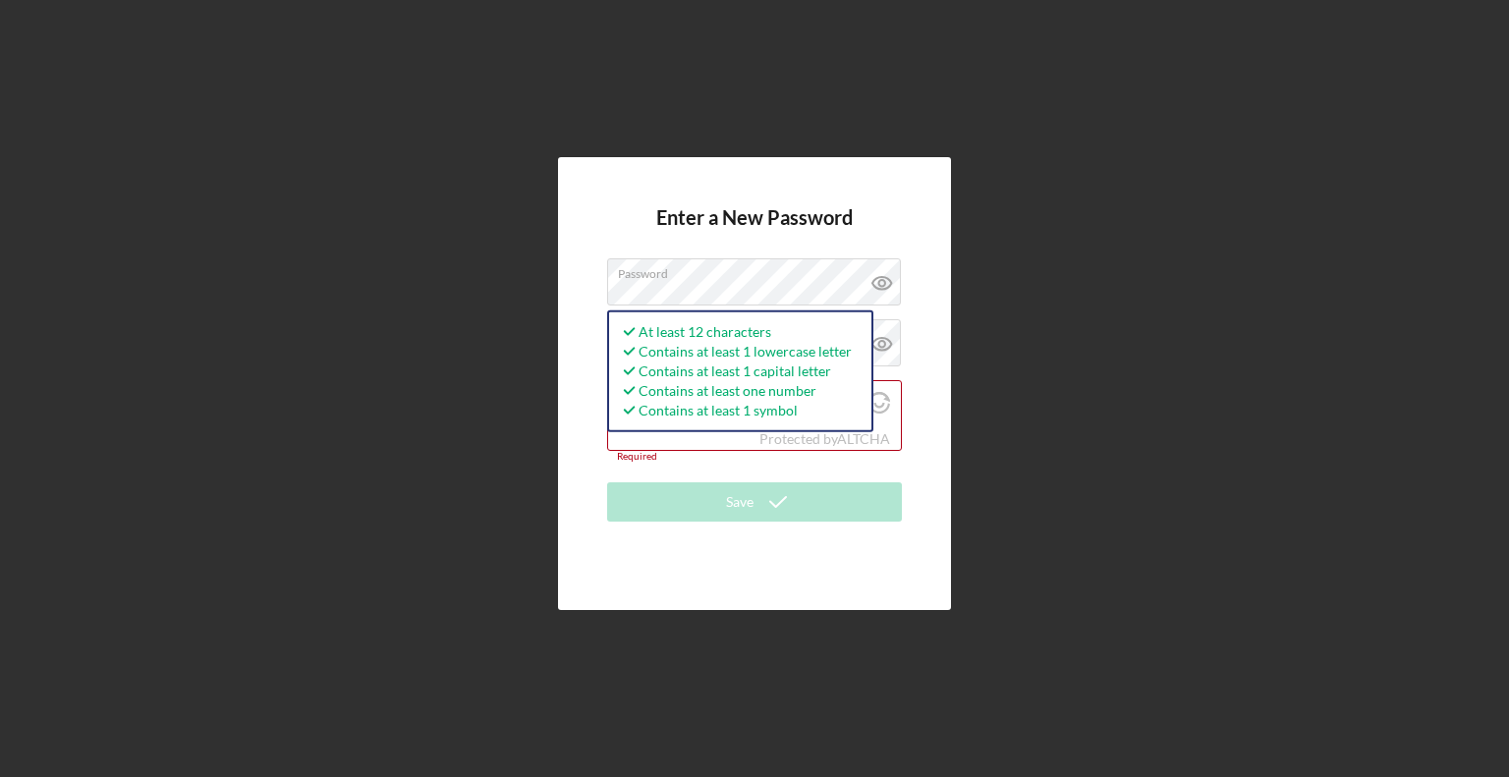
click at [848, 609] on div "Enter a New Password Password At least 12 characters Contains at least 1 lowerc…" at bounding box center [754, 383] width 393 height 452
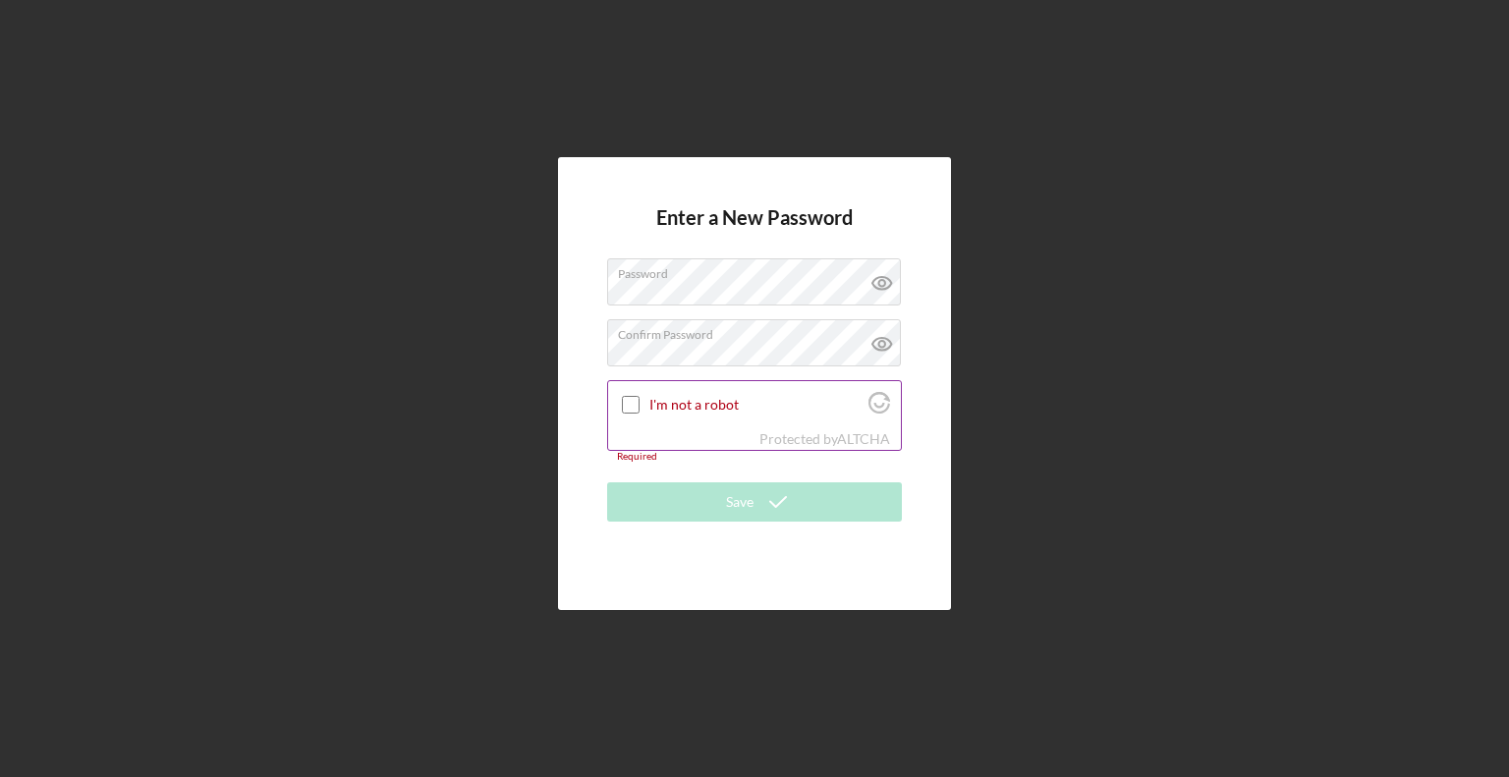
click at [629, 401] on input "I'm not a robot" at bounding box center [631, 405] width 18 height 18
checkbox input "true"
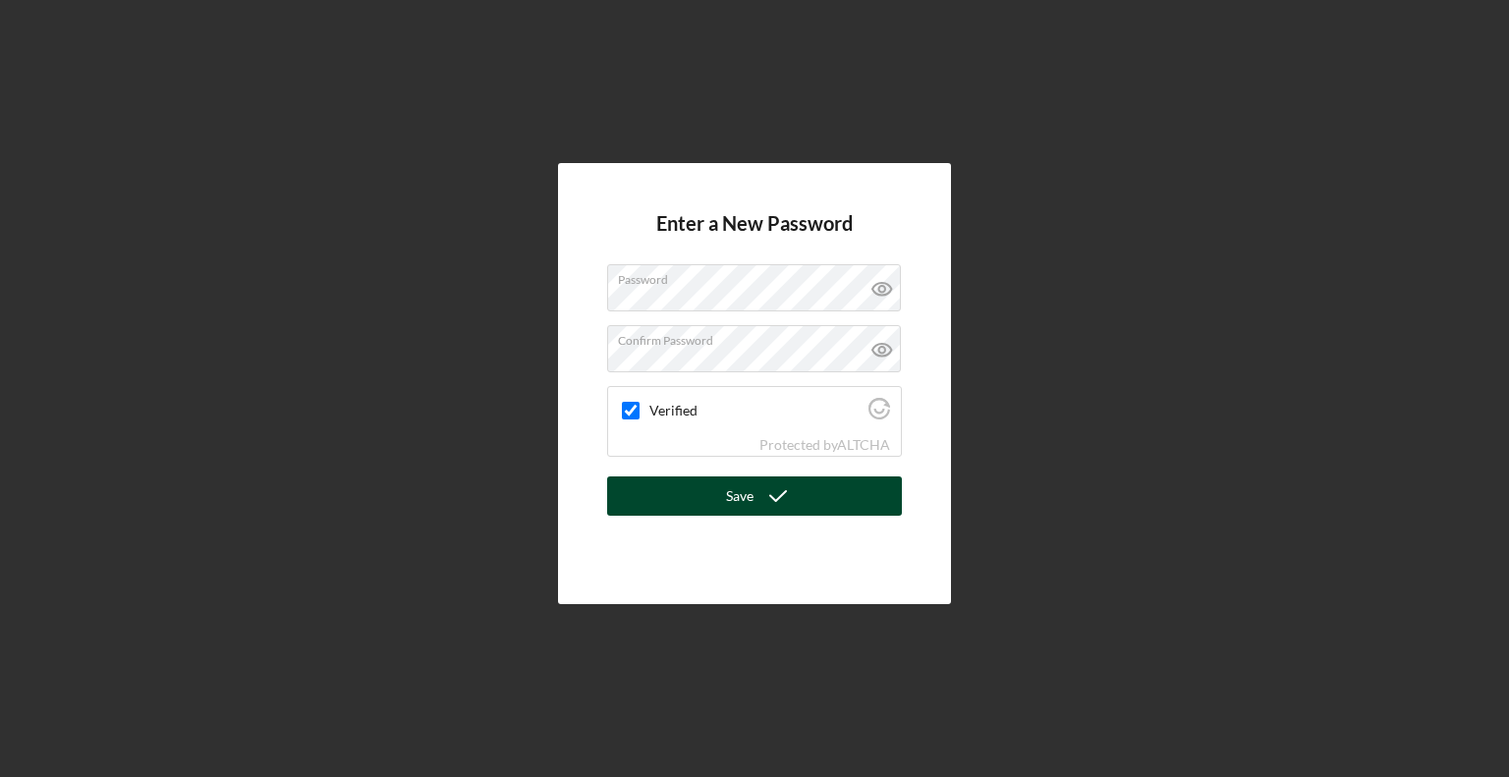
click at [766, 505] on icon "submit" at bounding box center [778, 496] width 49 height 49
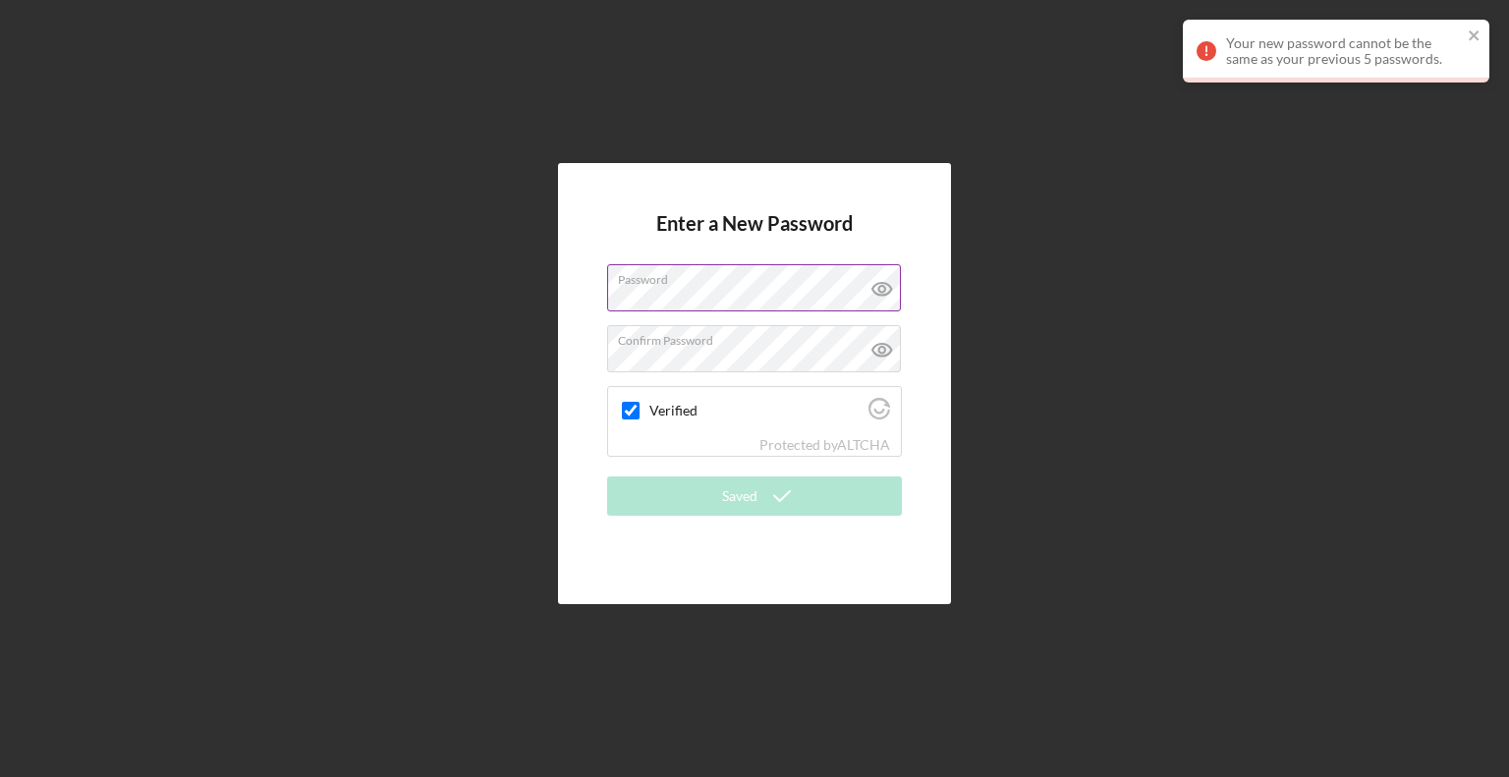
click at [880, 290] on icon at bounding box center [882, 288] width 49 height 49
click at [876, 350] on icon at bounding box center [882, 349] width 49 height 49
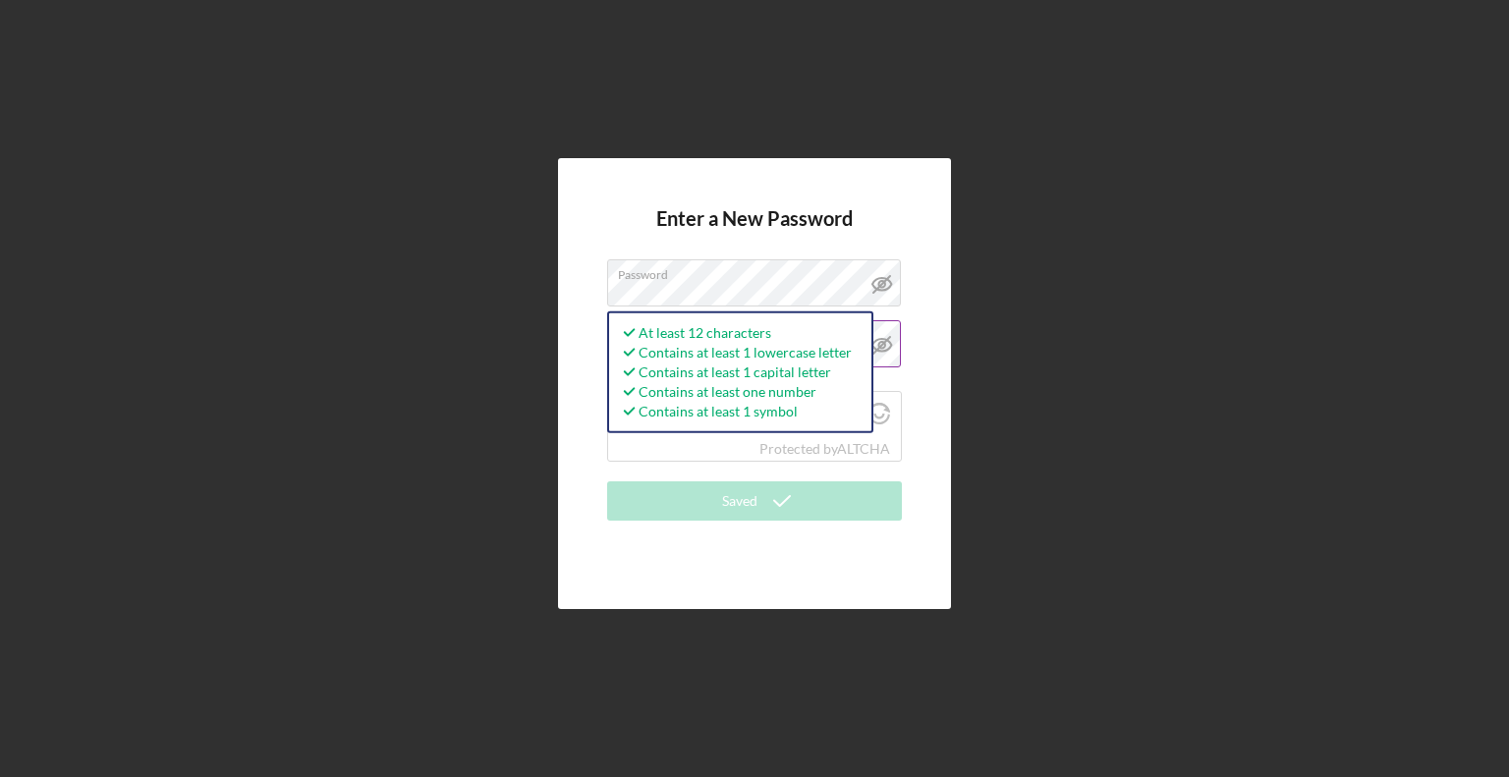
click at [908, 593] on div "Enter a New Password Password At least 12 characters Contains at least 1 lowerc…" at bounding box center [754, 383] width 393 height 450
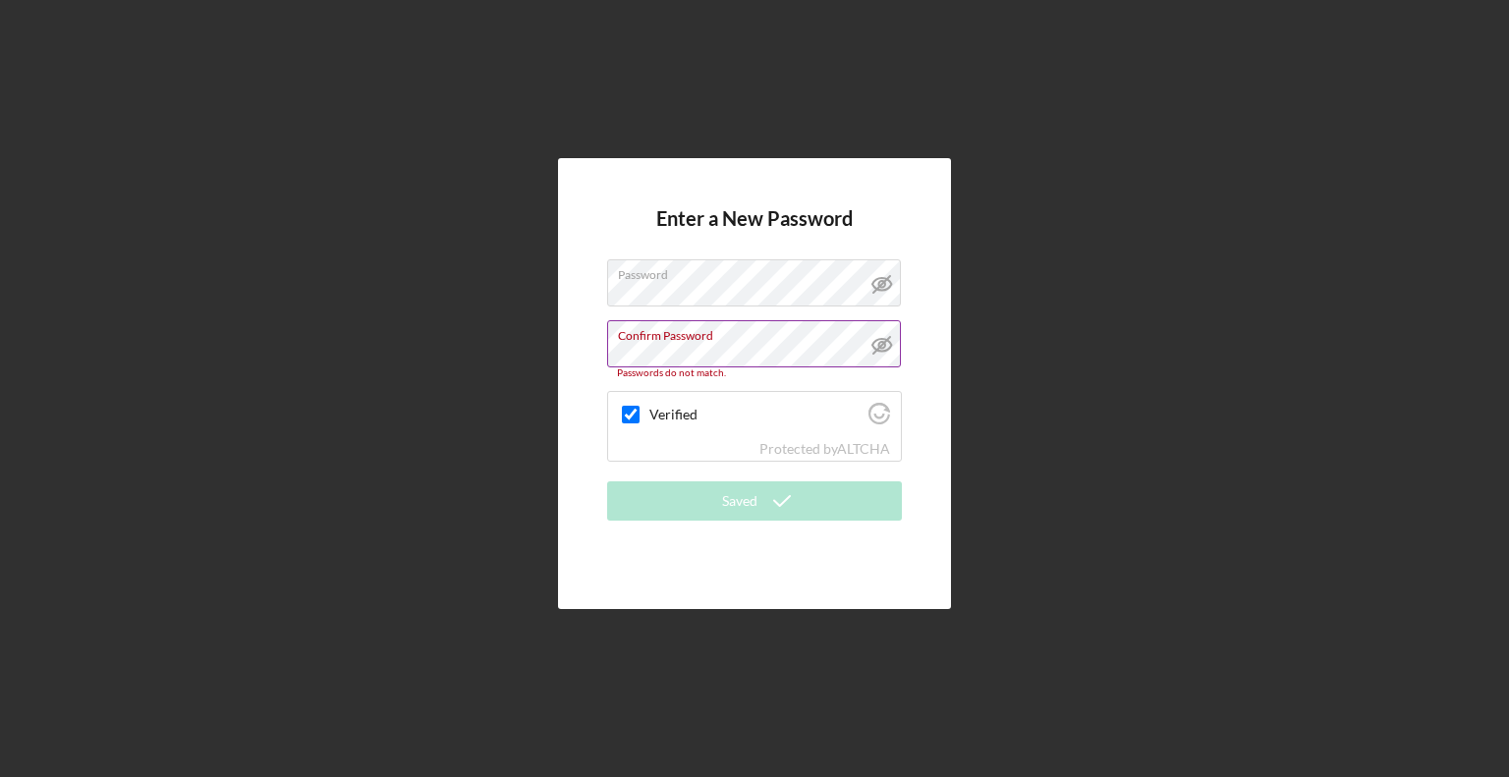
click at [823, 337] on label "Confirm Password" at bounding box center [759, 332] width 283 height 22
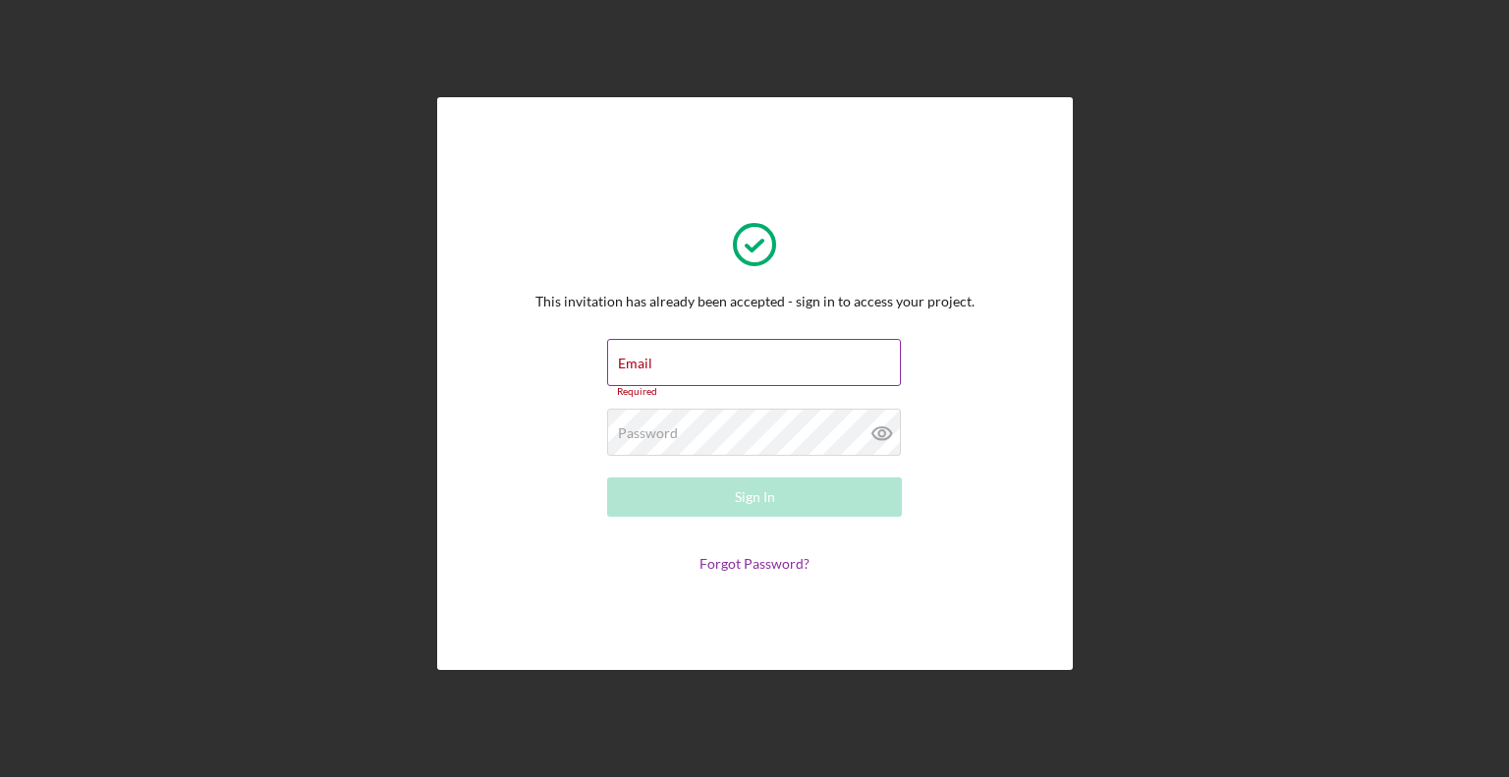
click at [695, 363] on div "Email Required" at bounding box center [754, 368] width 295 height 59
click at [695, 363] on input "Email" at bounding box center [754, 362] width 294 height 47
type input "[EMAIL_ADDRESS][DOMAIN_NAME]"
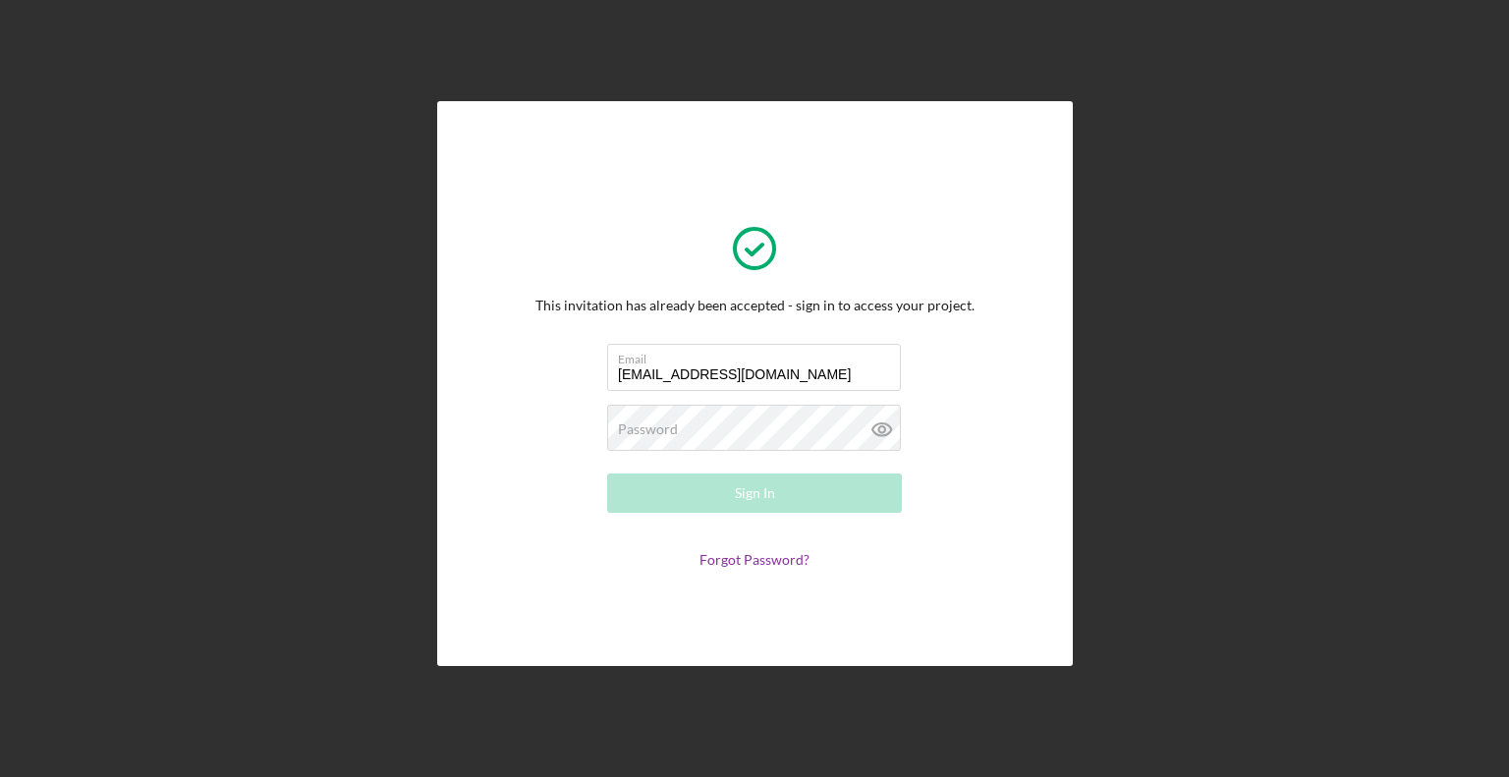
click at [721, 459] on form "Email Kross0504@gmail.com Password Required Sign In Forgot Password?" at bounding box center [754, 456] width 393 height 224
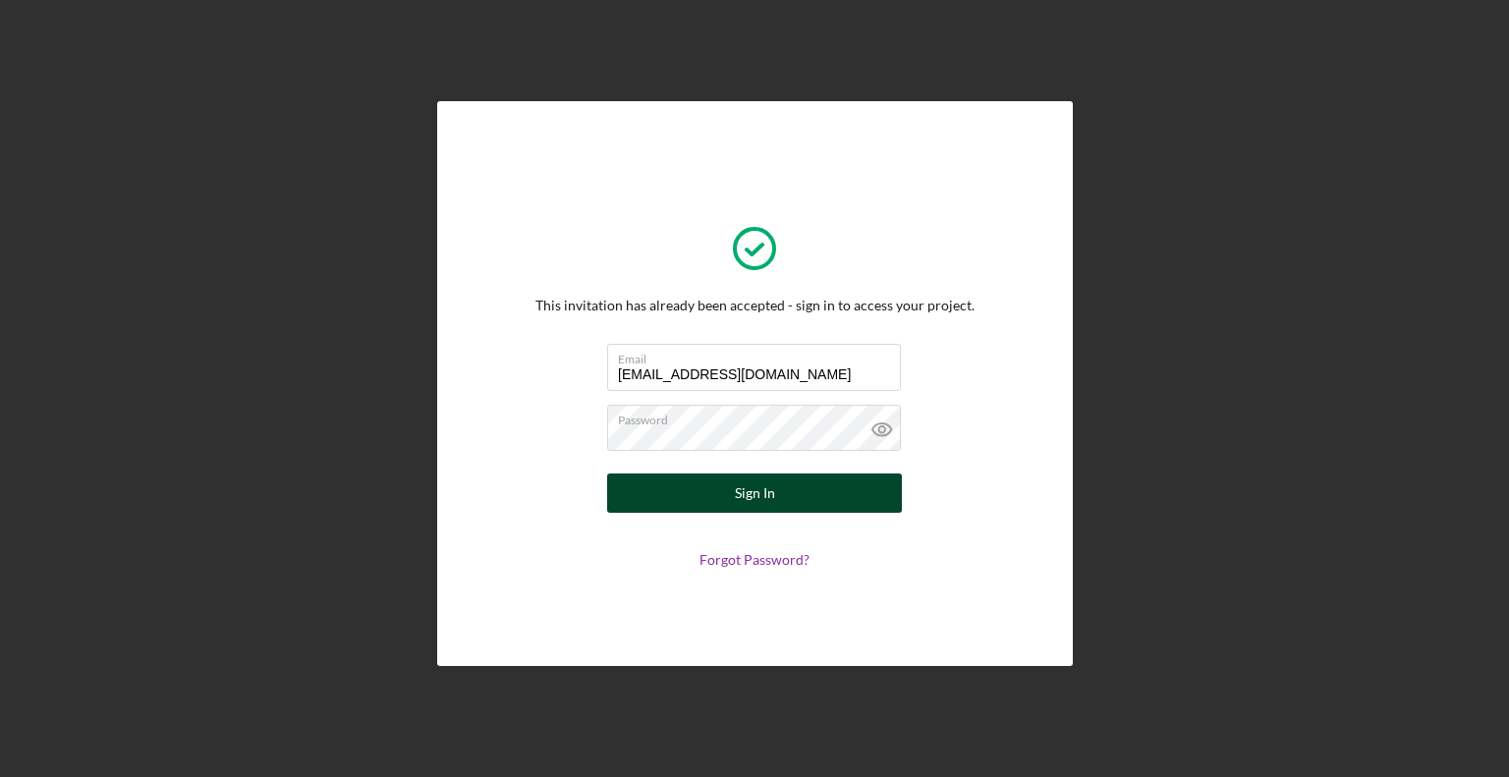
click at [853, 498] on button "Sign In" at bounding box center [754, 493] width 295 height 39
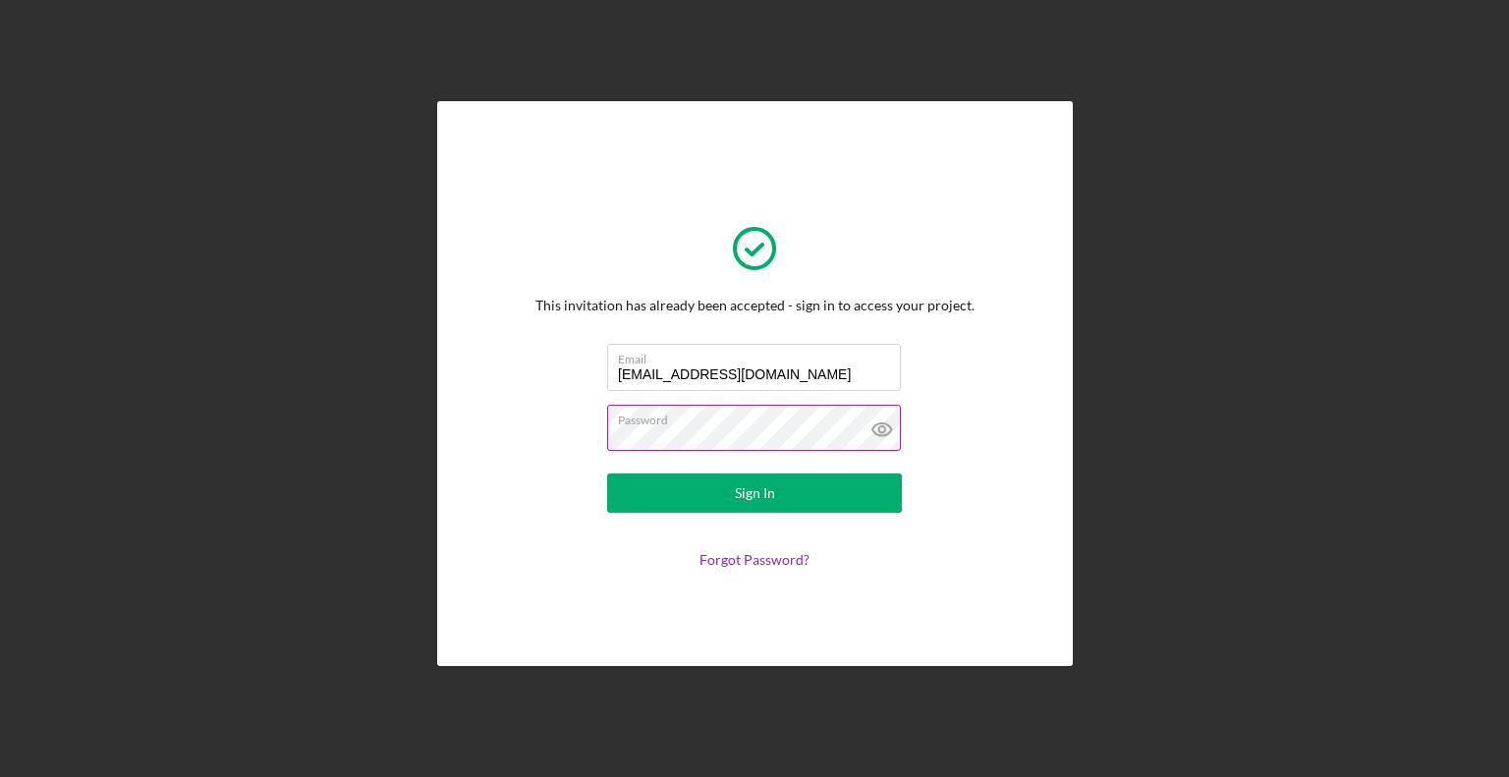
click at [891, 423] on icon at bounding box center [882, 429] width 49 height 49
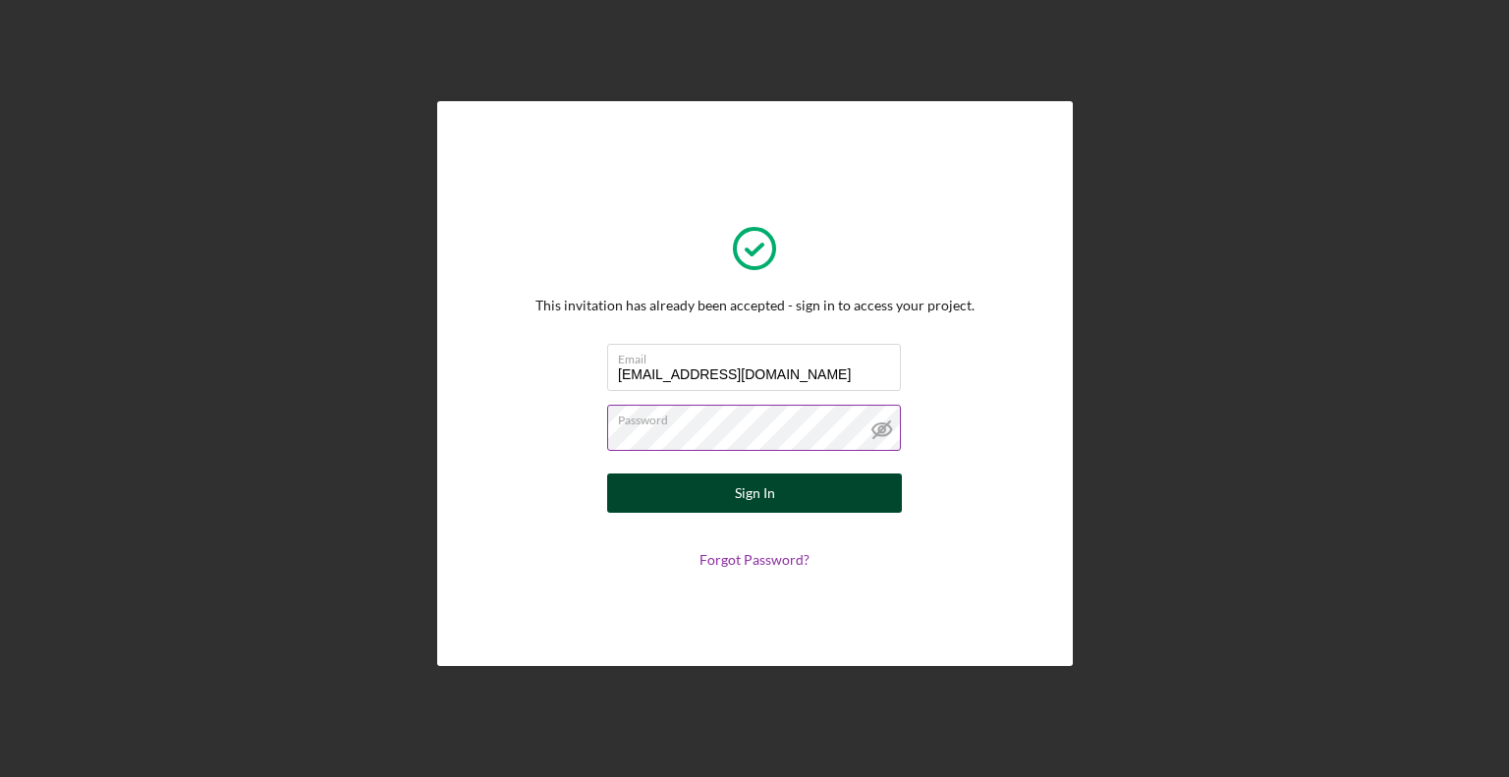
click at [845, 498] on button "Sign In" at bounding box center [754, 493] width 295 height 39
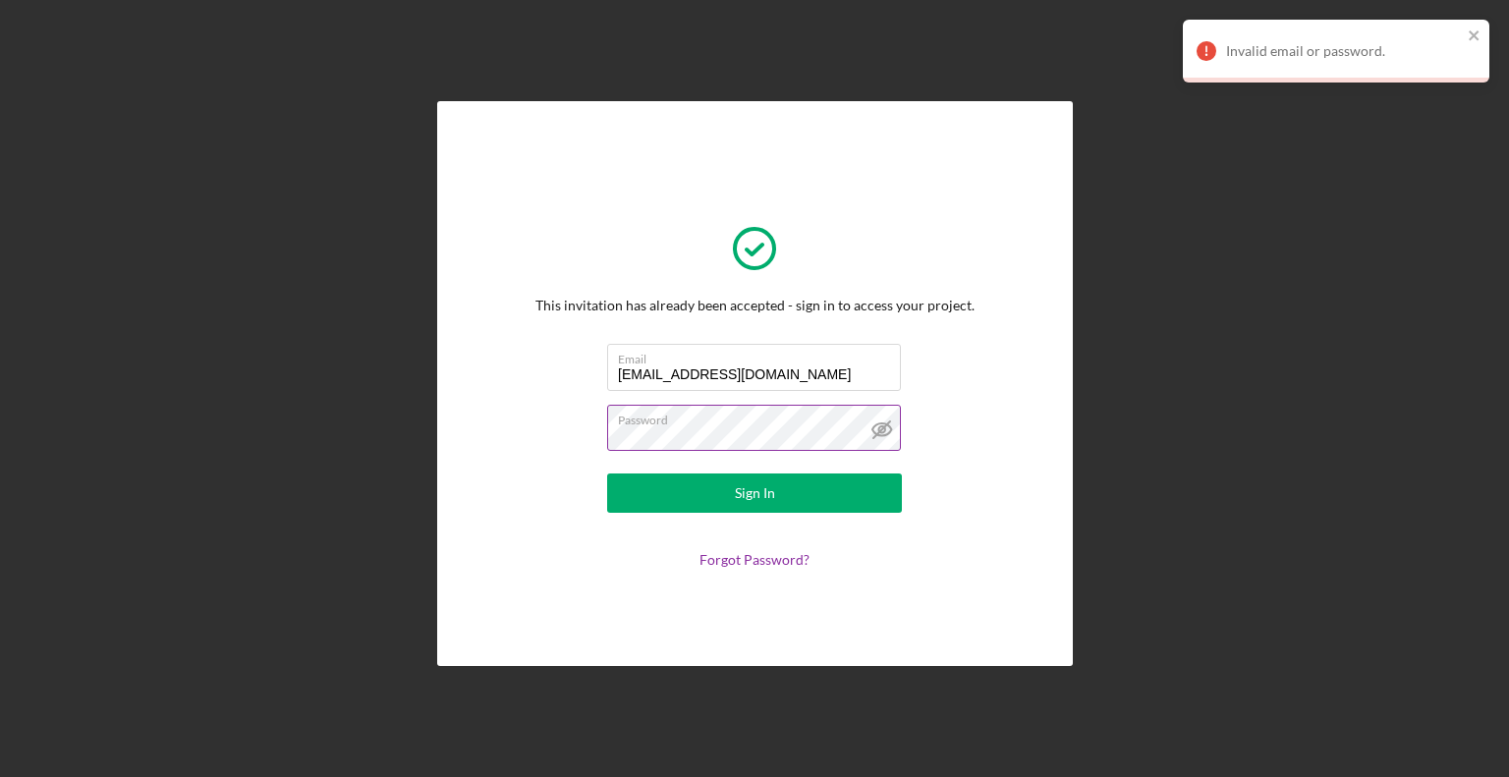
click at [772, 426] on label "Password" at bounding box center [759, 417] width 283 height 22
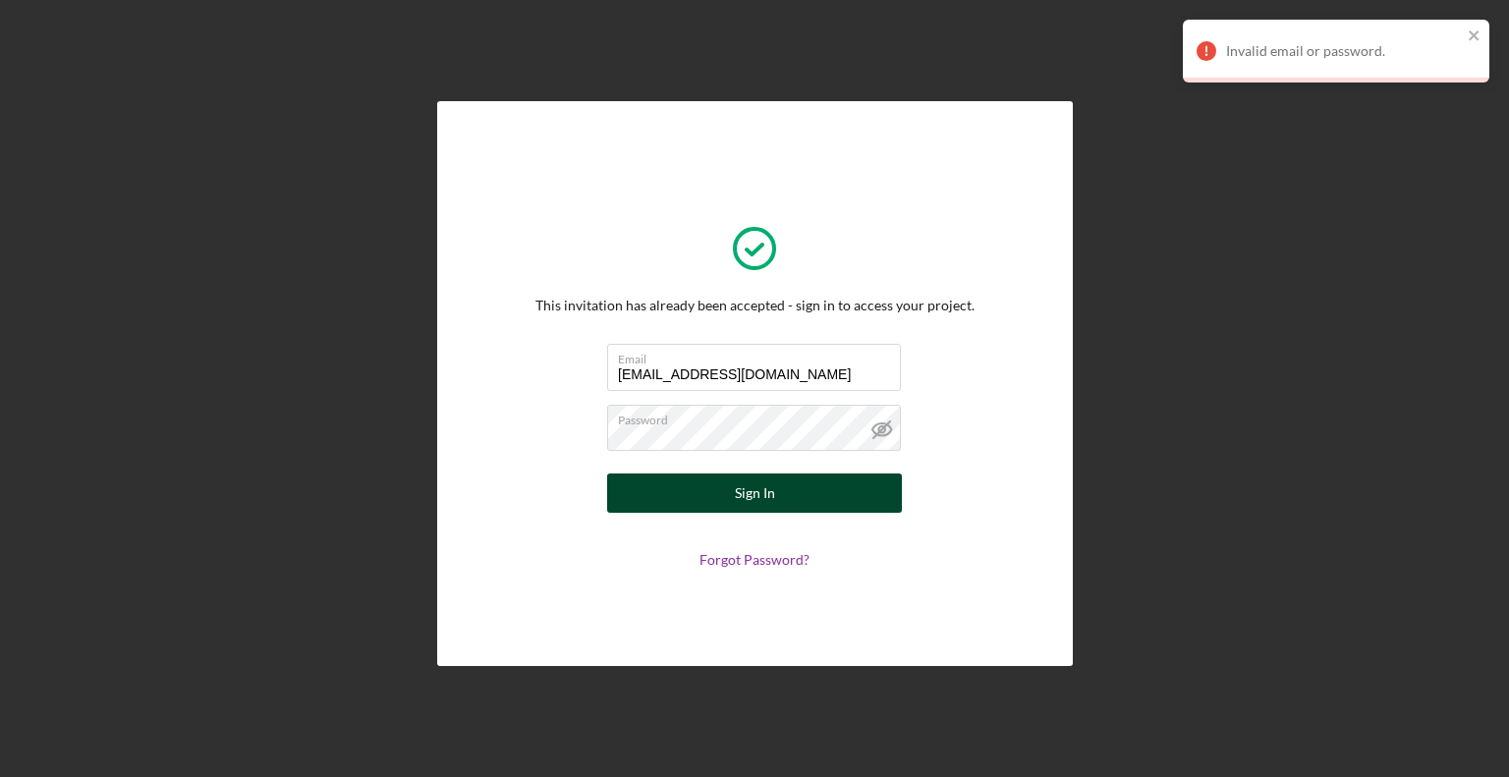
click at [763, 488] on div "Sign In" at bounding box center [755, 493] width 40 height 39
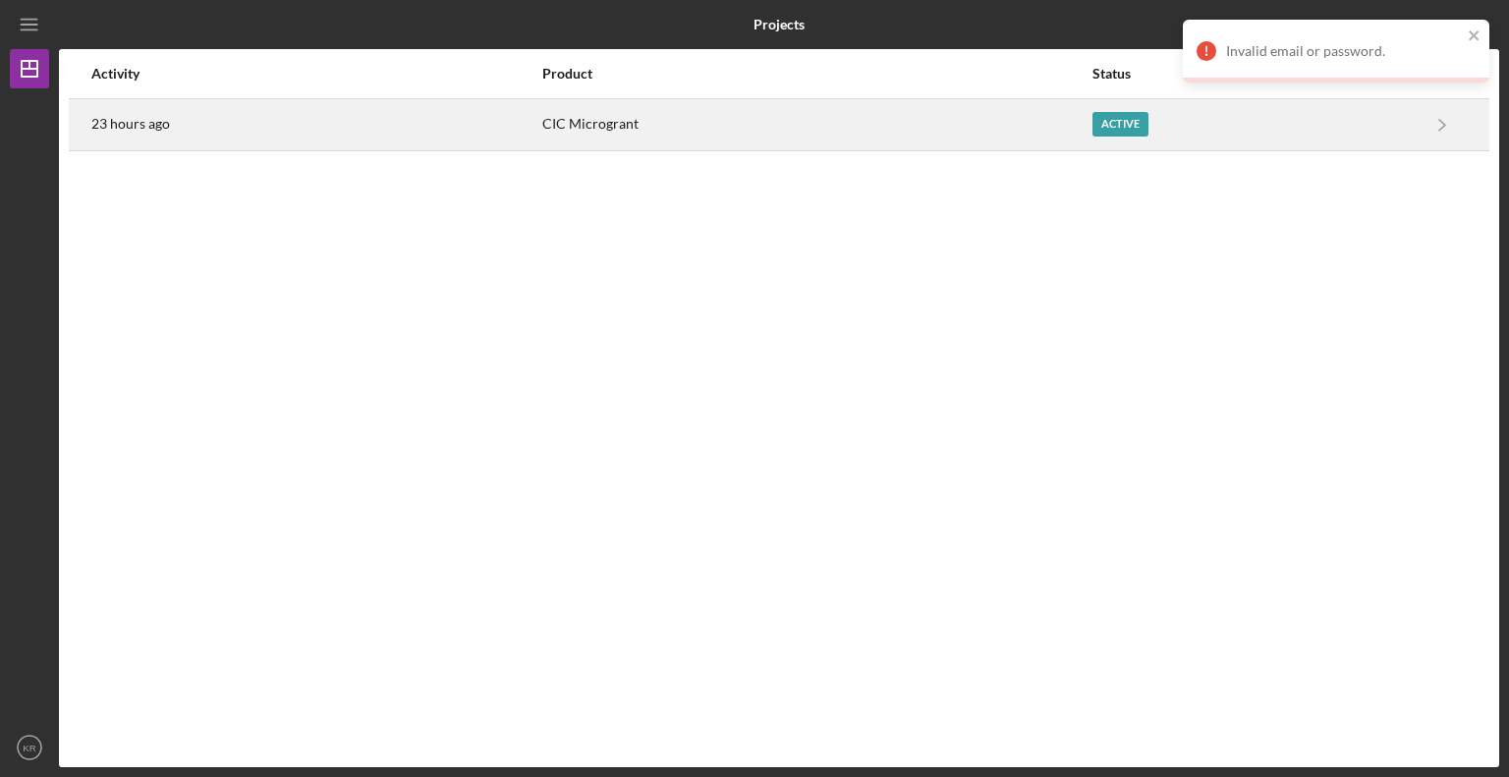
click at [1163, 125] on div "Active" at bounding box center [1254, 124] width 323 height 49
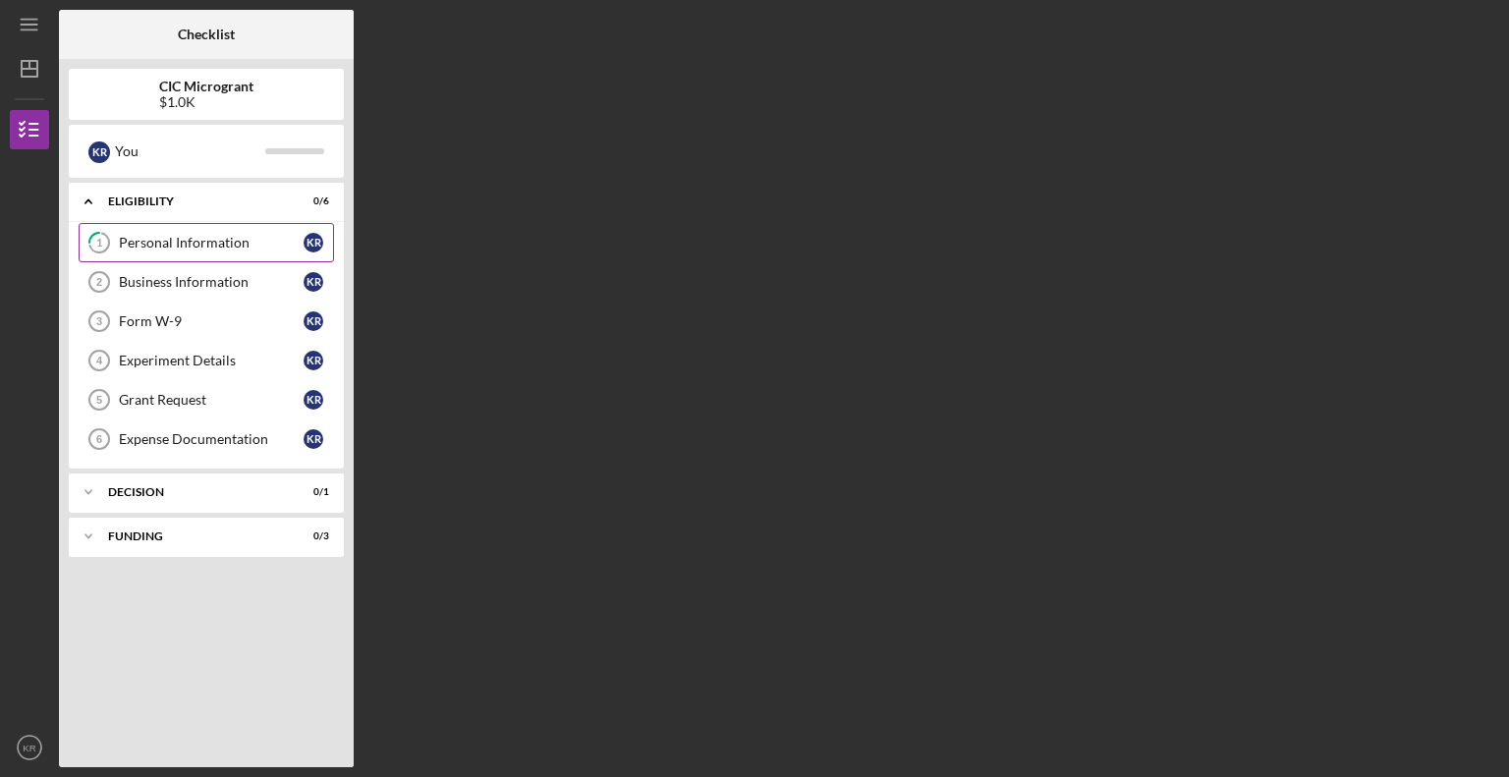
click at [207, 240] on div "Personal Information" at bounding box center [211, 243] width 185 height 16
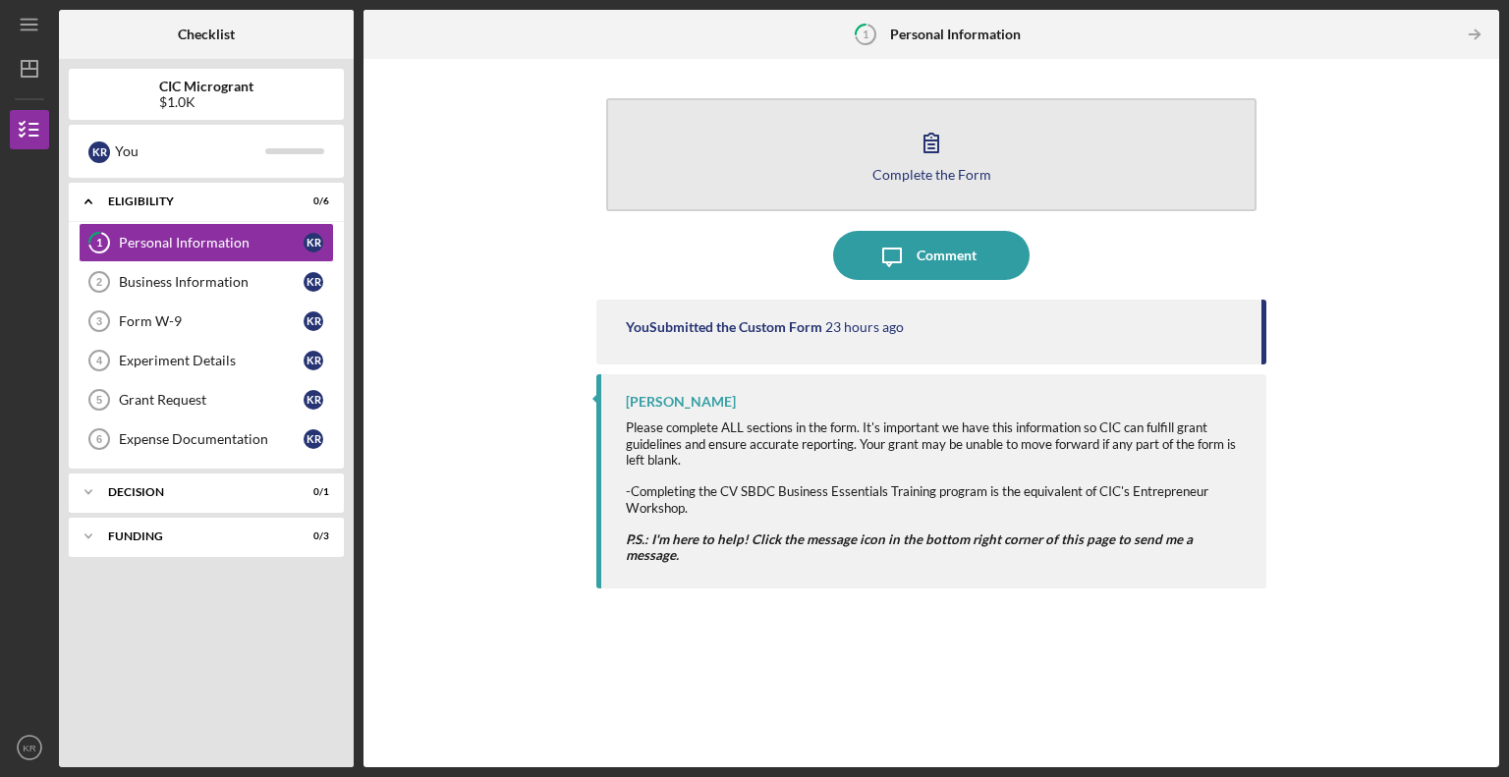
click at [854, 176] on button "Complete the Form Form" at bounding box center [931, 154] width 650 height 113
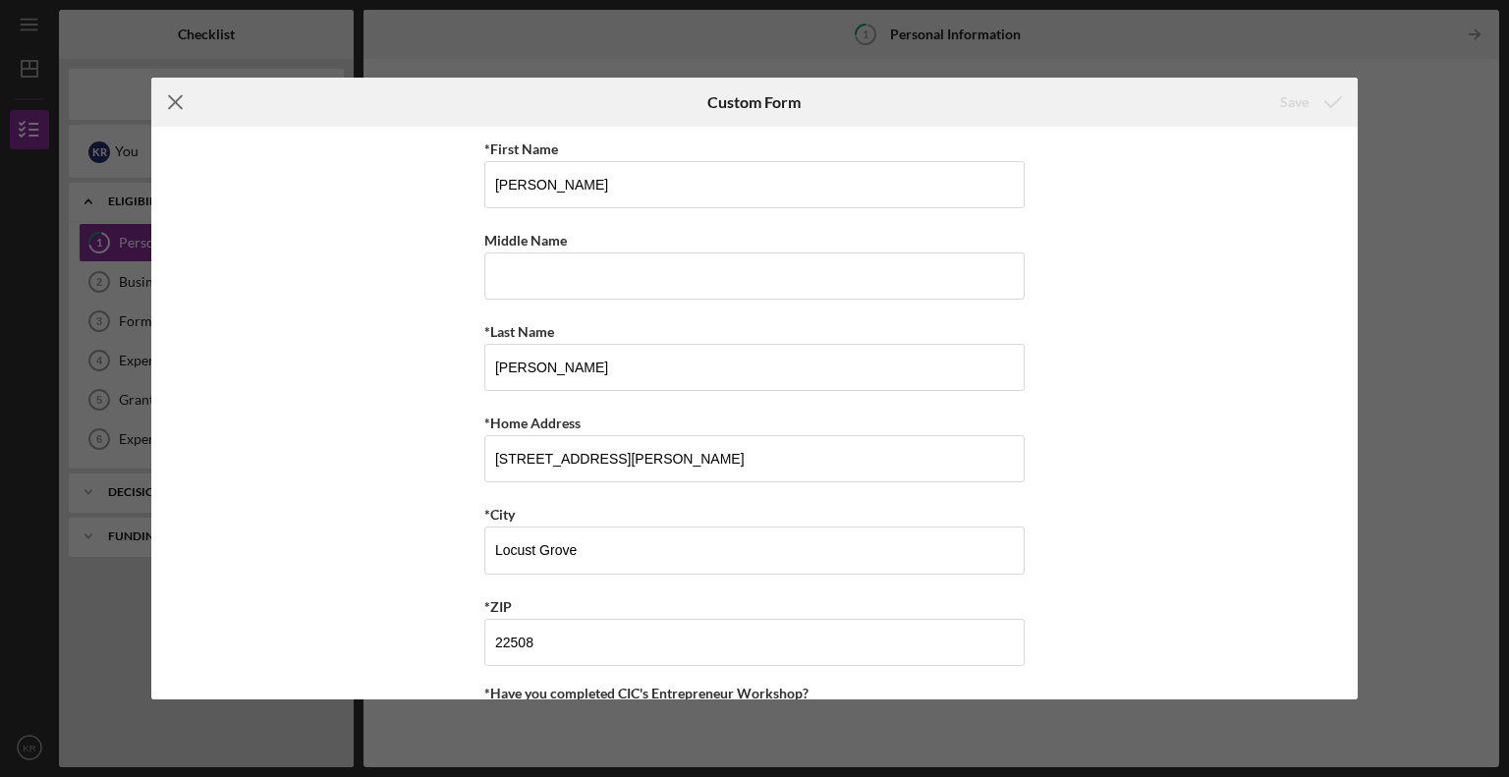
click at [179, 91] on icon "Icon/Menu Close" at bounding box center [175, 102] width 49 height 49
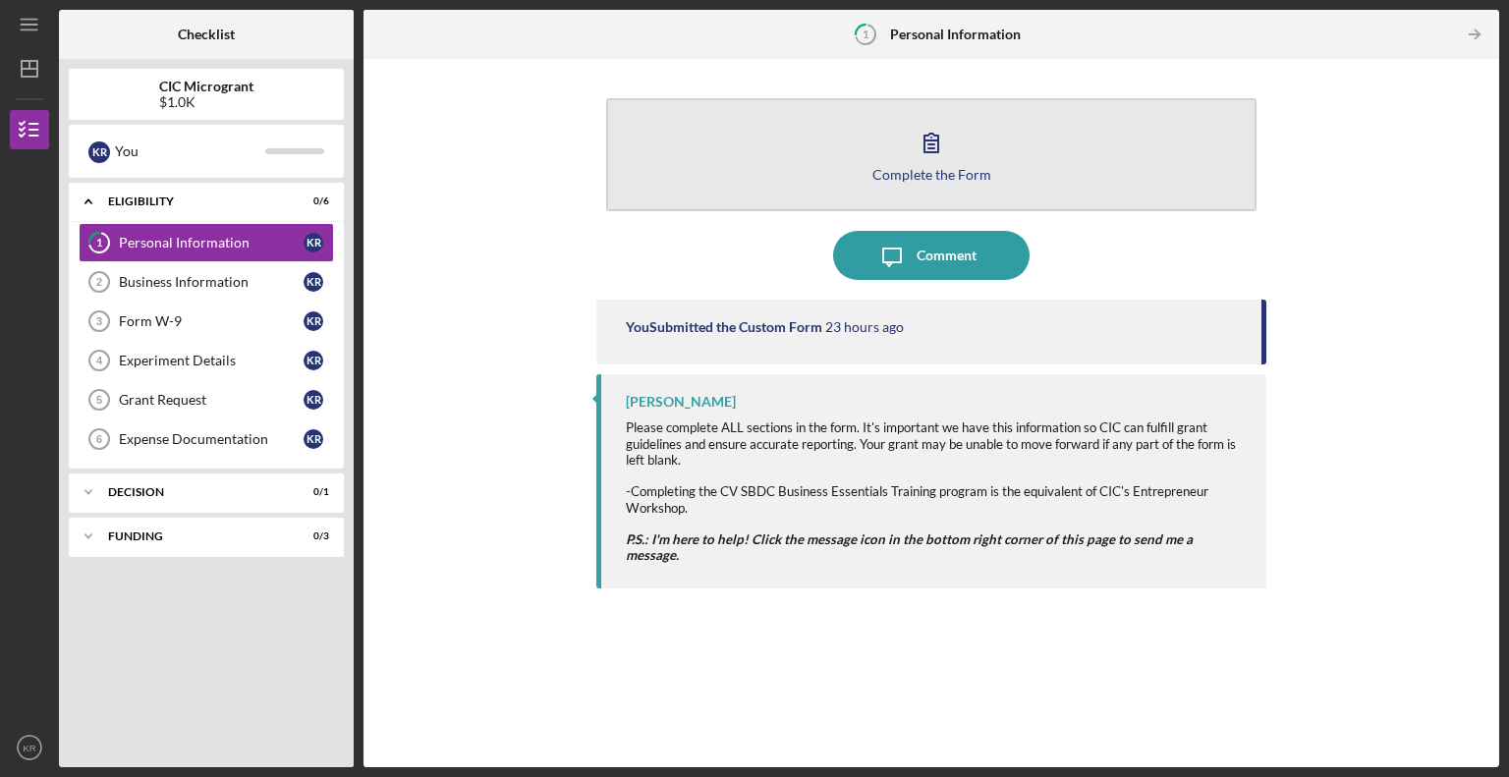
click at [916, 157] on icon "button" at bounding box center [931, 142] width 49 height 49
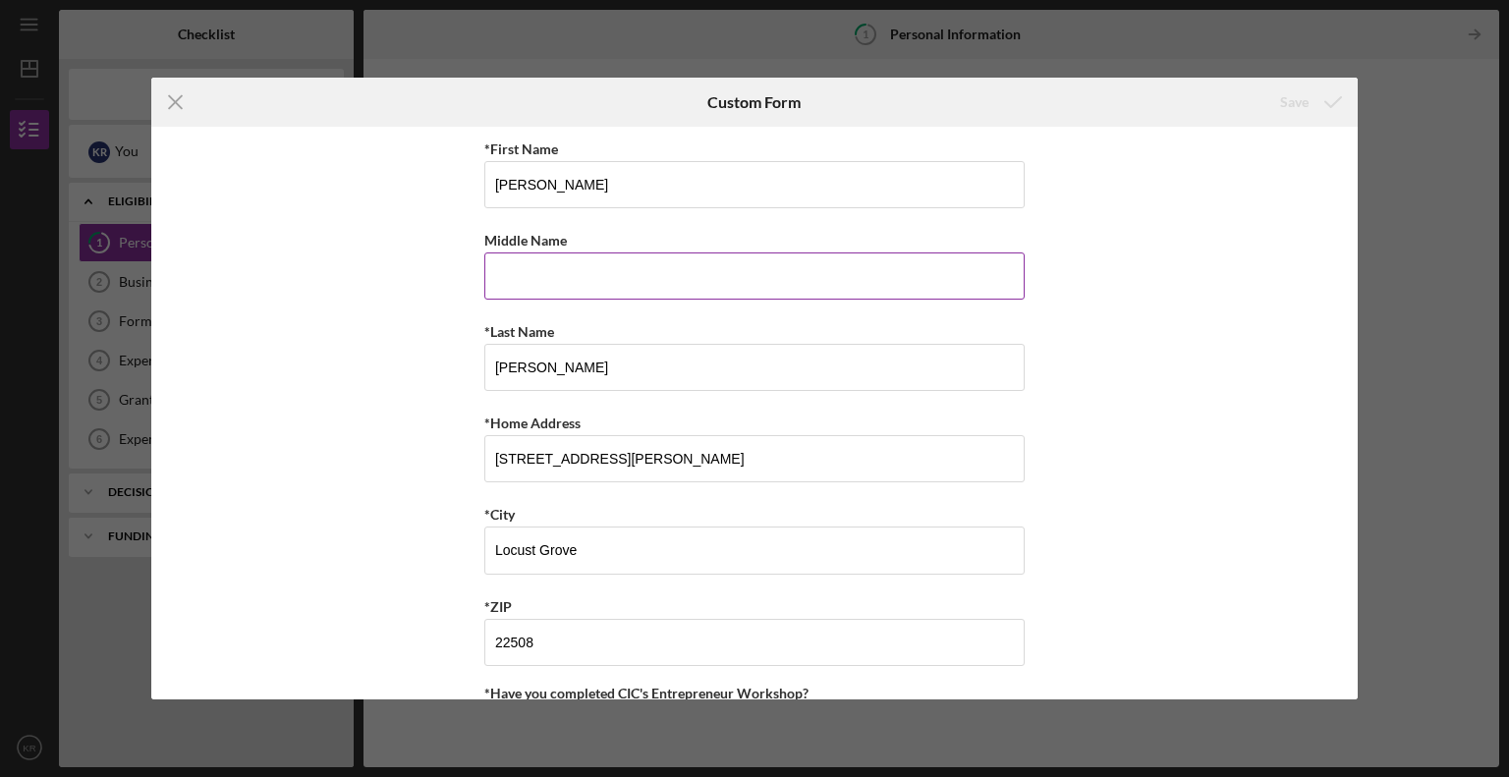
click at [598, 280] on input "Middle Name" at bounding box center [754, 276] width 540 height 47
type input "L"
click at [1305, 98] on div "Save" at bounding box center [1294, 102] width 28 height 39
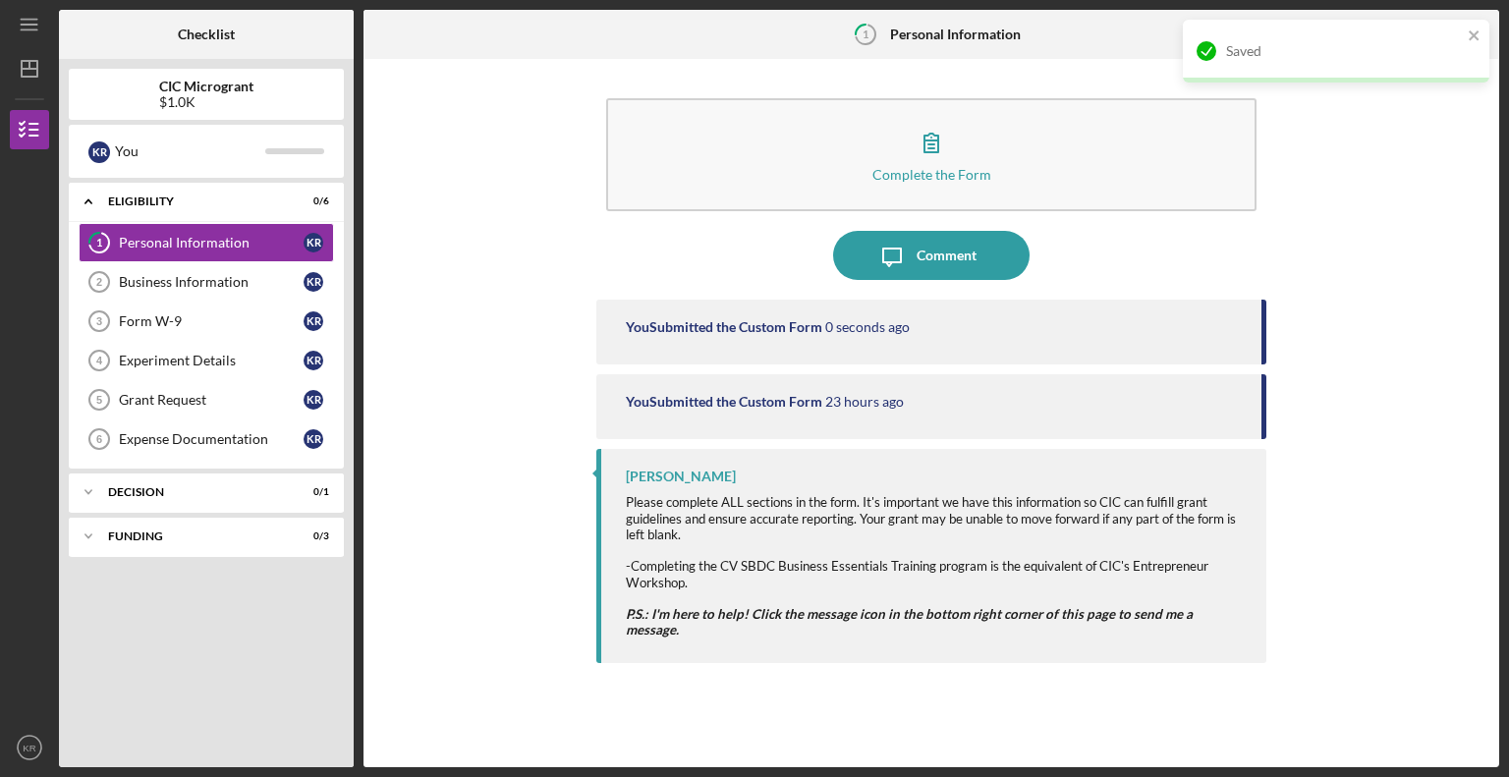
drag, startPoint x: 181, startPoint y: 94, endPoint x: 191, endPoint y: 101, distance: 12.0
click at [181, 96] on div "$1.0K" at bounding box center [206, 102] width 94 height 16
click at [145, 274] on div "Business Information" at bounding box center [211, 282] width 185 height 16
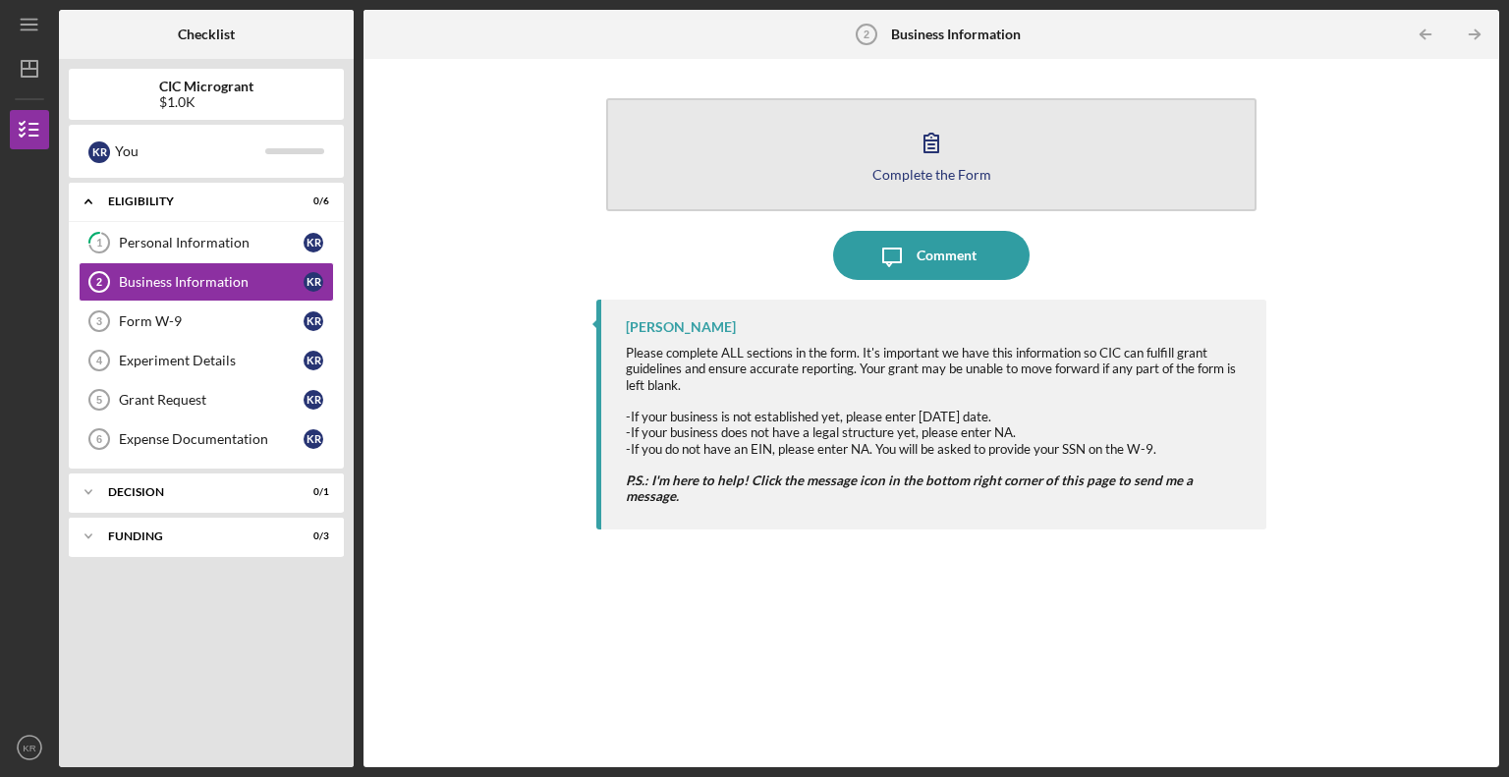
click at [985, 160] on button "Complete the Form Form" at bounding box center [931, 154] width 650 height 113
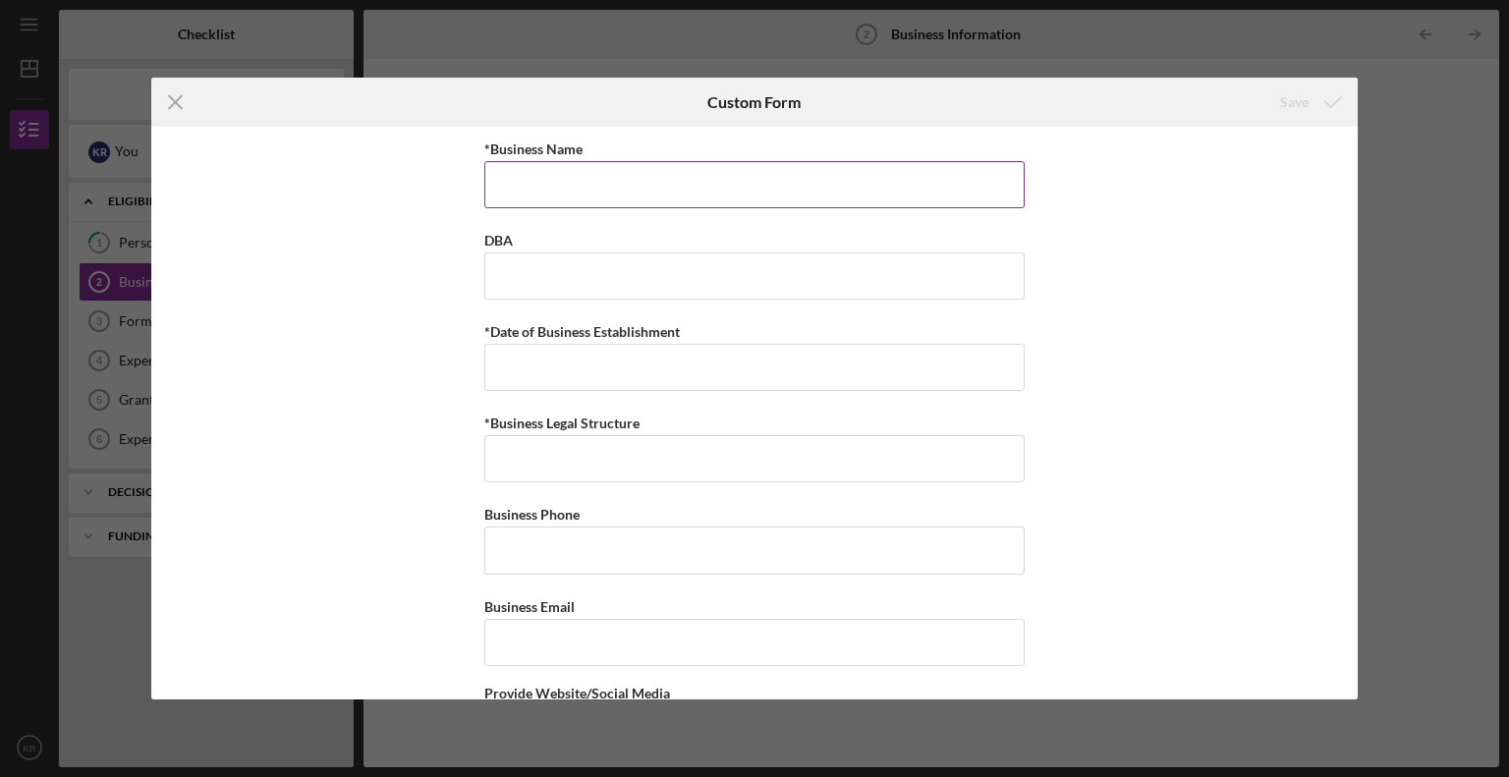
click at [737, 184] on input "*Business Name" at bounding box center [754, 184] width 540 height 47
type input "Heartfelt Creatures"
click at [658, 280] on input "DBA" at bounding box center [754, 276] width 540 height 47
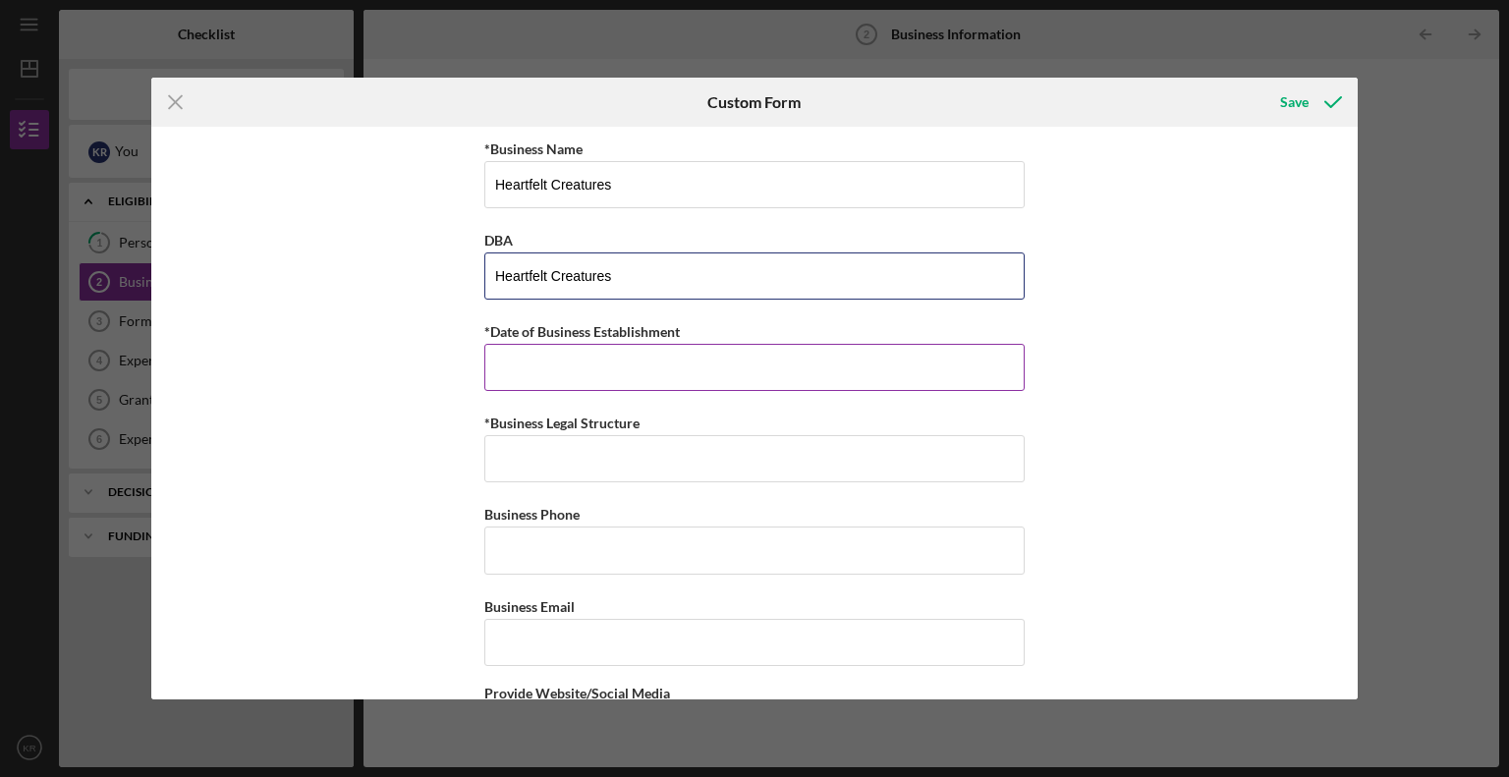
type input "Heartfelt Creatures"
click at [749, 374] on input "*Date of Business Establishment" at bounding box center [754, 367] width 540 height 47
type input "02/dd/yyyy"
